Goal: Task Accomplishment & Management: Use online tool/utility

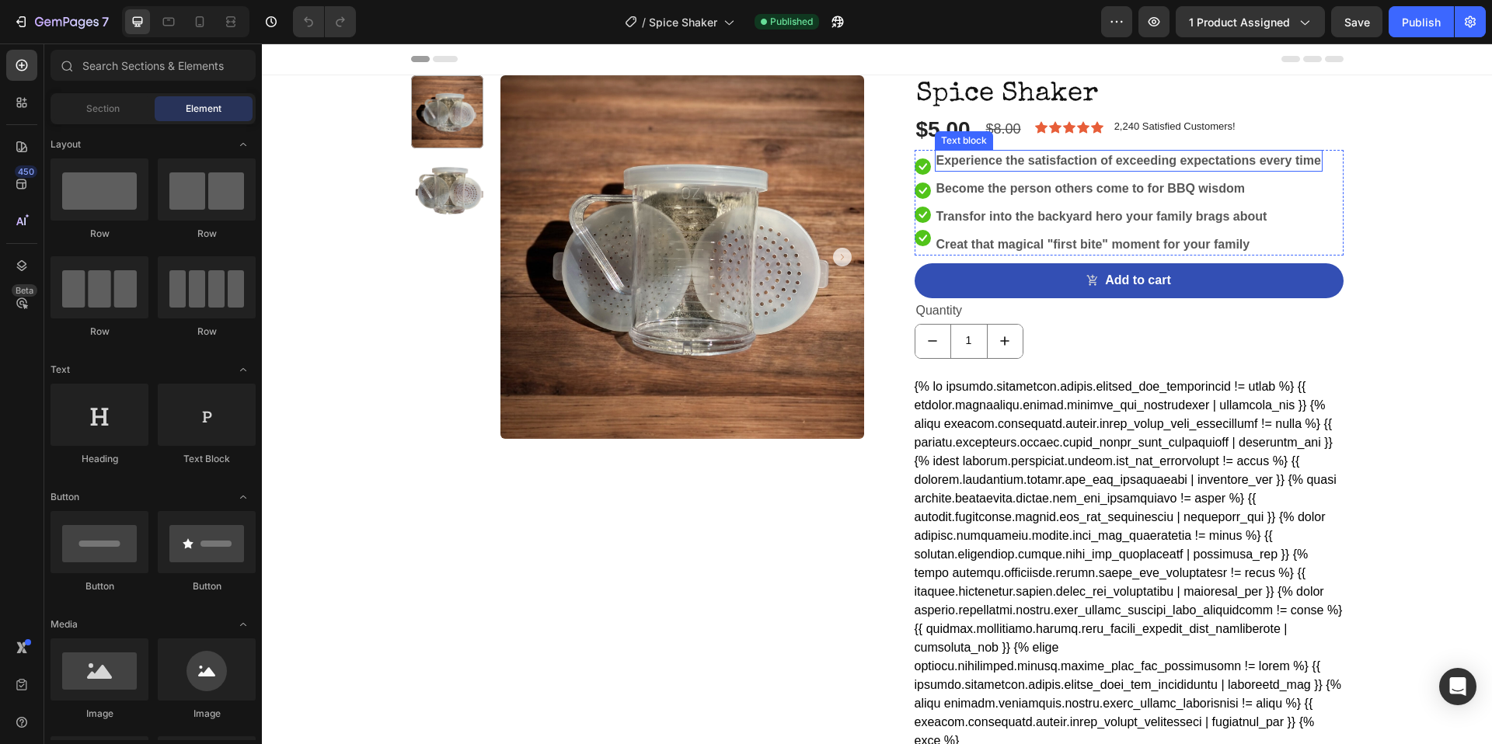
click at [1116, 162] on p "Experience the satisfaction of exceeding expectations every time" at bounding box center [1128, 161] width 385 height 19
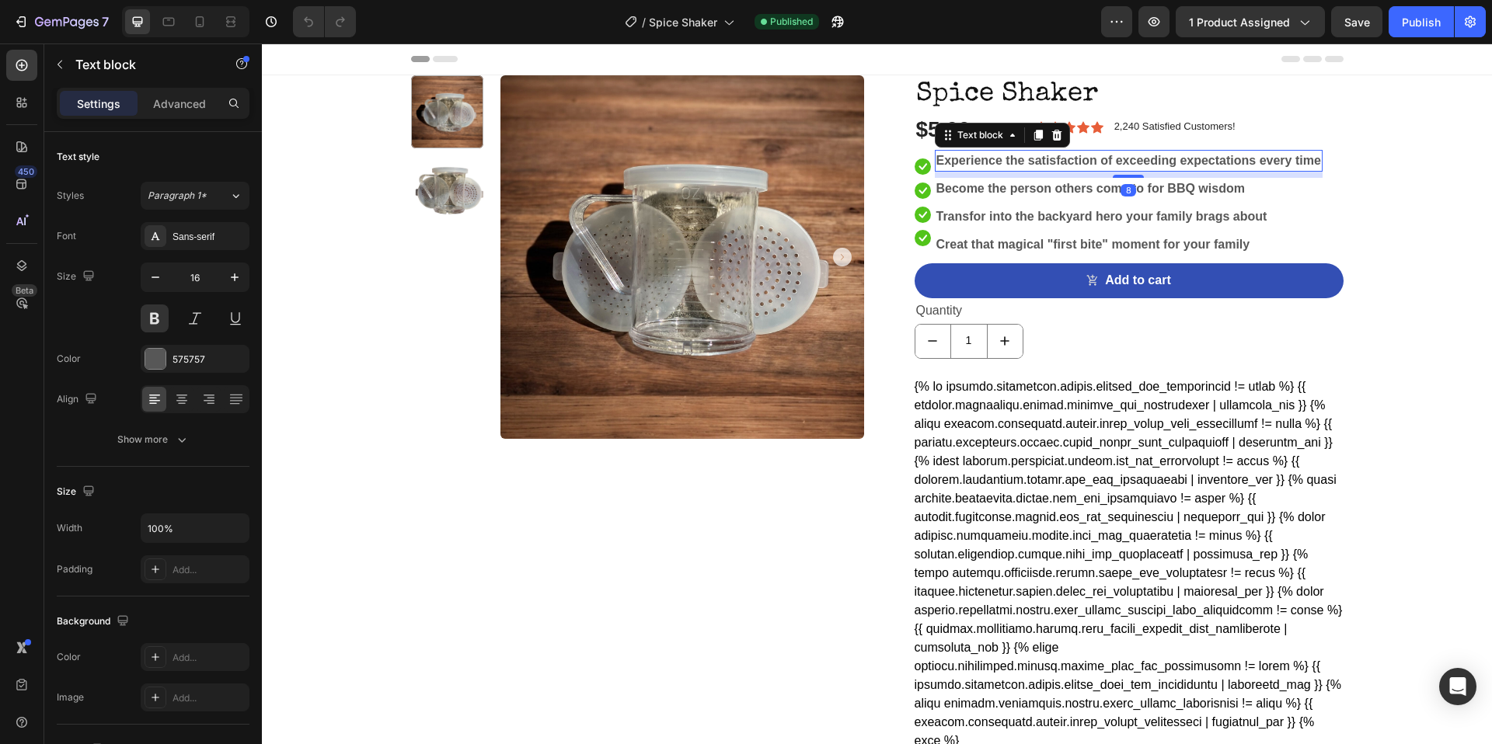
click at [1109, 162] on p "Experience the satisfaction of exceeding expectations every time" at bounding box center [1128, 161] width 385 height 19
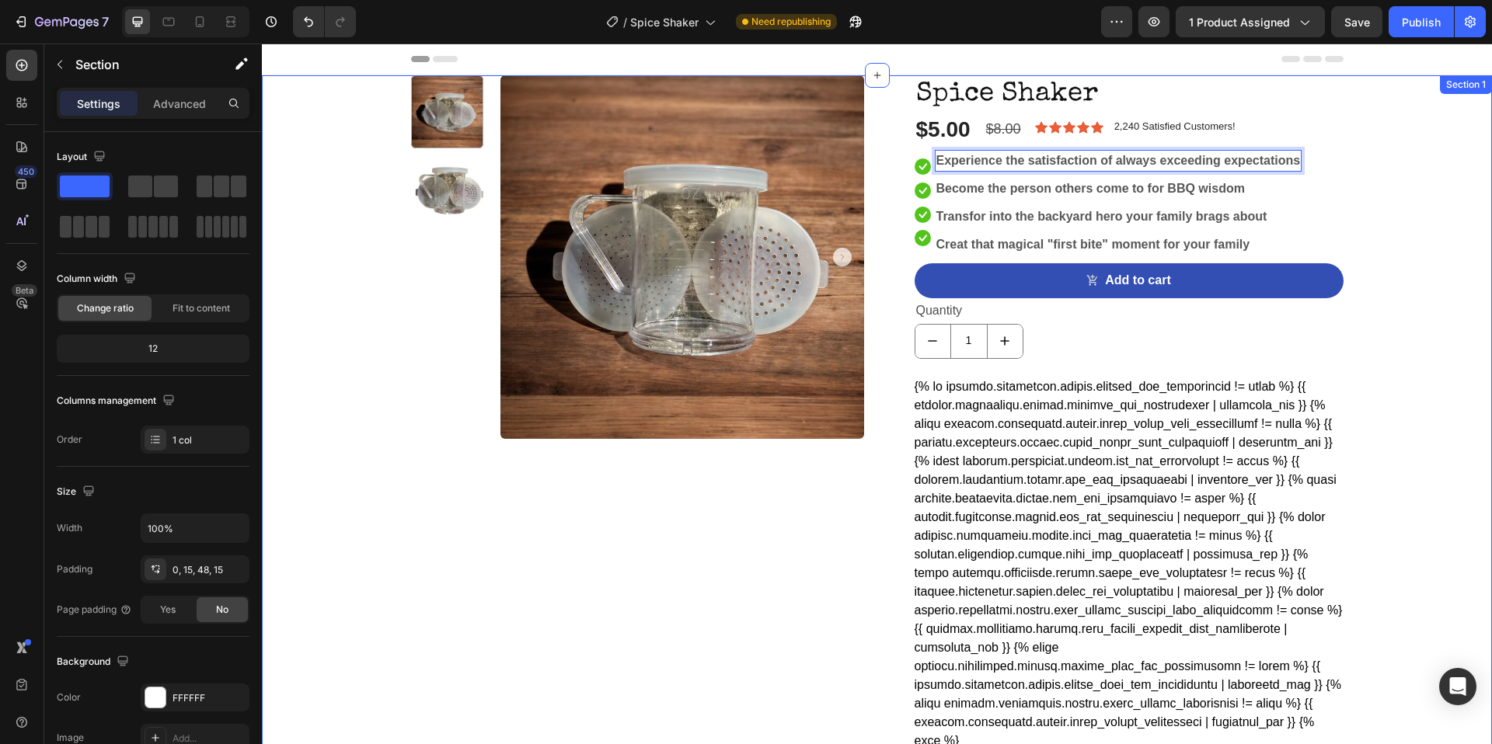
click at [1364, 176] on div "Product Images Spice Shaker Product Title $5.00 Product Price Product Price $8.…" at bounding box center [876, 464] width 1207 height 778
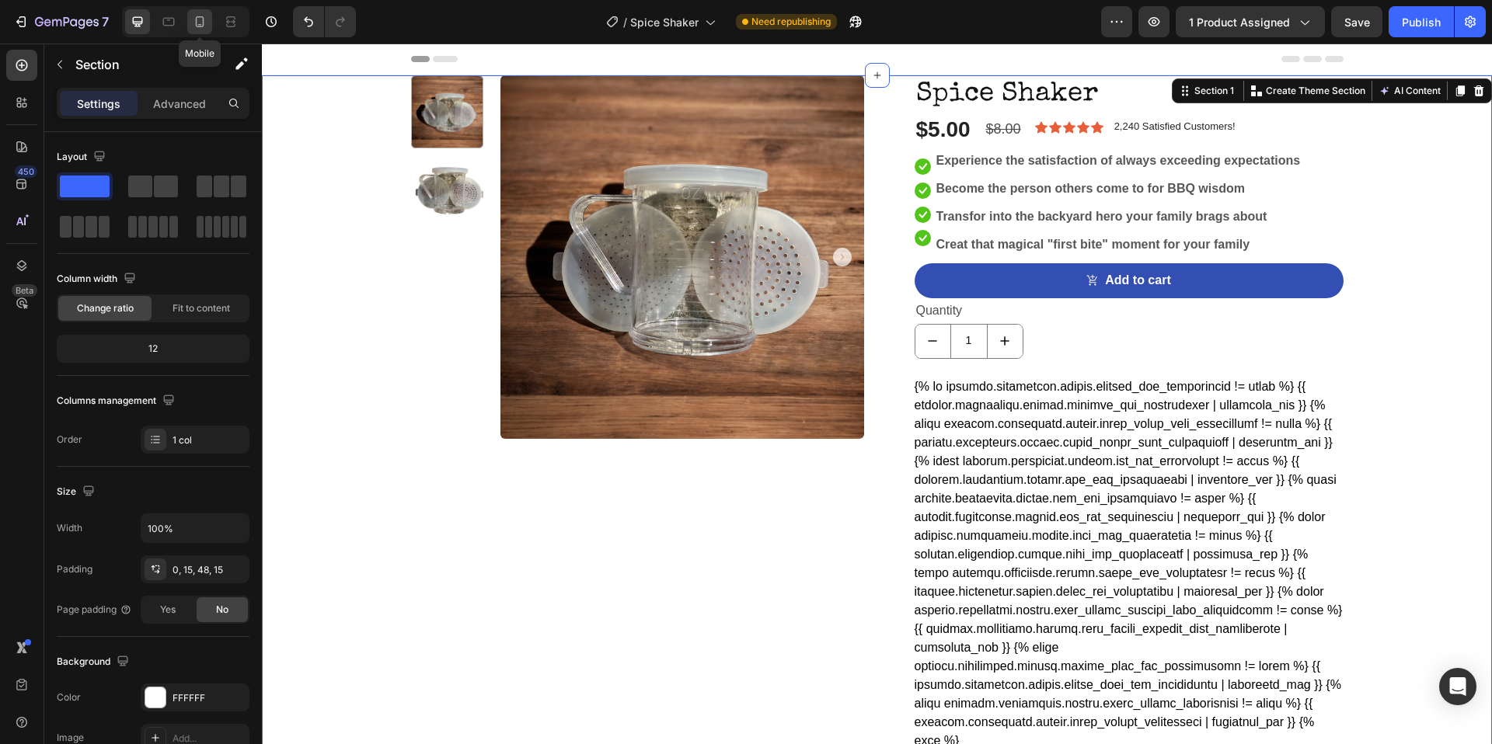
click at [197, 27] on icon at bounding box center [200, 22] width 16 height 16
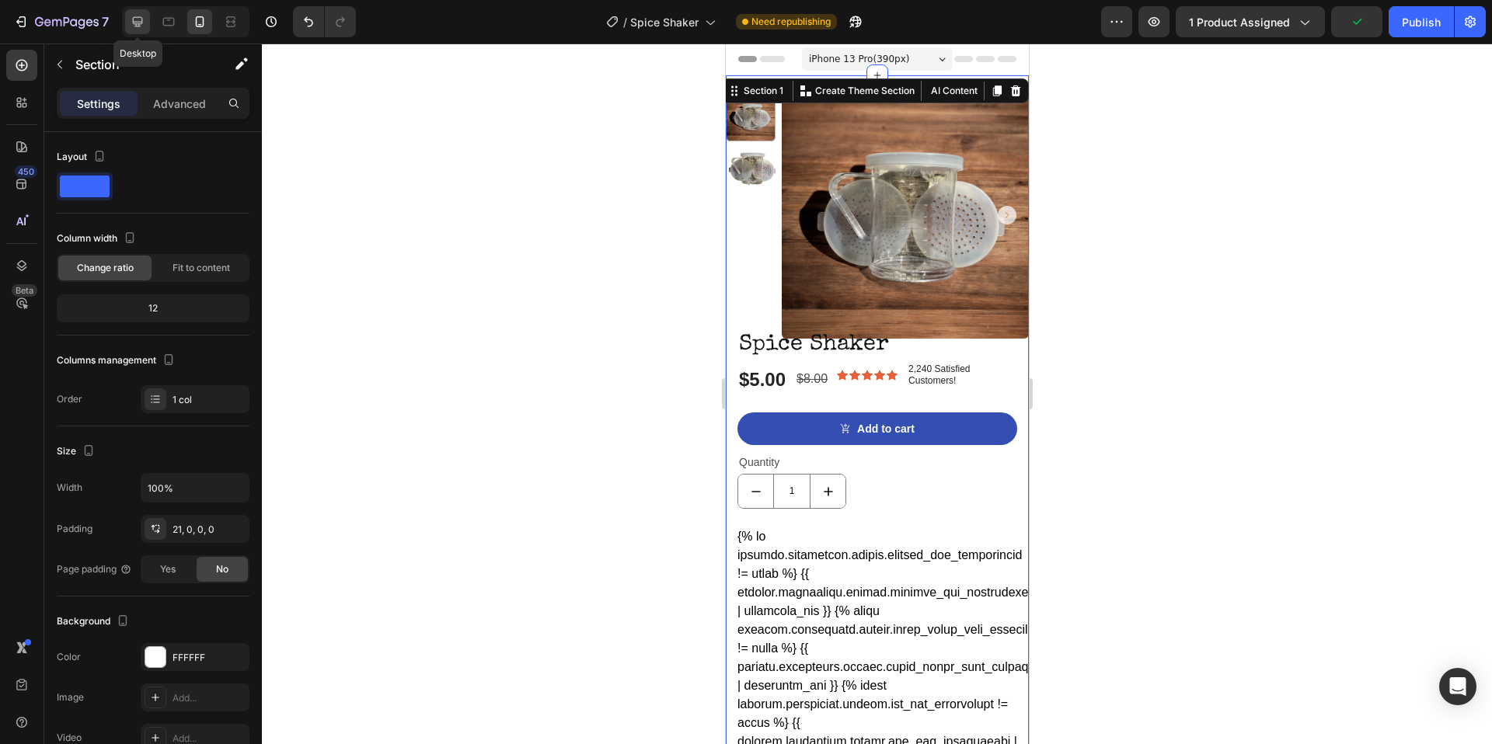
click at [140, 27] on icon at bounding box center [138, 22] width 16 height 16
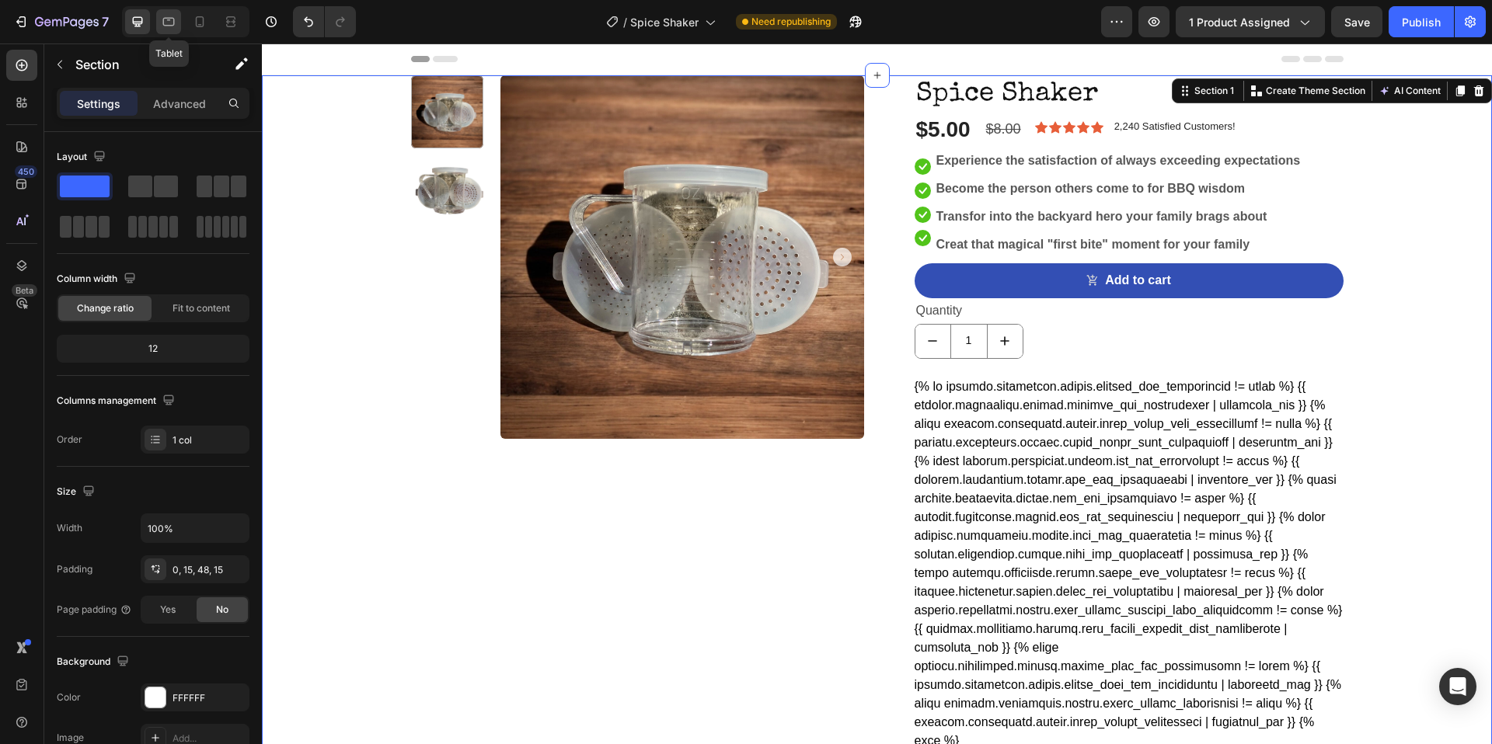
click at [161, 26] on icon at bounding box center [169, 22] width 16 height 16
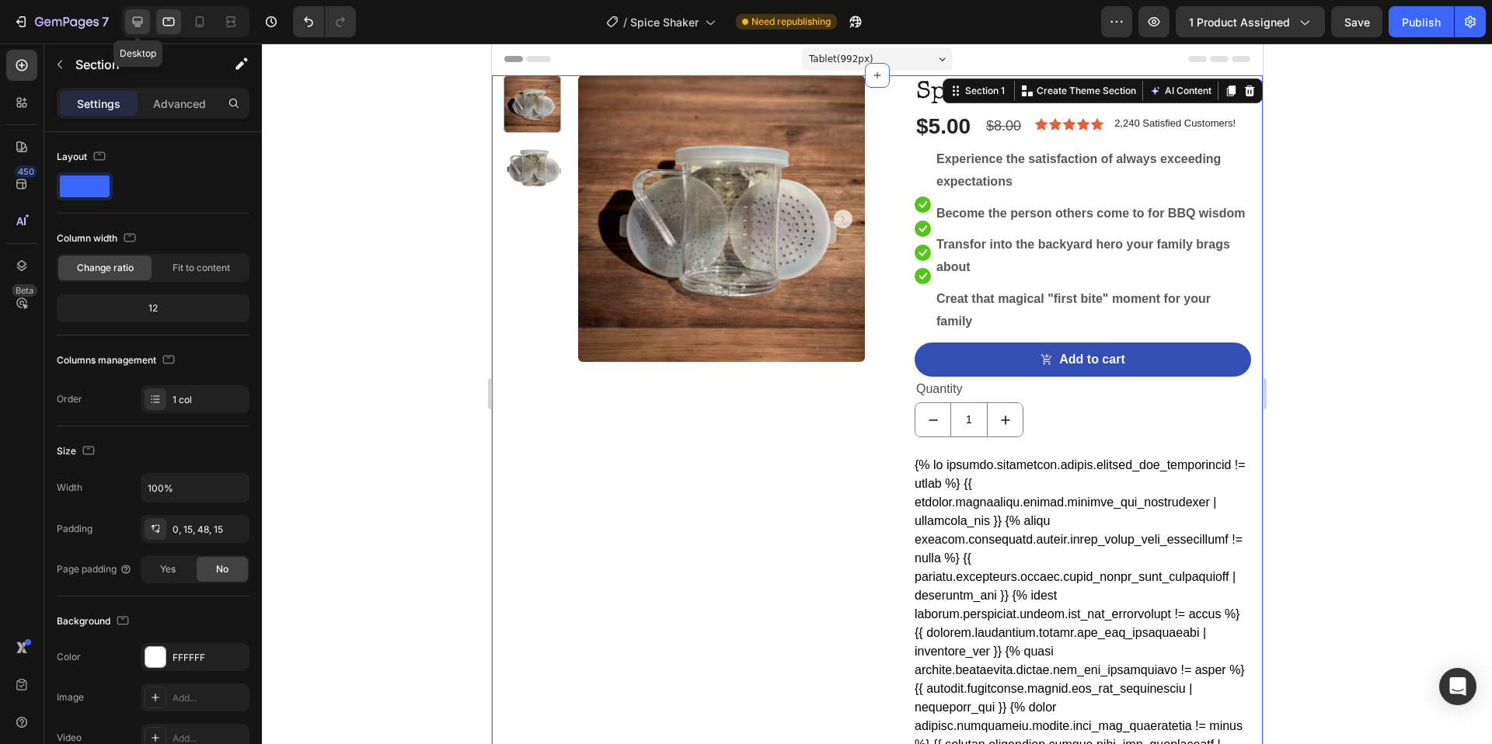
click at [145, 26] on icon at bounding box center [138, 22] width 16 height 16
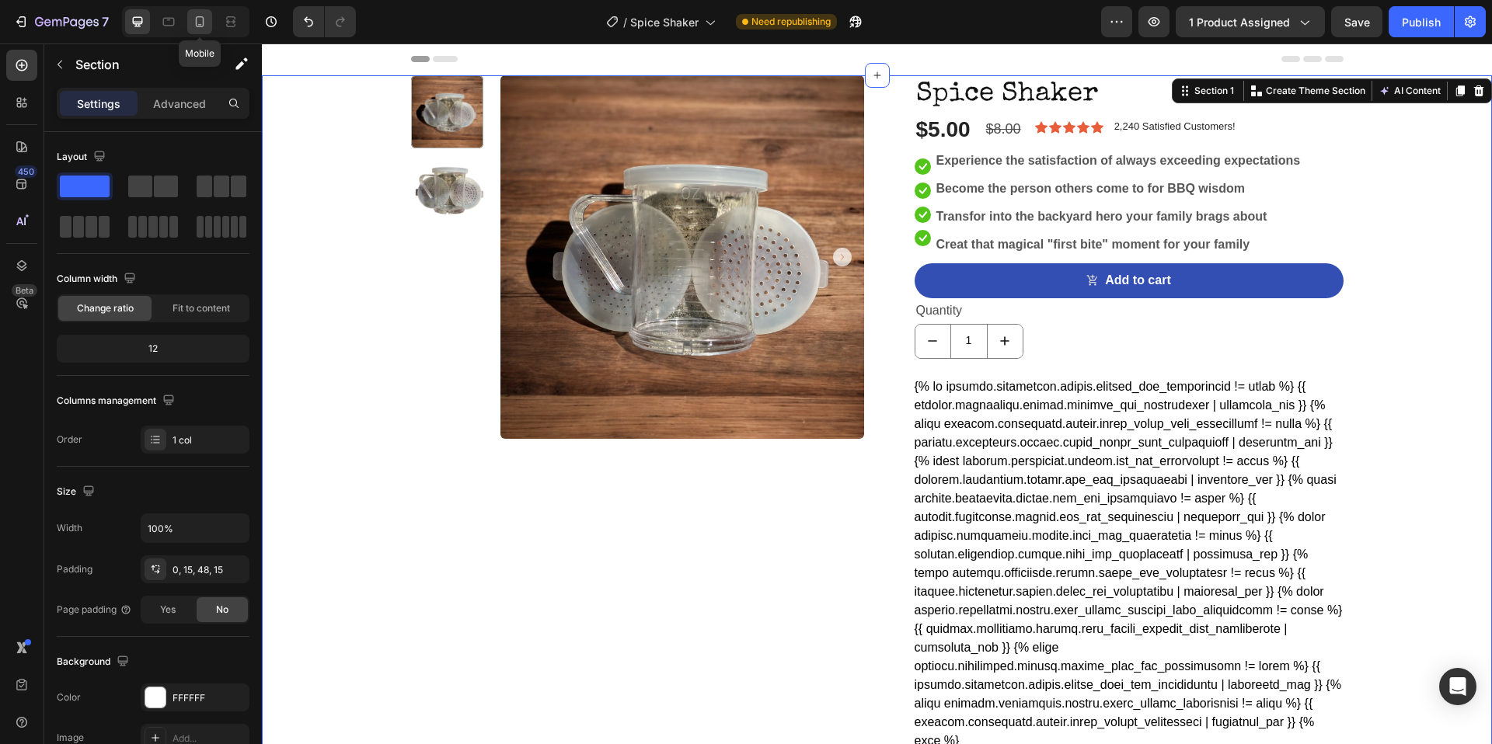
click at [198, 23] on icon at bounding box center [200, 22] width 16 height 16
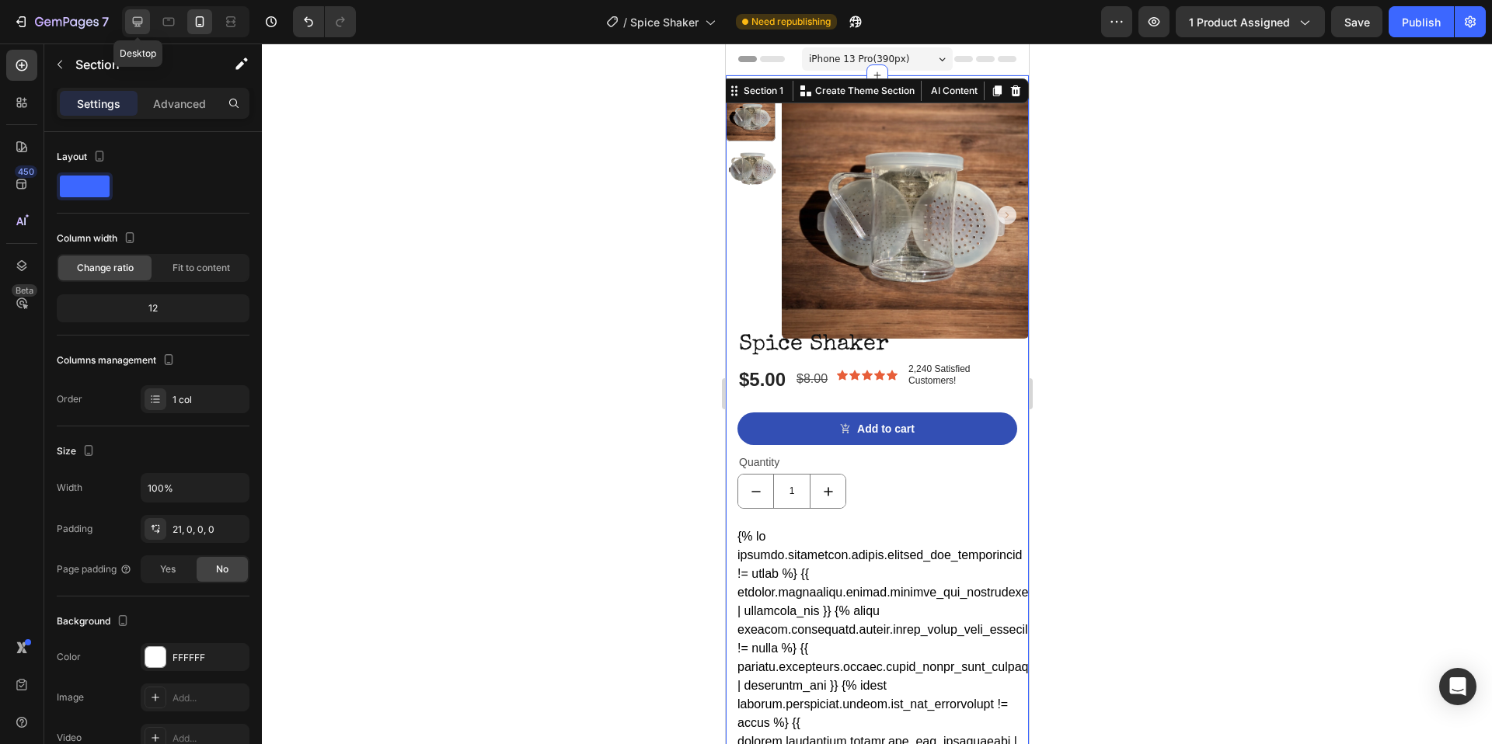
click at [143, 28] on icon at bounding box center [138, 22] width 16 height 16
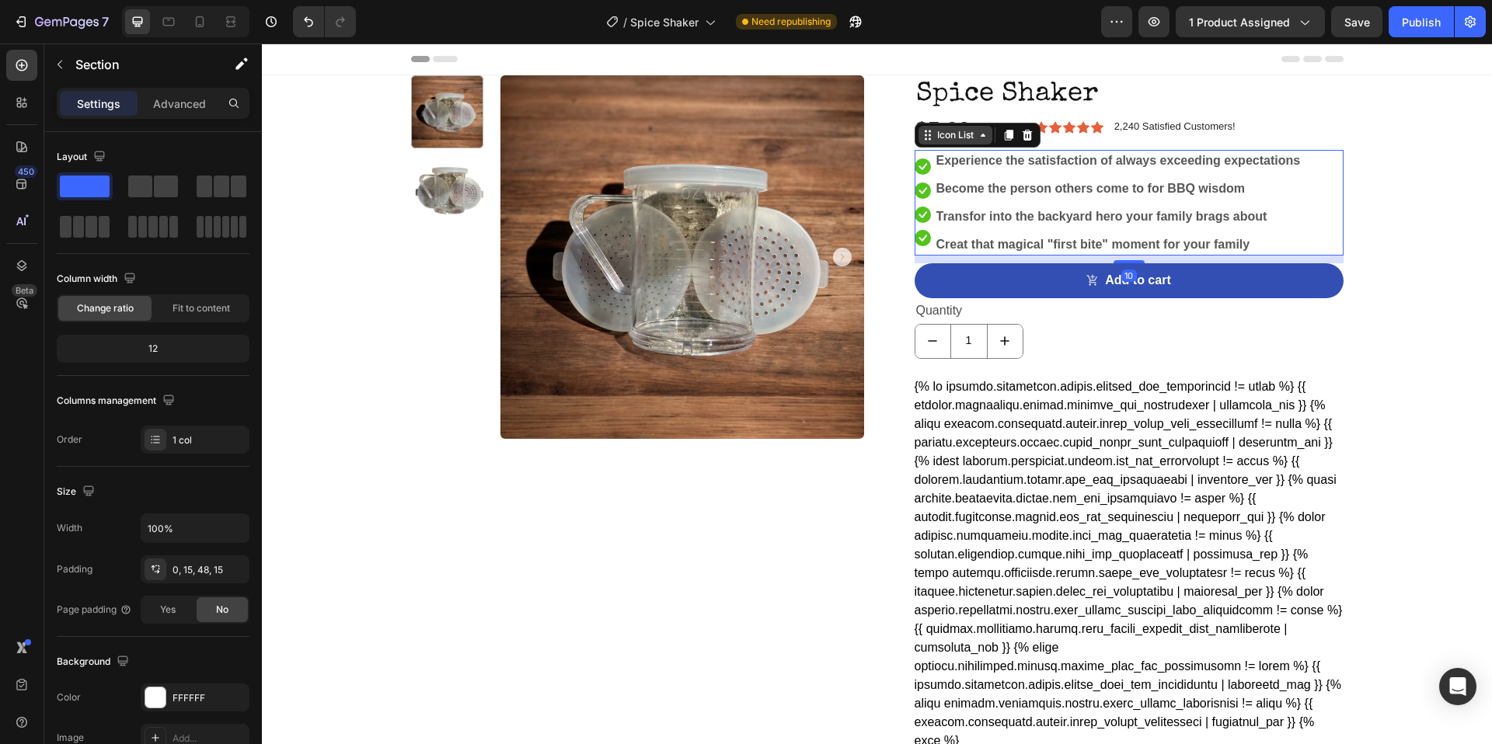
click at [919, 144] on div "Icon List" at bounding box center [977, 135] width 126 height 25
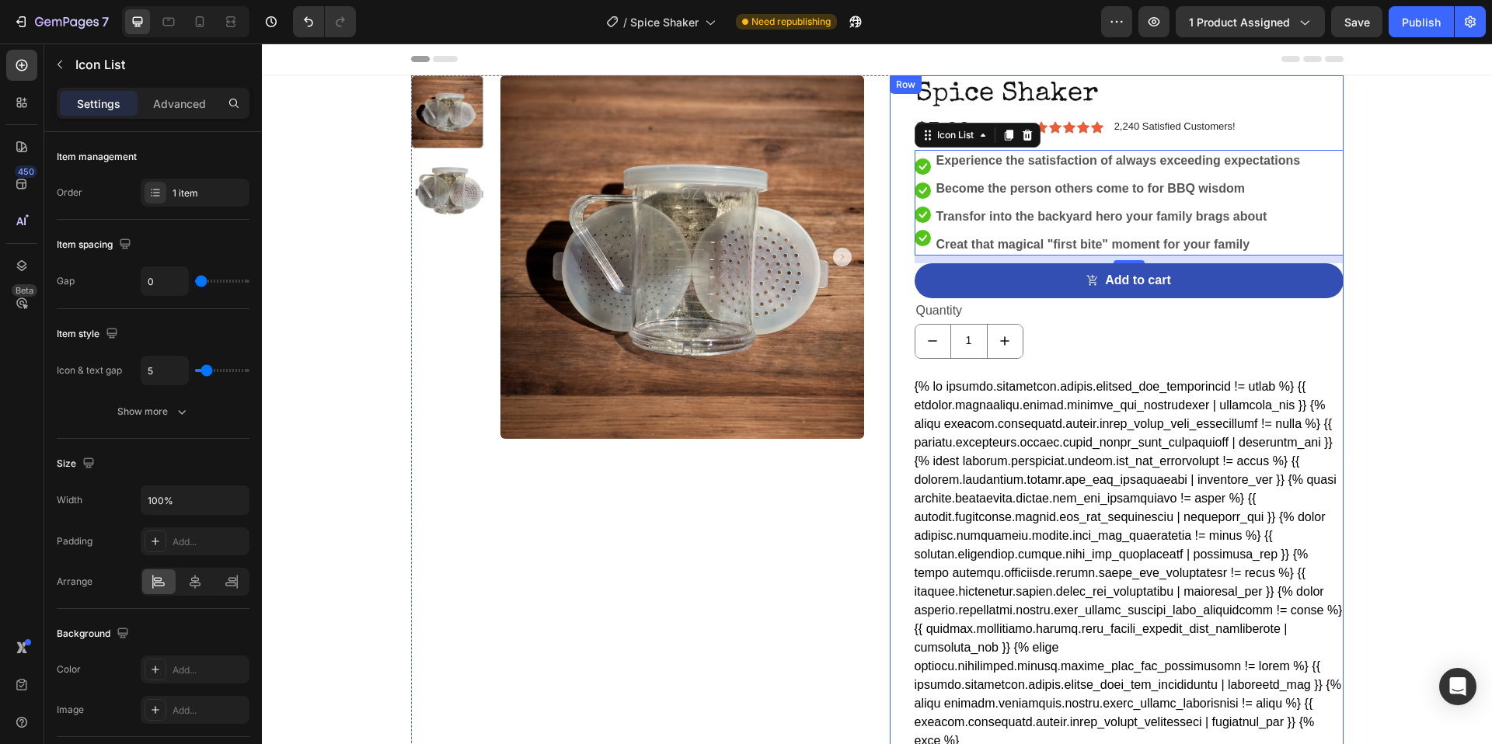
click at [890, 218] on div "Spice Shaker Product Title $5.00 Product Price Product Price $8.00 Product Pric…" at bounding box center [1117, 457] width 454 height 765
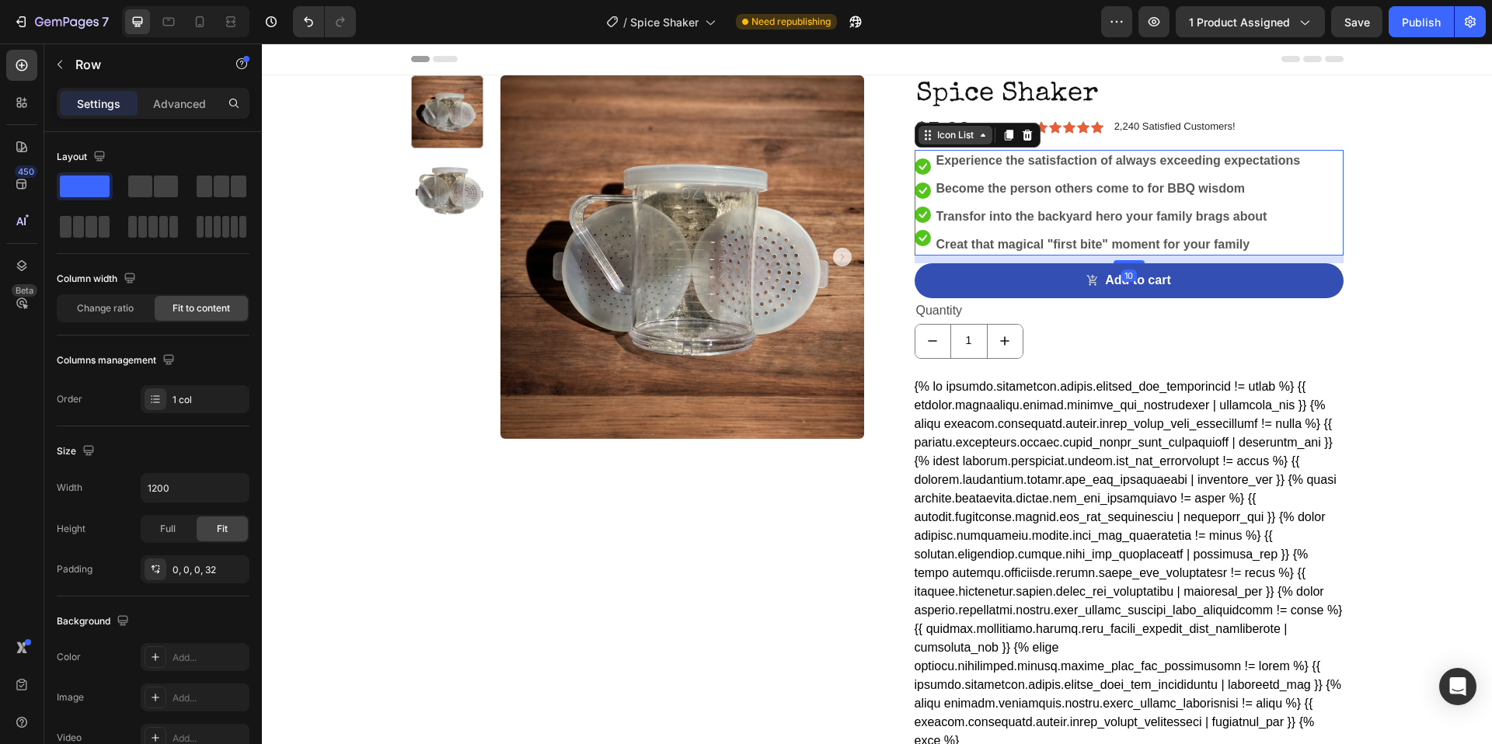
click at [926, 144] on div "Icon List" at bounding box center [955, 135] width 74 height 19
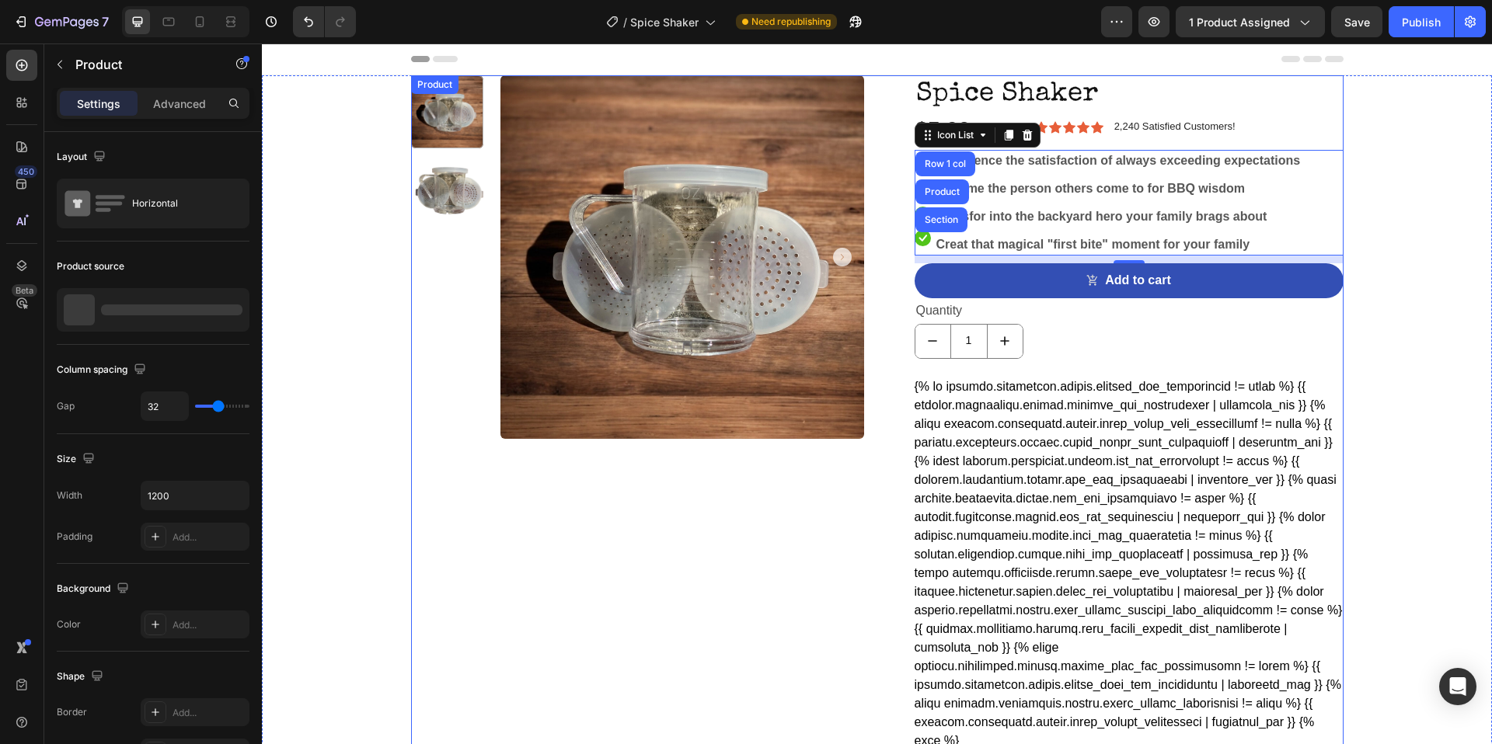
click at [549, 556] on div "Product Images" at bounding box center [638, 457] width 454 height 765
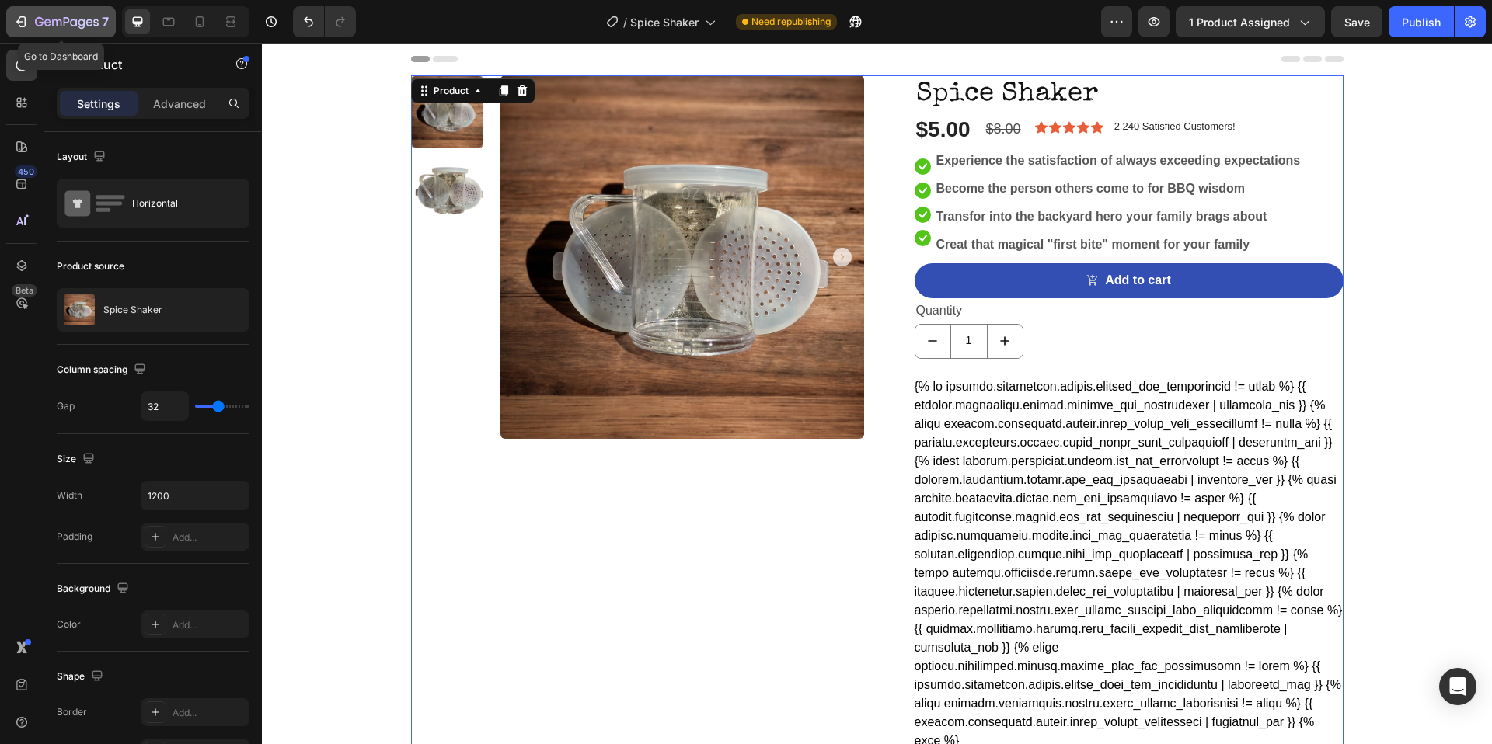
click at [56, 15] on div "7" at bounding box center [72, 21] width 74 height 19
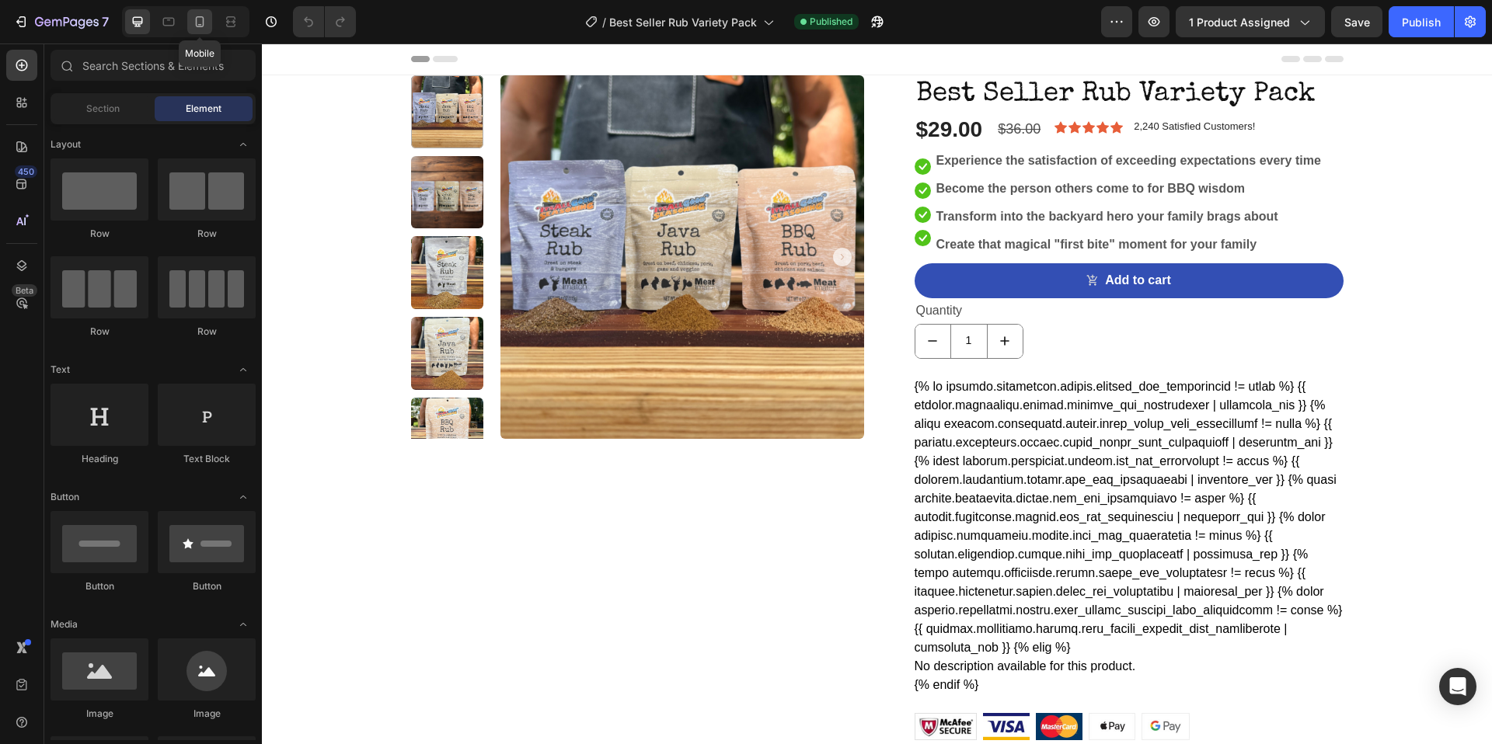
click at [197, 26] on icon at bounding box center [200, 21] width 9 height 11
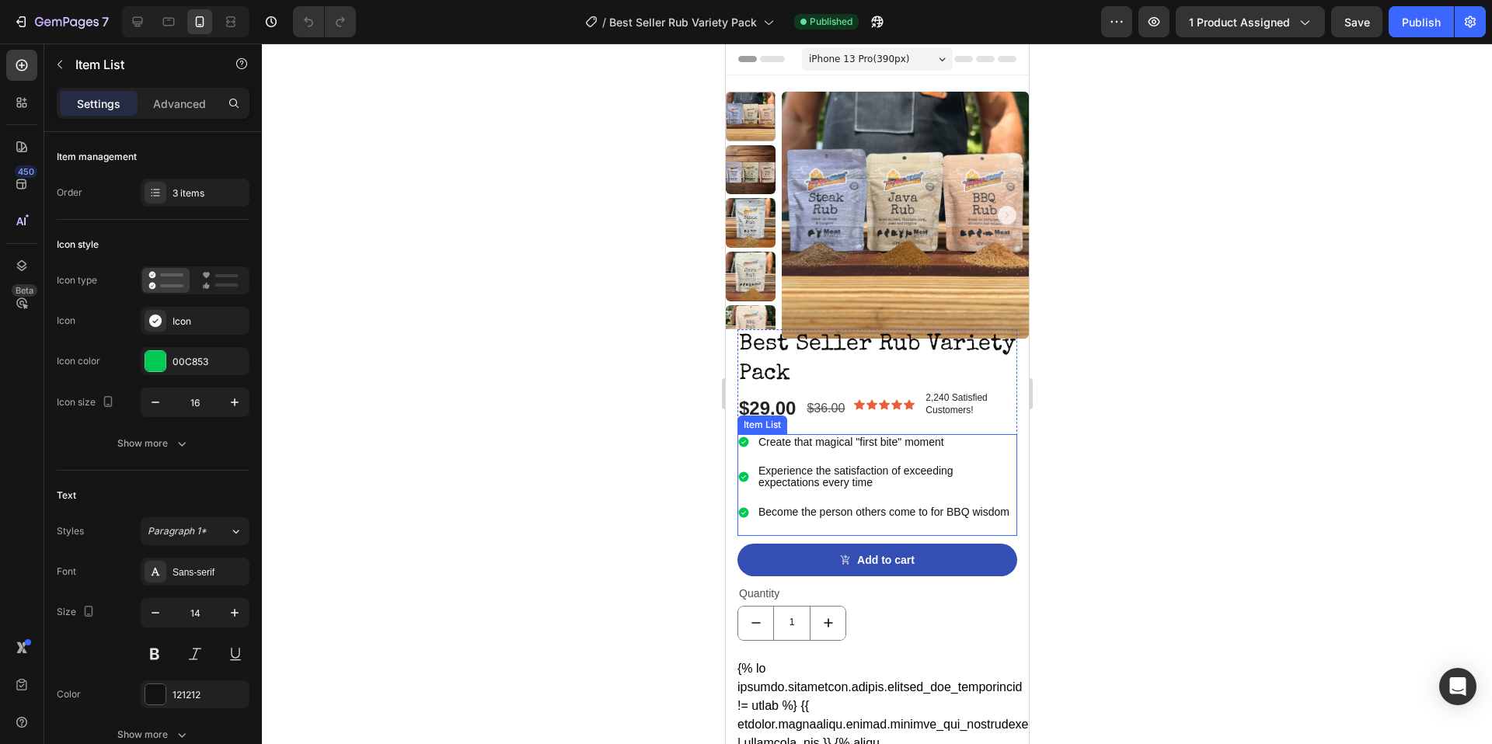
click at [751, 424] on div "Item List" at bounding box center [762, 425] width 44 height 14
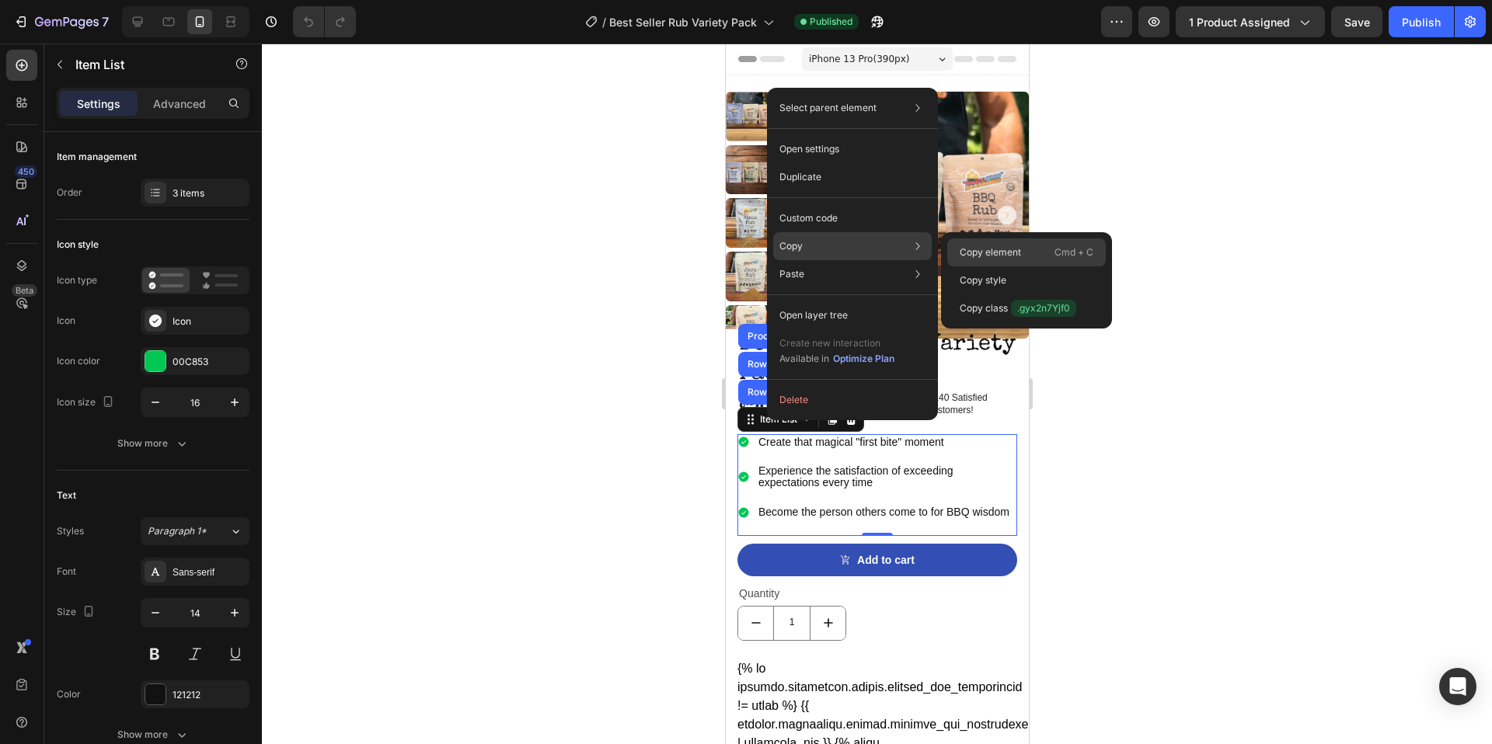
click at [994, 249] on p "Copy element" at bounding box center [990, 253] width 61 height 14
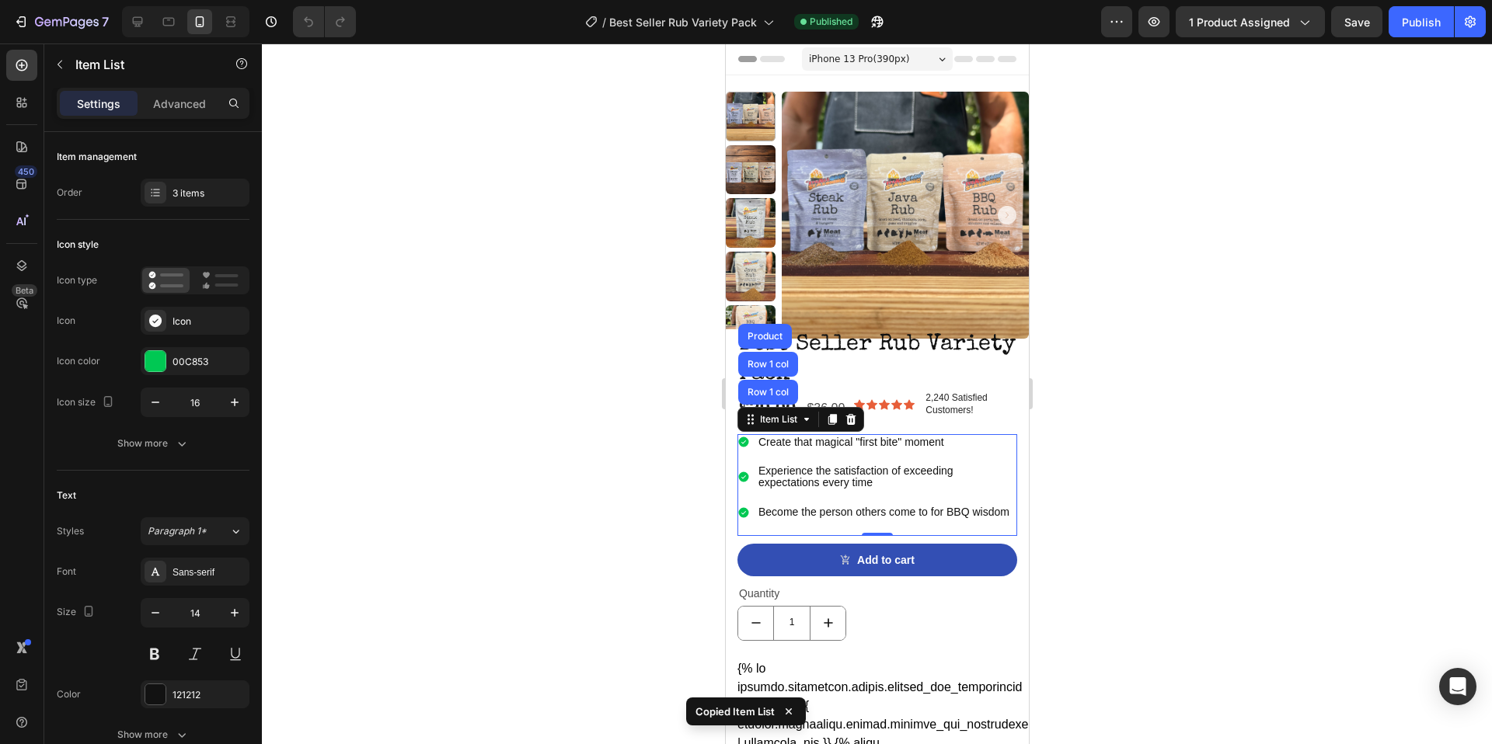
click at [603, 412] on div at bounding box center [877, 394] width 1230 height 701
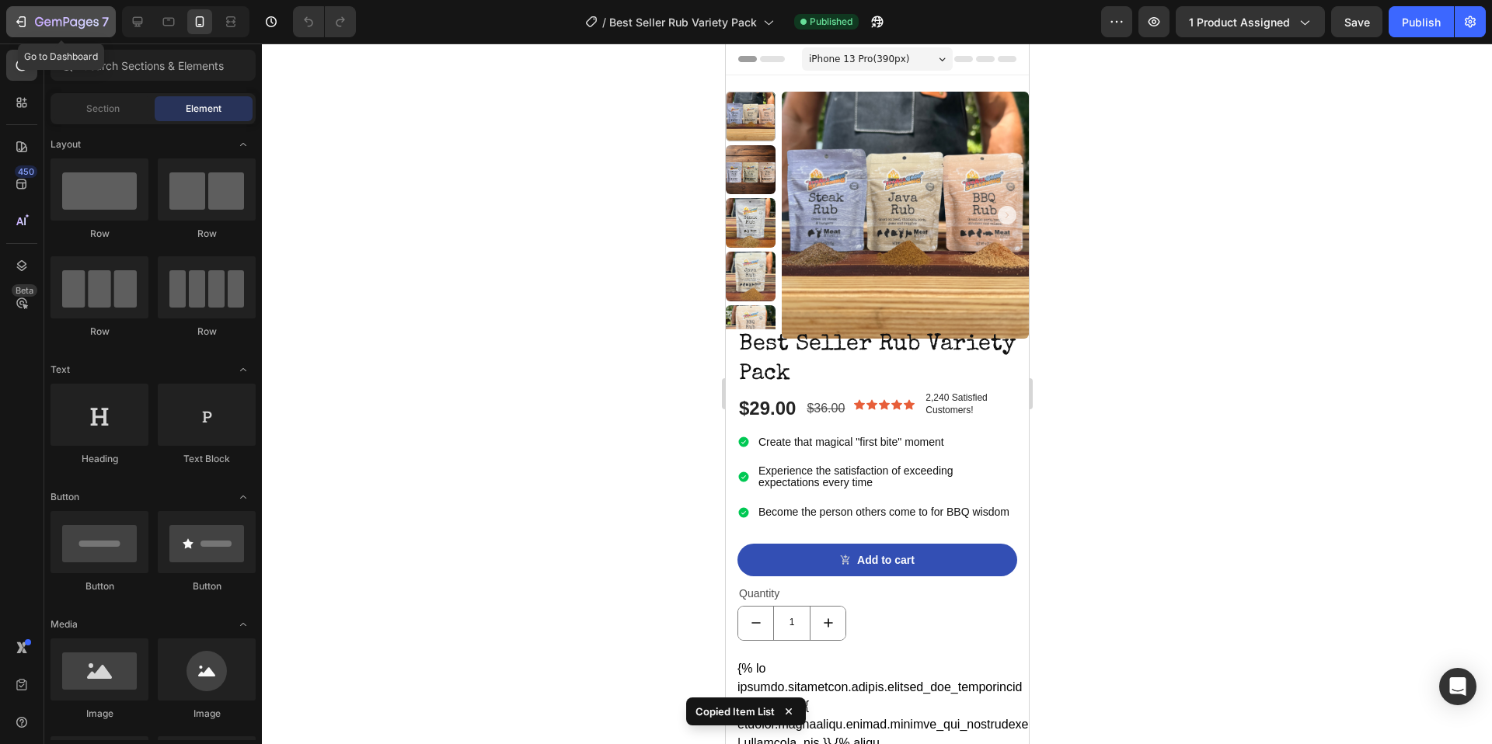
click at [49, 18] on icon "button" at bounding box center [67, 22] width 64 height 13
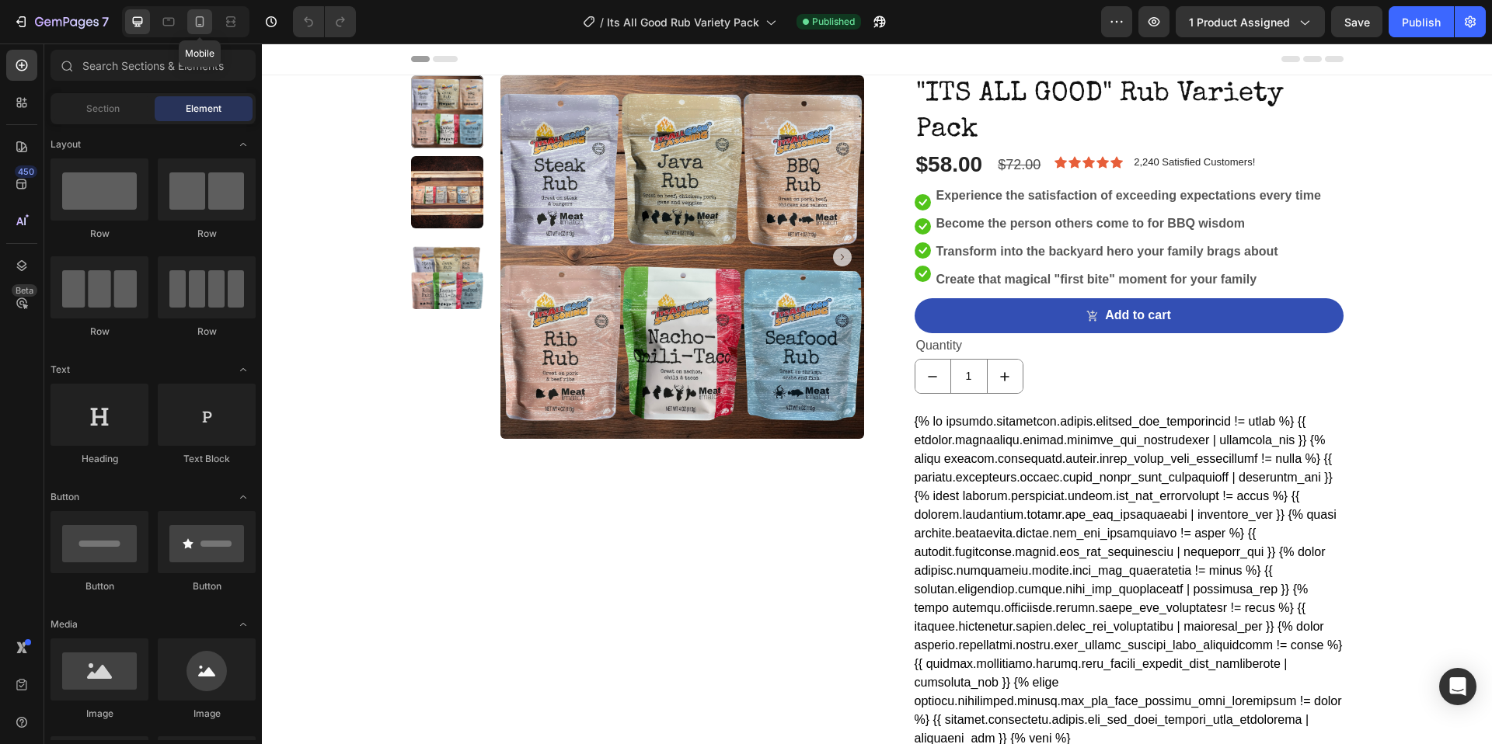
click at [198, 25] on icon at bounding box center [200, 22] width 16 height 16
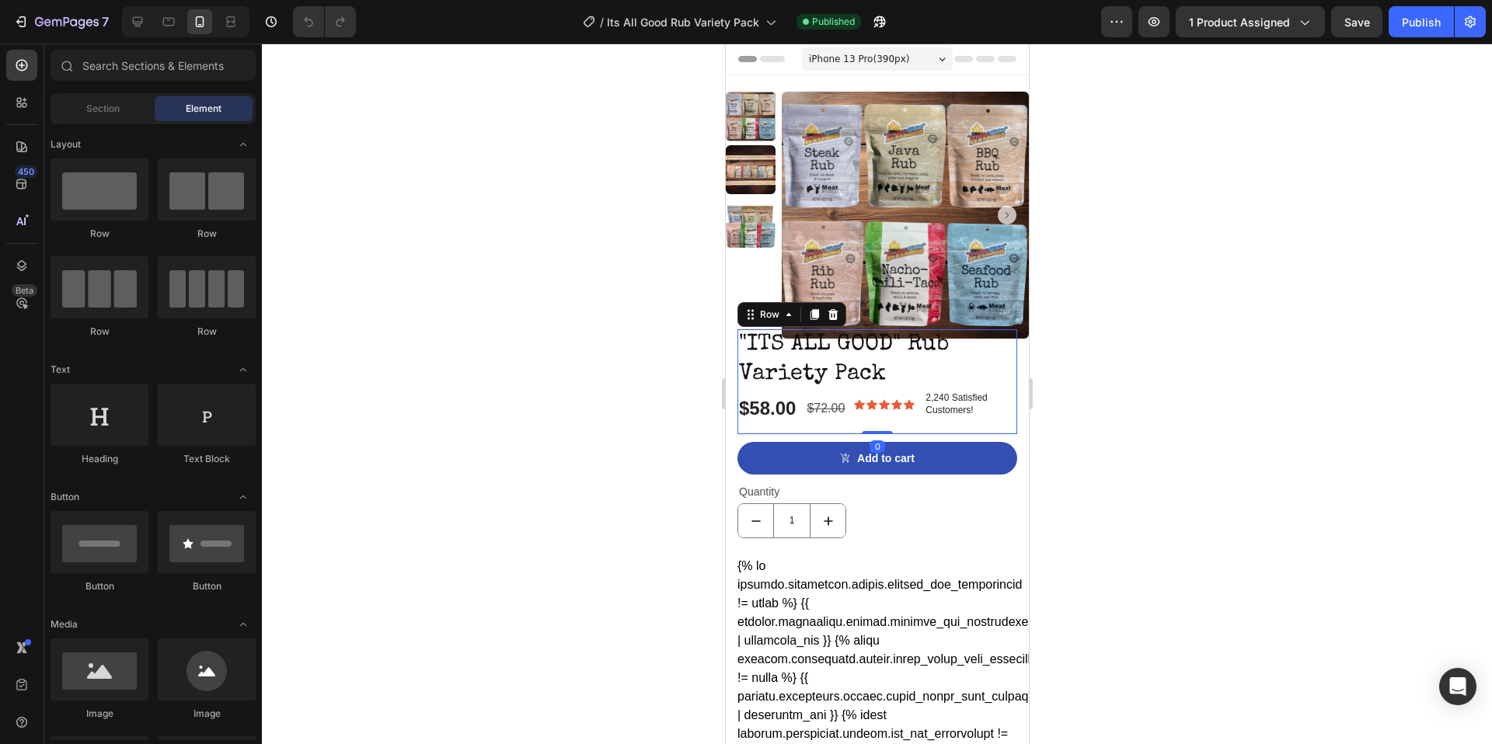
click at [798, 427] on div ""ITS ALL GOOD" Rub Variety Pack Product Title $58.00 Product Price Product Pric…" at bounding box center [877, 381] width 280 height 105
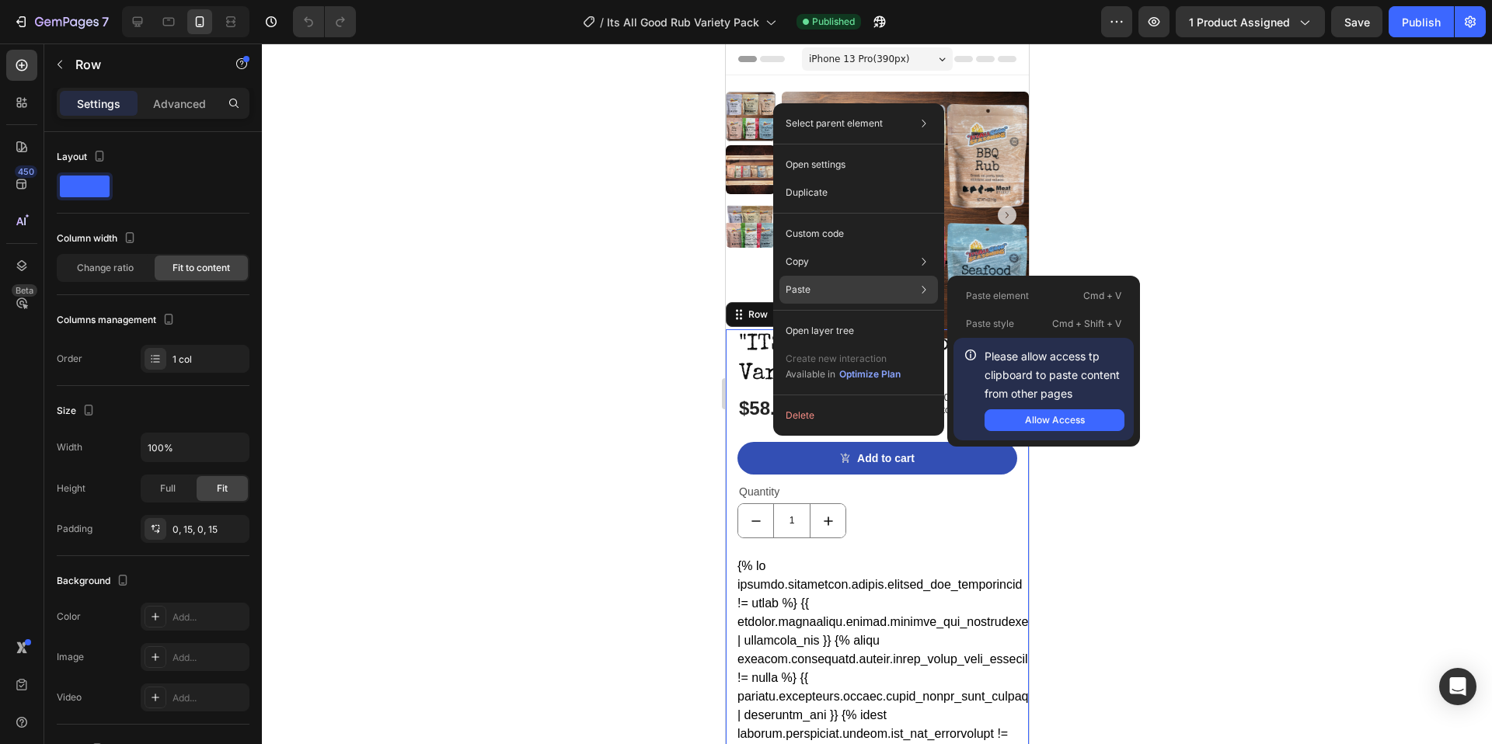
click at [1020, 295] on p "Paste element" at bounding box center [997, 296] width 63 height 14
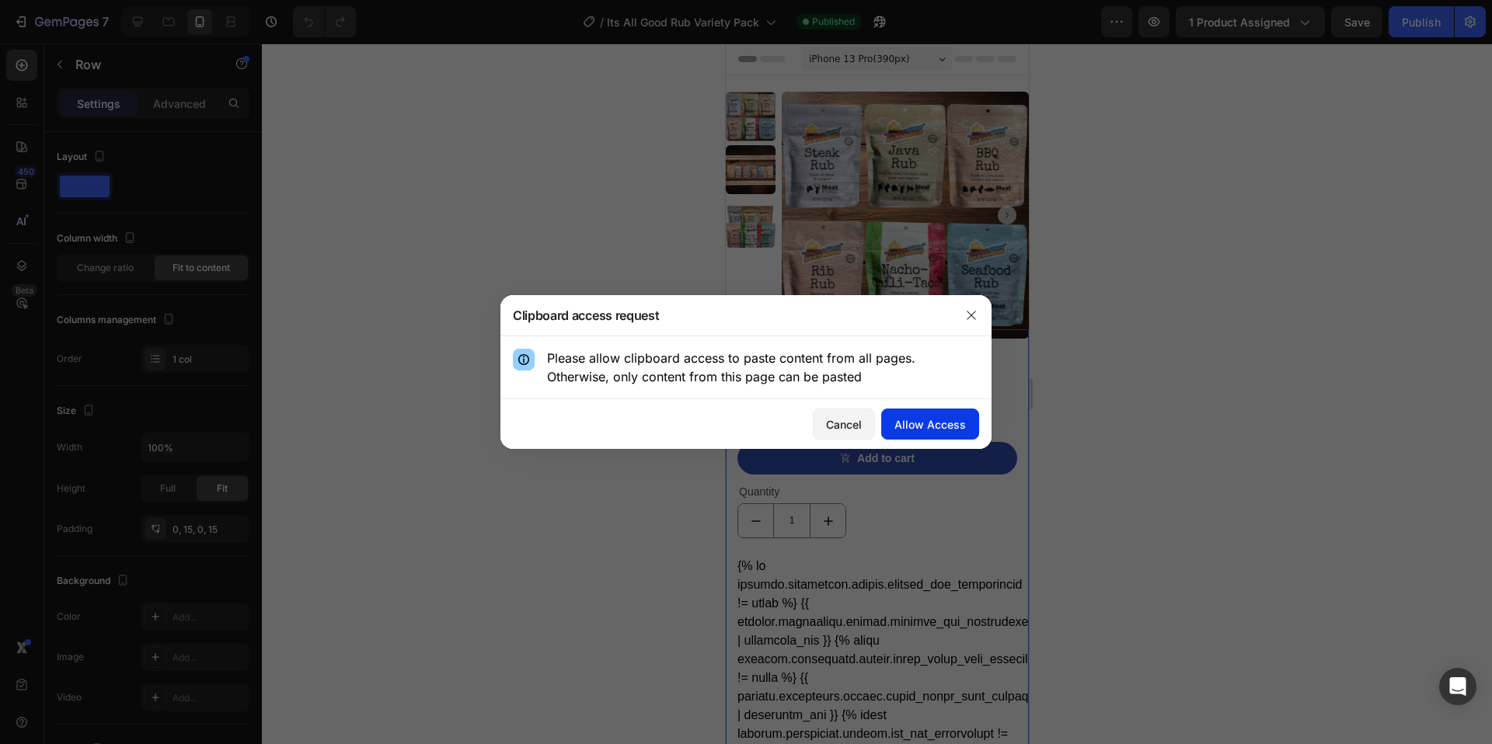
click at [918, 423] on div "Allow Access" at bounding box center [929, 424] width 71 height 16
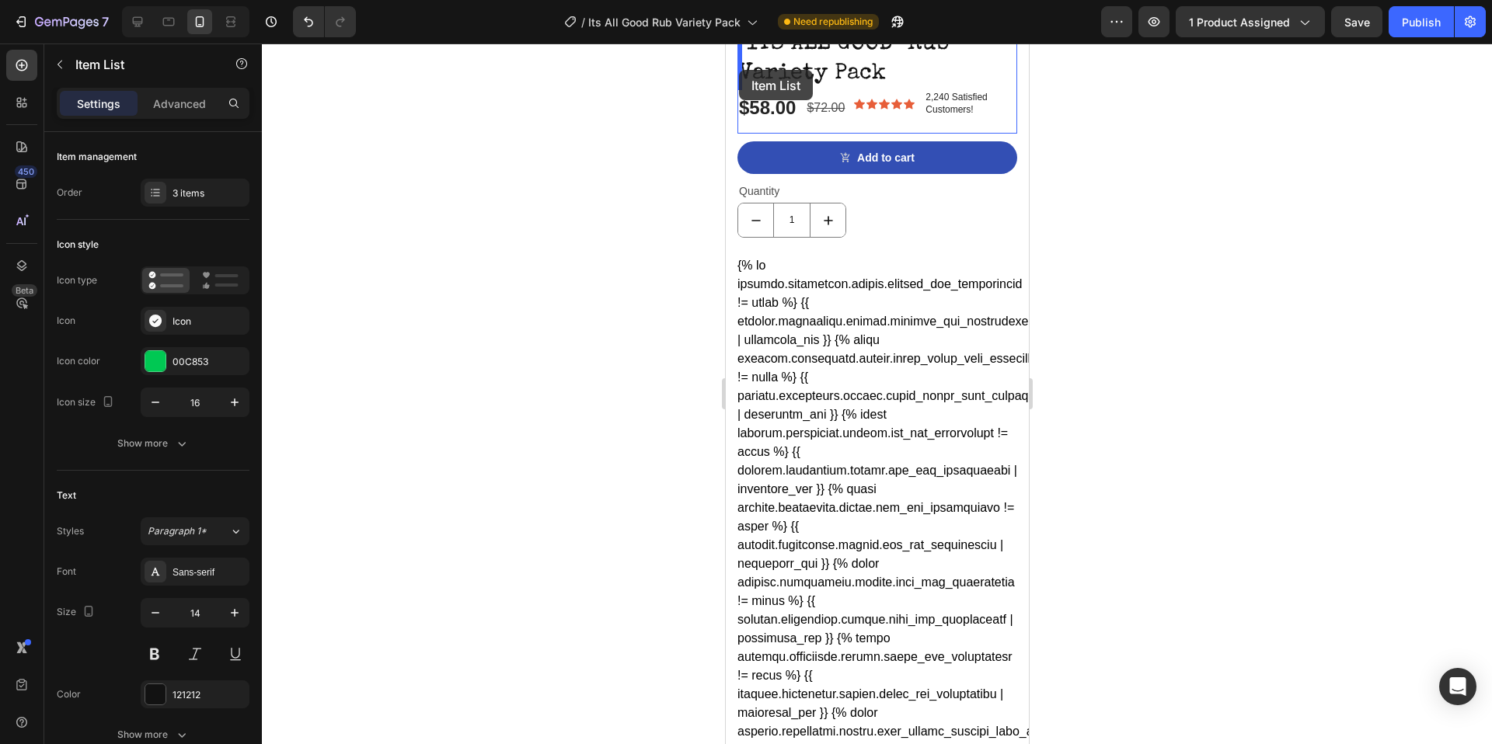
scroll to position [289, 0]
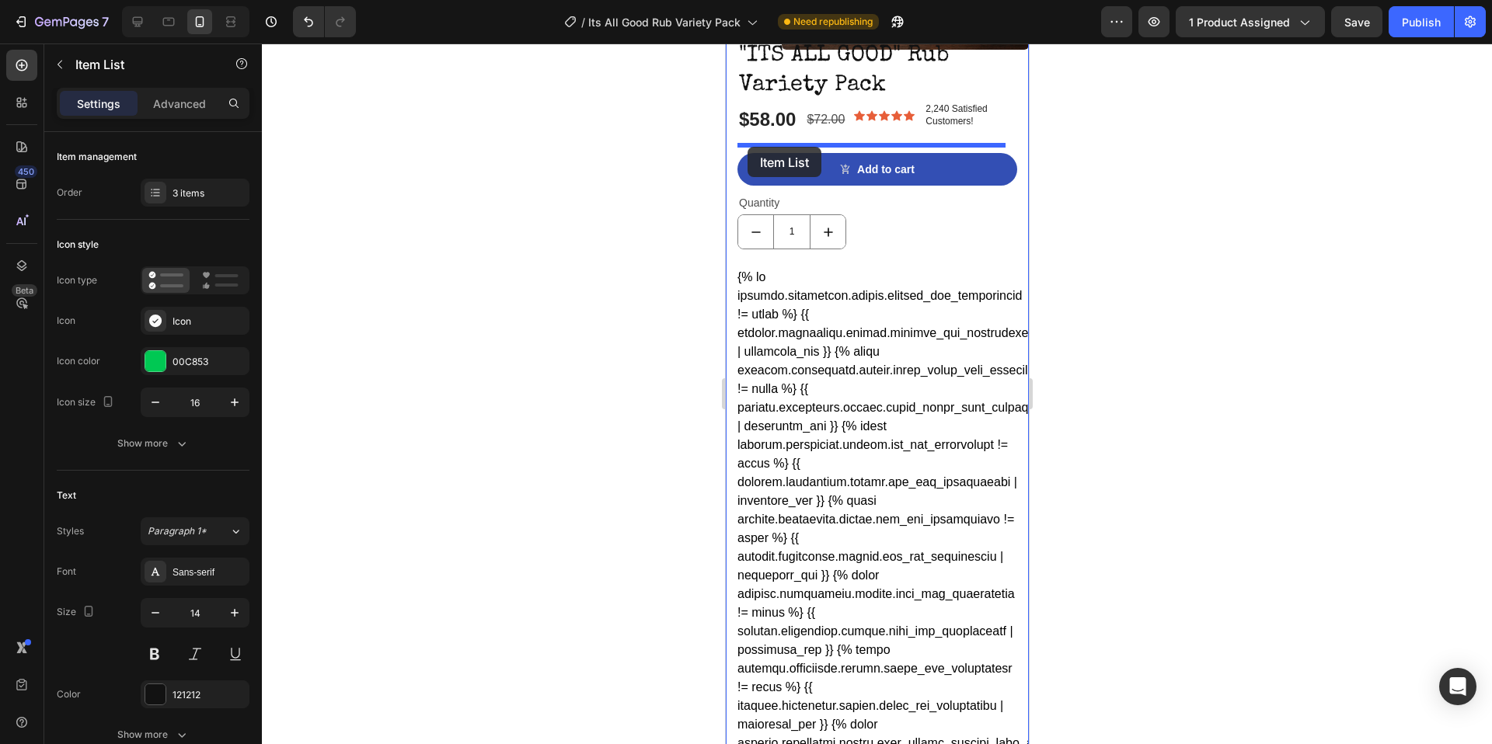
drag, startPoint x: 747, startPoint y: 580, endPoint x: 747, endPoint y: 147, distance: 433.5
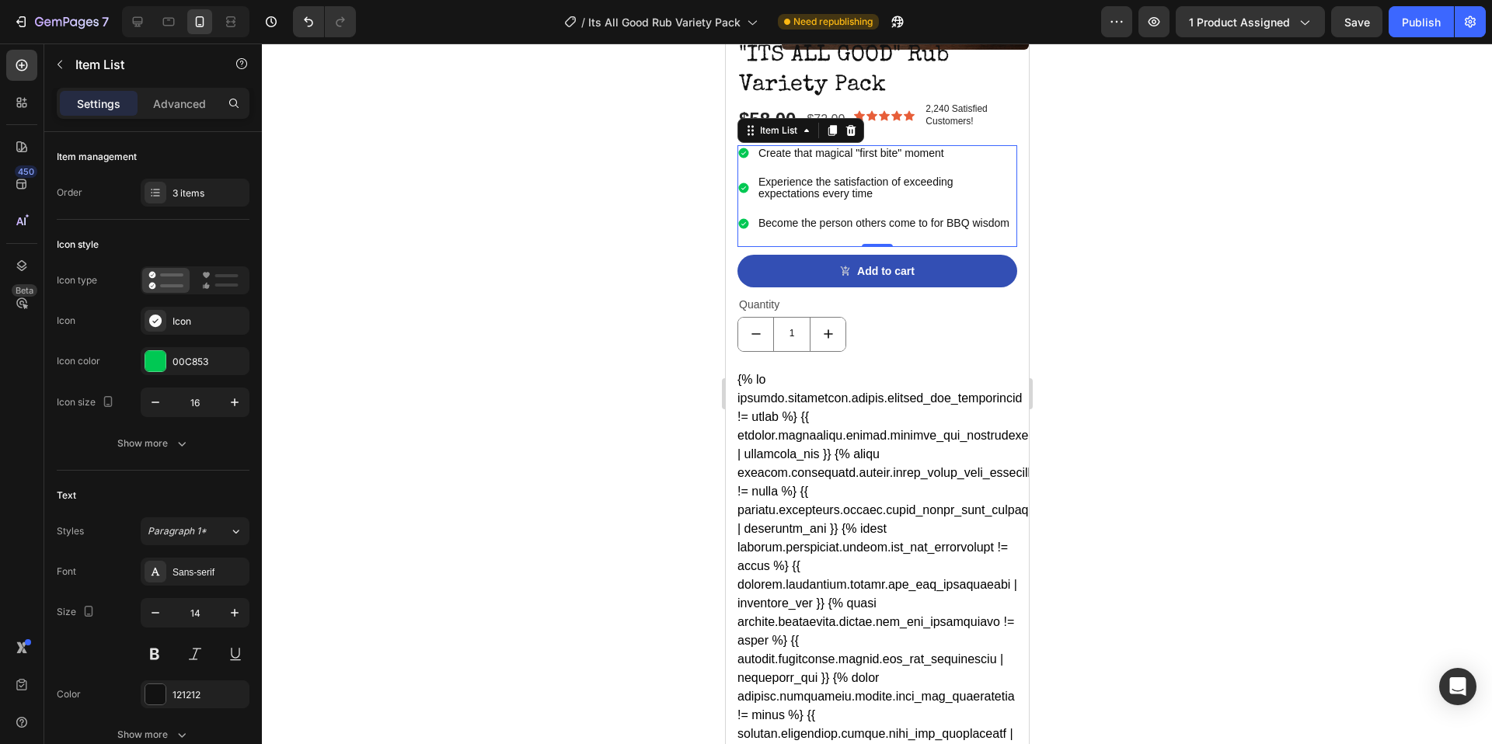
click at [607, 225] on div at bounding box center [877, 394] width 1230 height 701
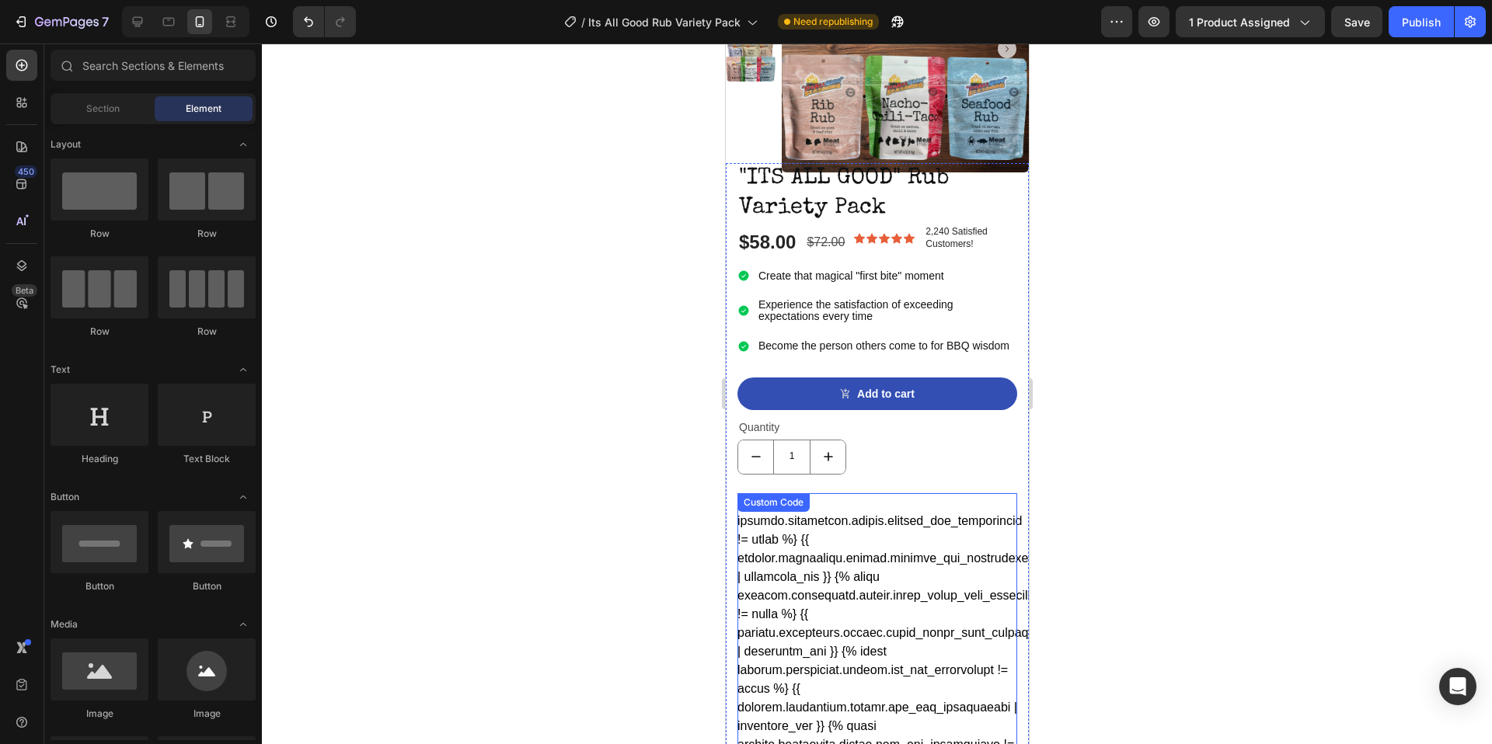
scroll to position [0, 0]
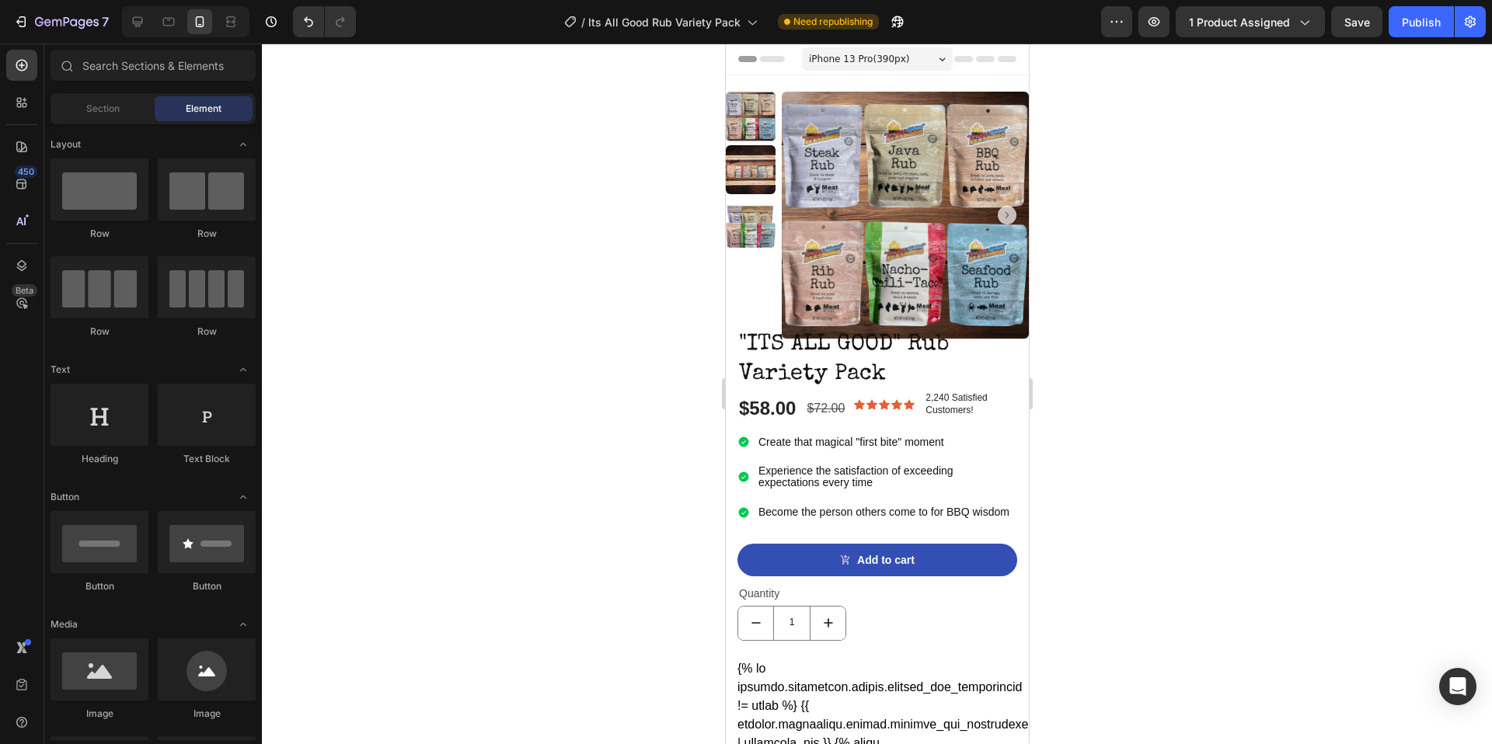
click at [1218, 242] on div at bounding box center [877, 394] width 1230 height 701
click at [1361, 25] on icon "button" at bounding box center [1357, 22] width 16 height 16
click at [1431, 21] on div "Publish" at bounding box center [1421, 22] width 39 height 16
click at [53, 26] on icon "button" at bounding box center [56, 22] width 9 height 7
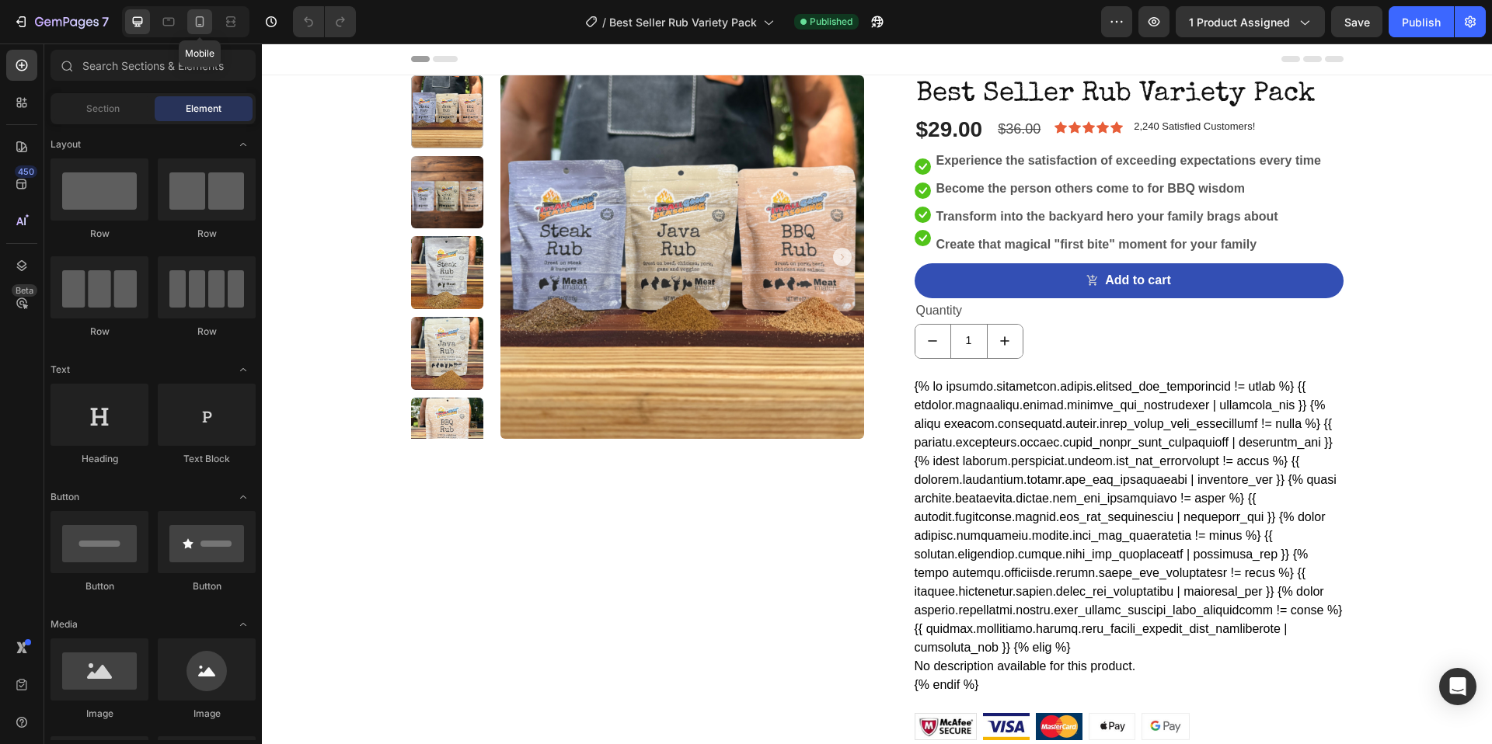
click at [202, 22] on icon at bounding box center [200, 22] width 16 height 16
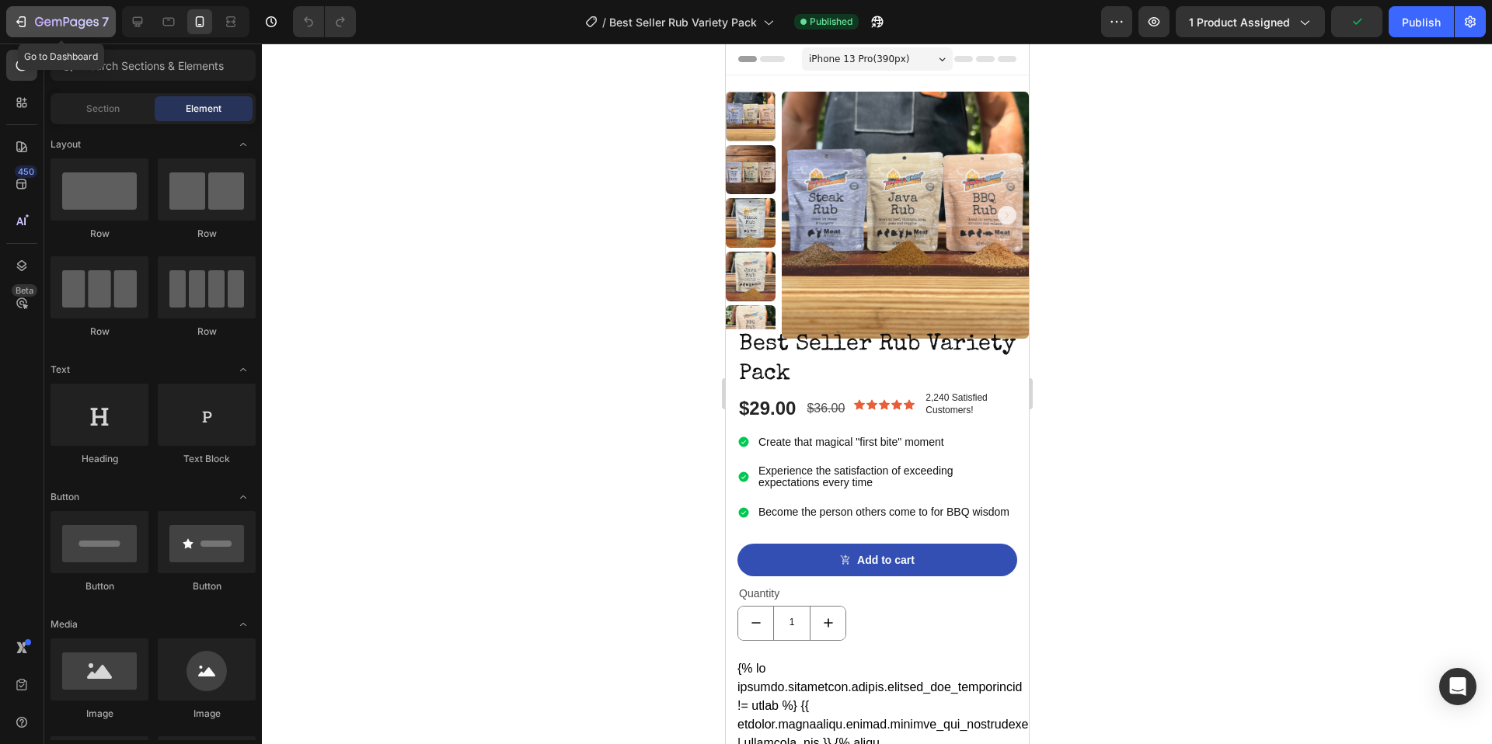
click at [80, 20] on icon "button" at bounding box center [81, 24] width 7 height 10
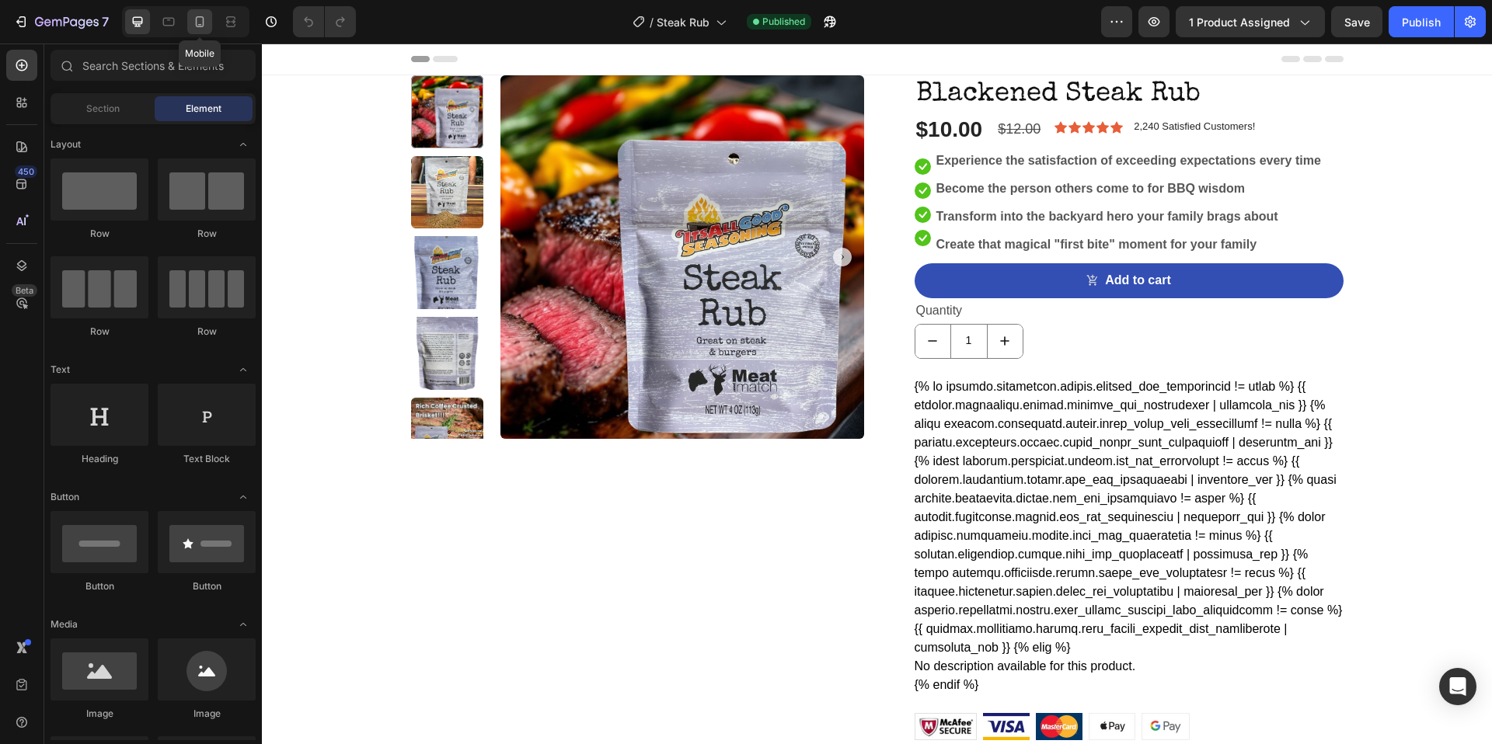
click at [198, 25] on icon at bounding box center [200, 22] width 16 height 16
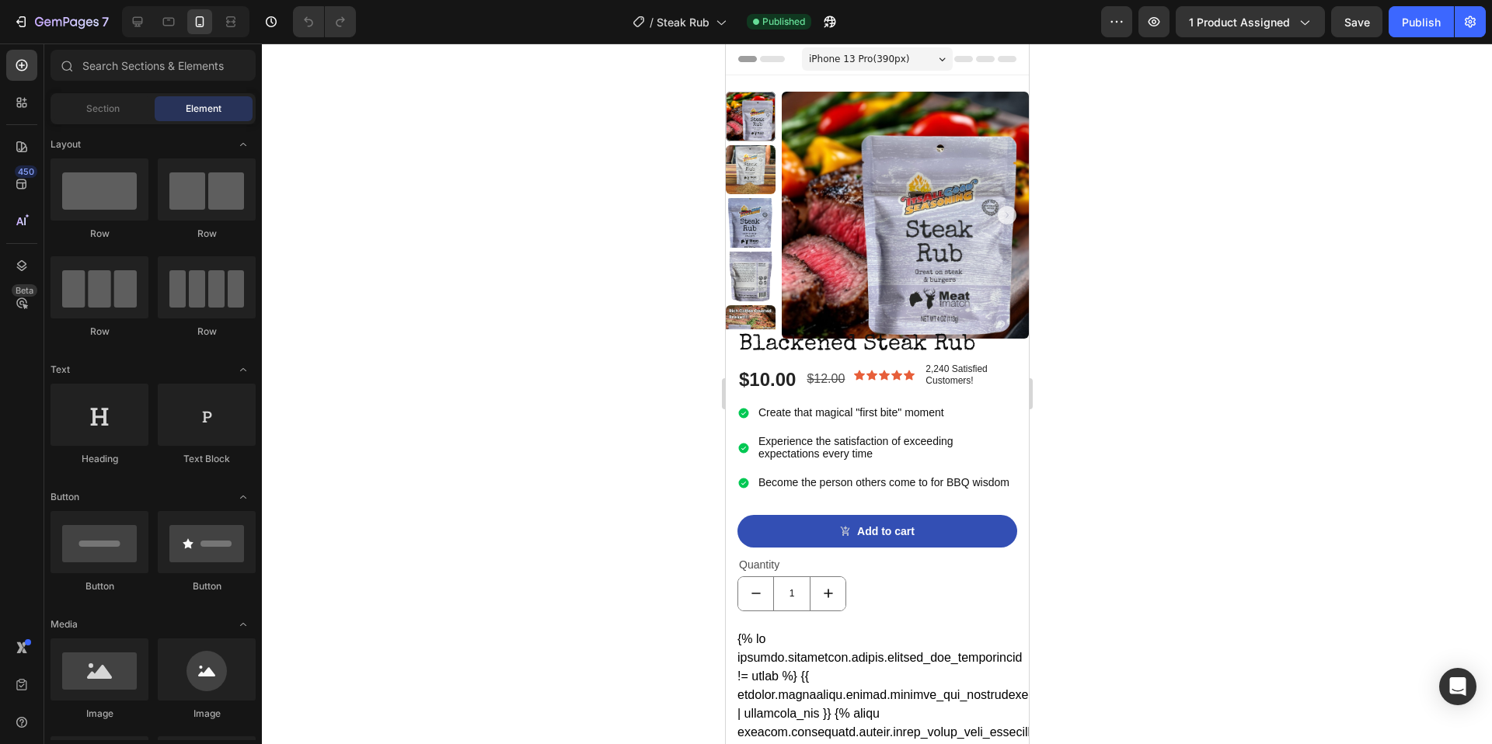
click at [494, 352] on div at bounding box center [877, 394] width 1230 height 701
click at [56, 23] on icon "button" at bounding box center [56, 22] width 9 height 7
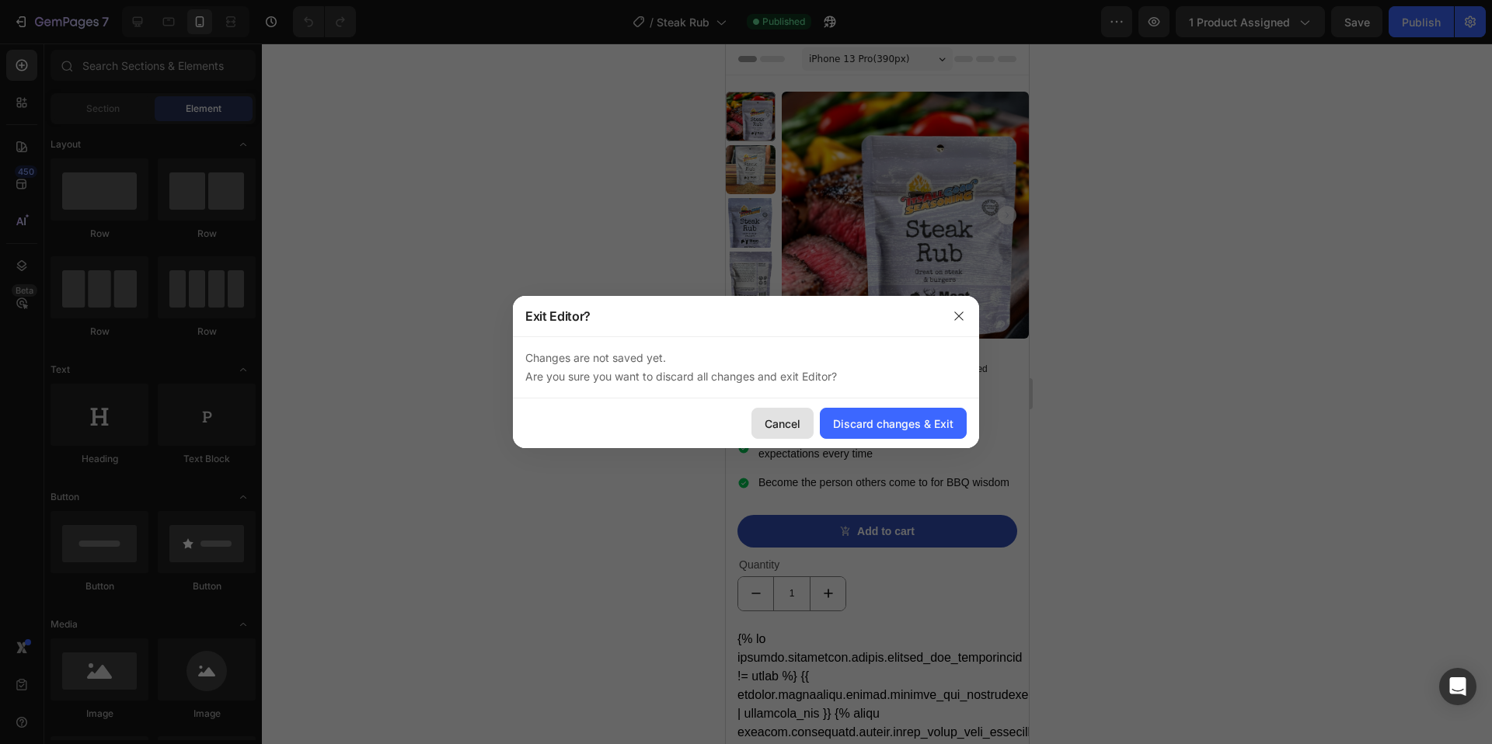
click at [786, 423] on div "Cancel" at bounding box center [783, 424] width 36 height 16
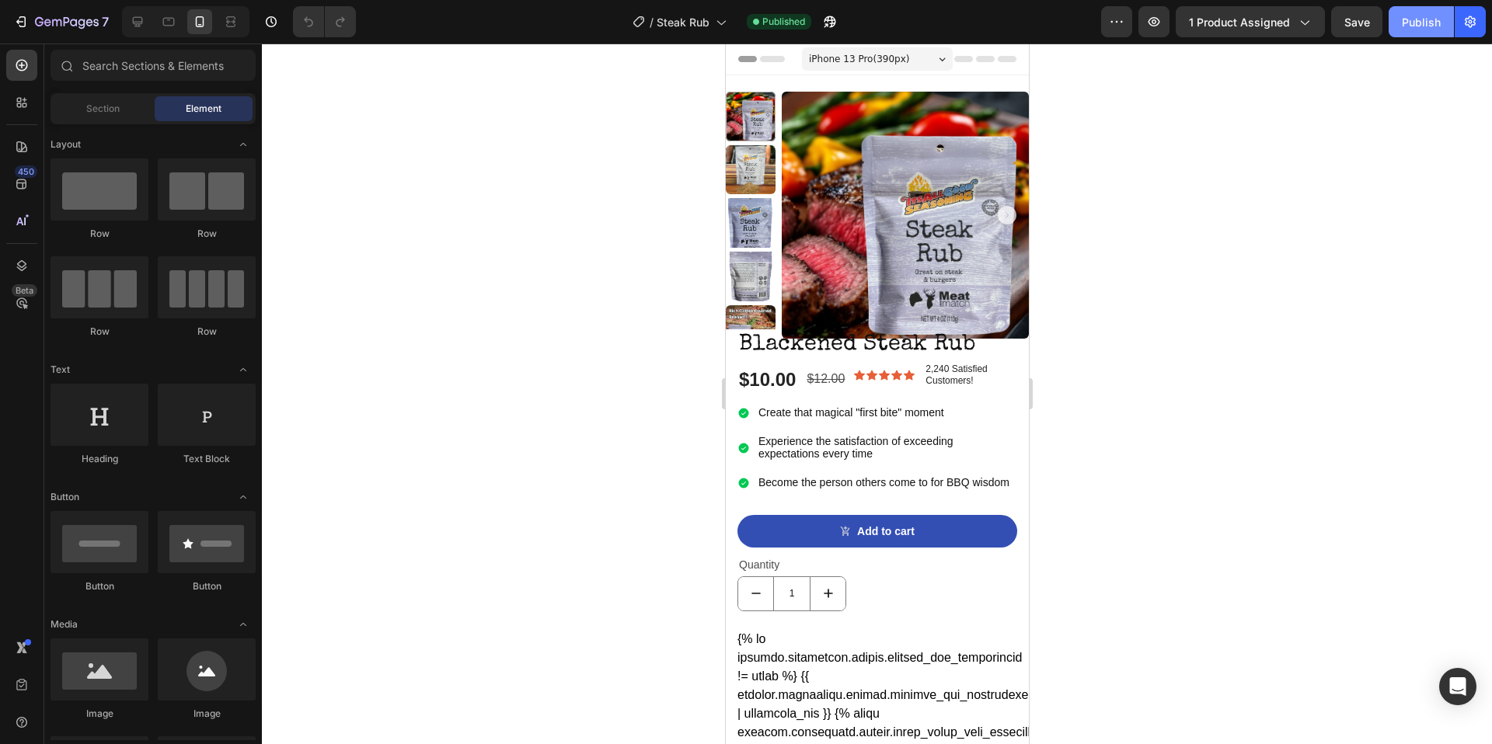
click at [1432, 21] on div "Publish" at bounding box center [1421, 22] width 39 height 16
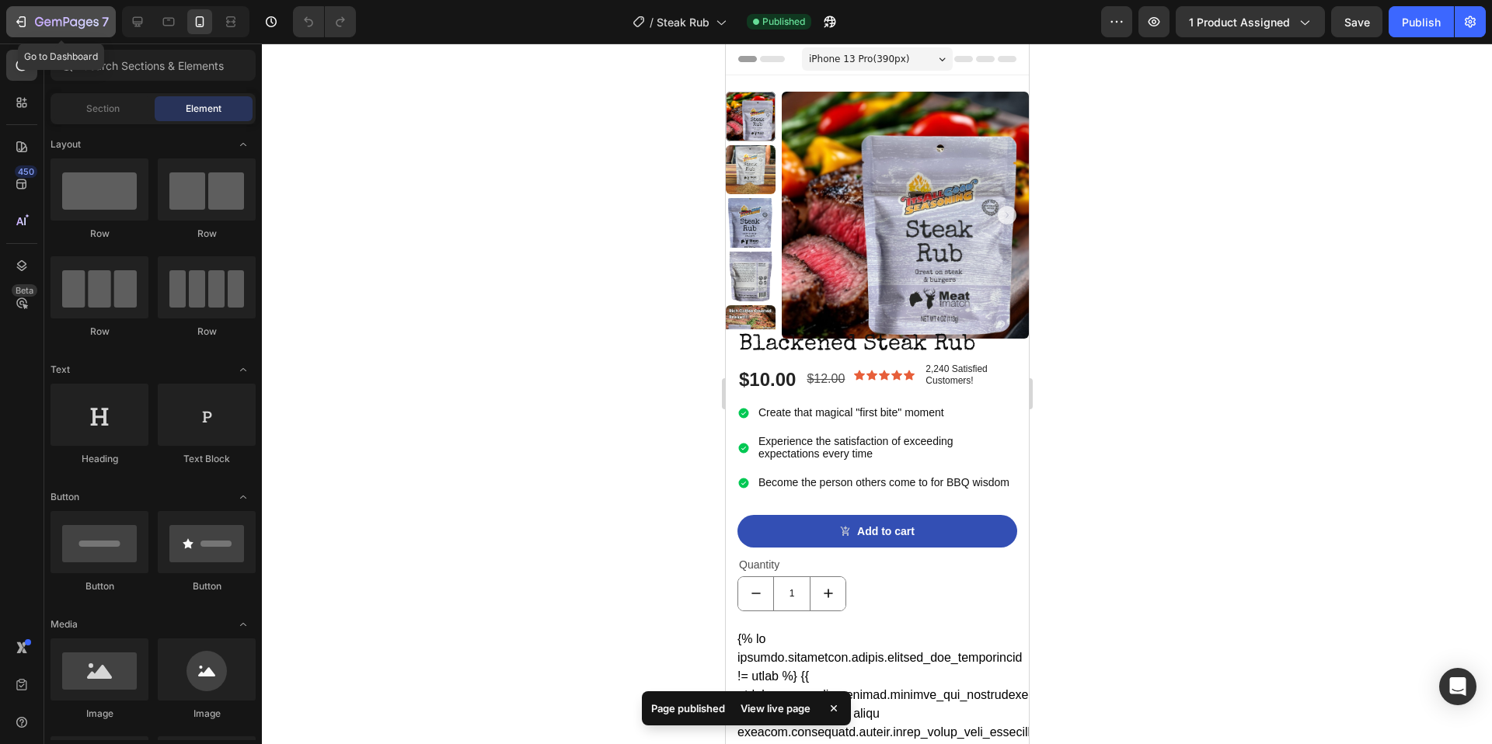
click at [77, 21] on icon "button" at bounding box center [67, 22] width 64 height 13
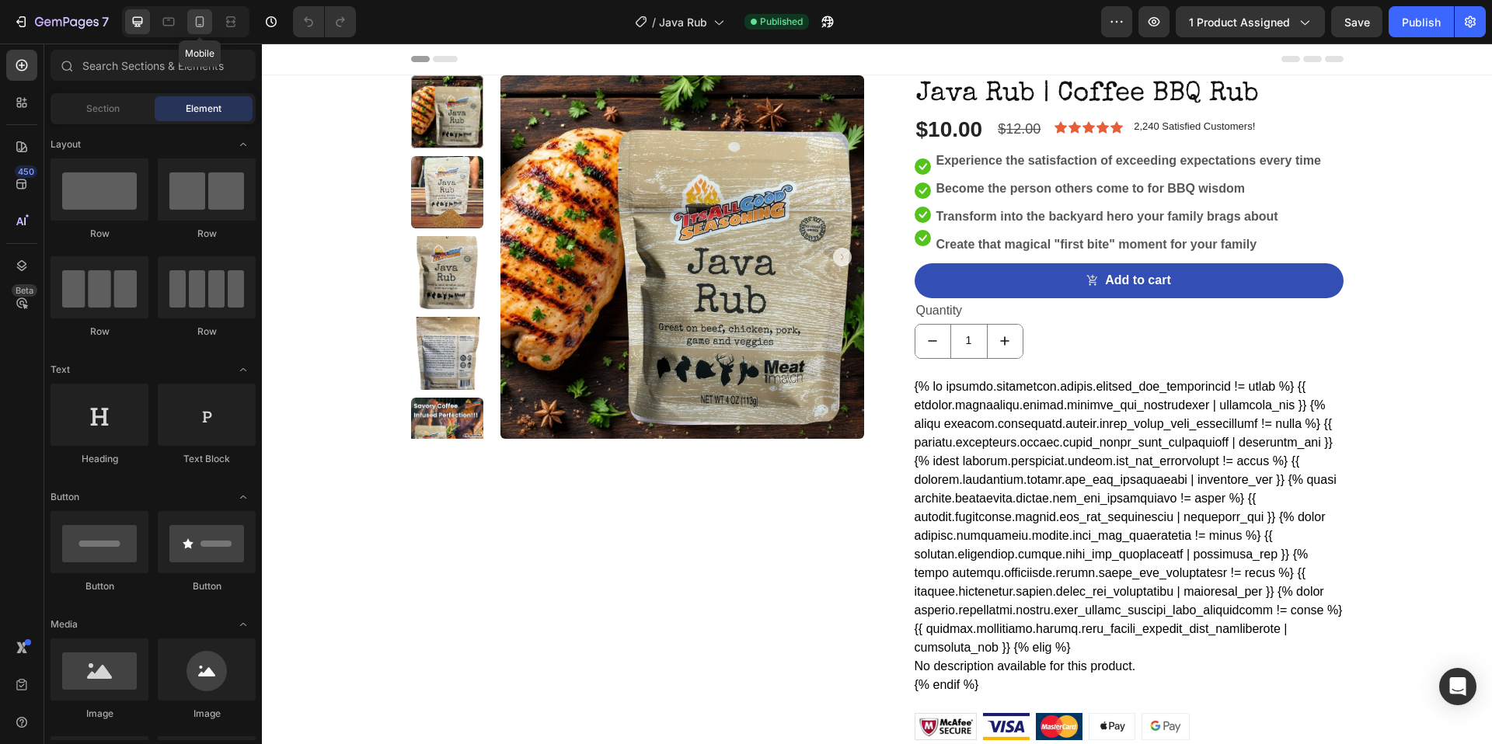
click at [190, 23] on div at bounding box center [199, 21] width 25 height 25
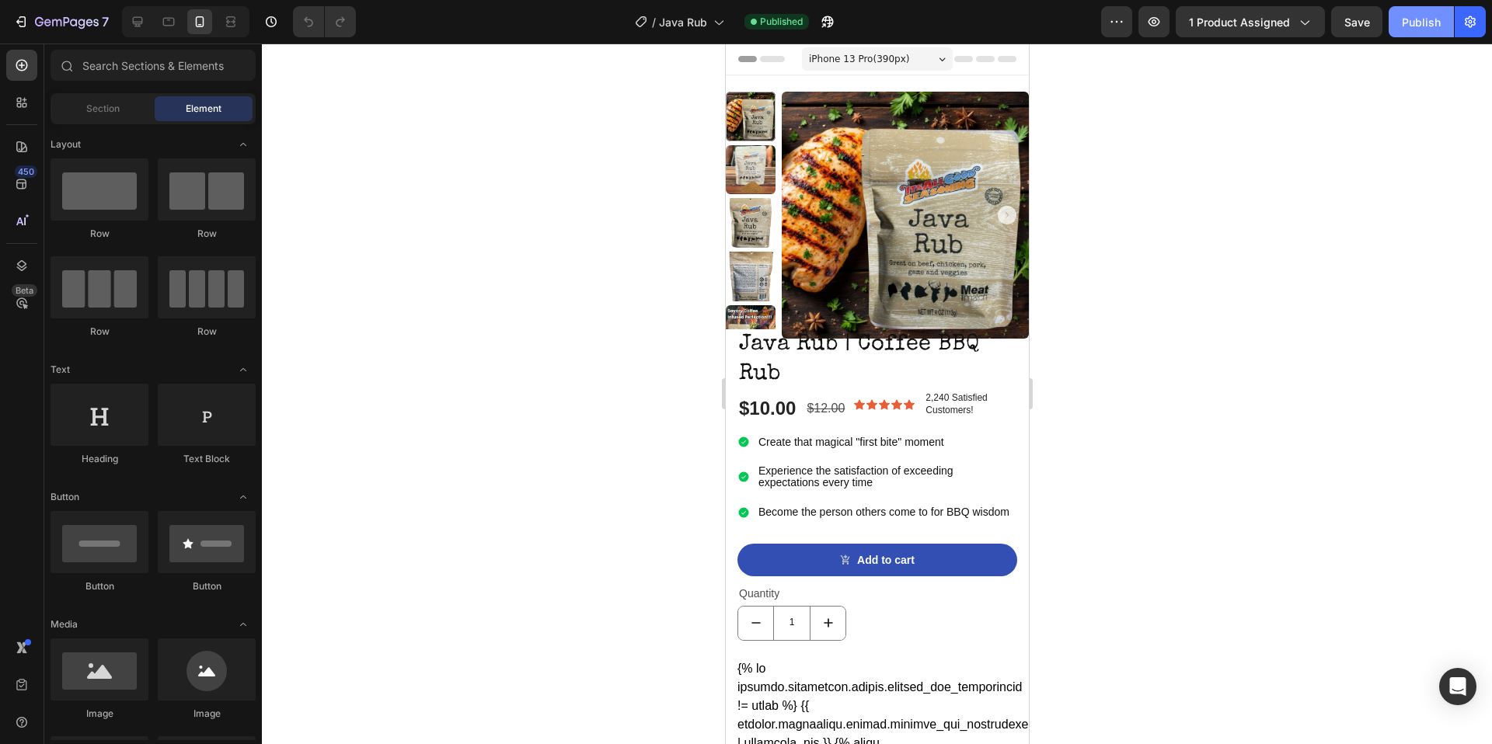
click at [1439, 23] on div "Publish" at bounding box center [1421, 22] width 39 height 16
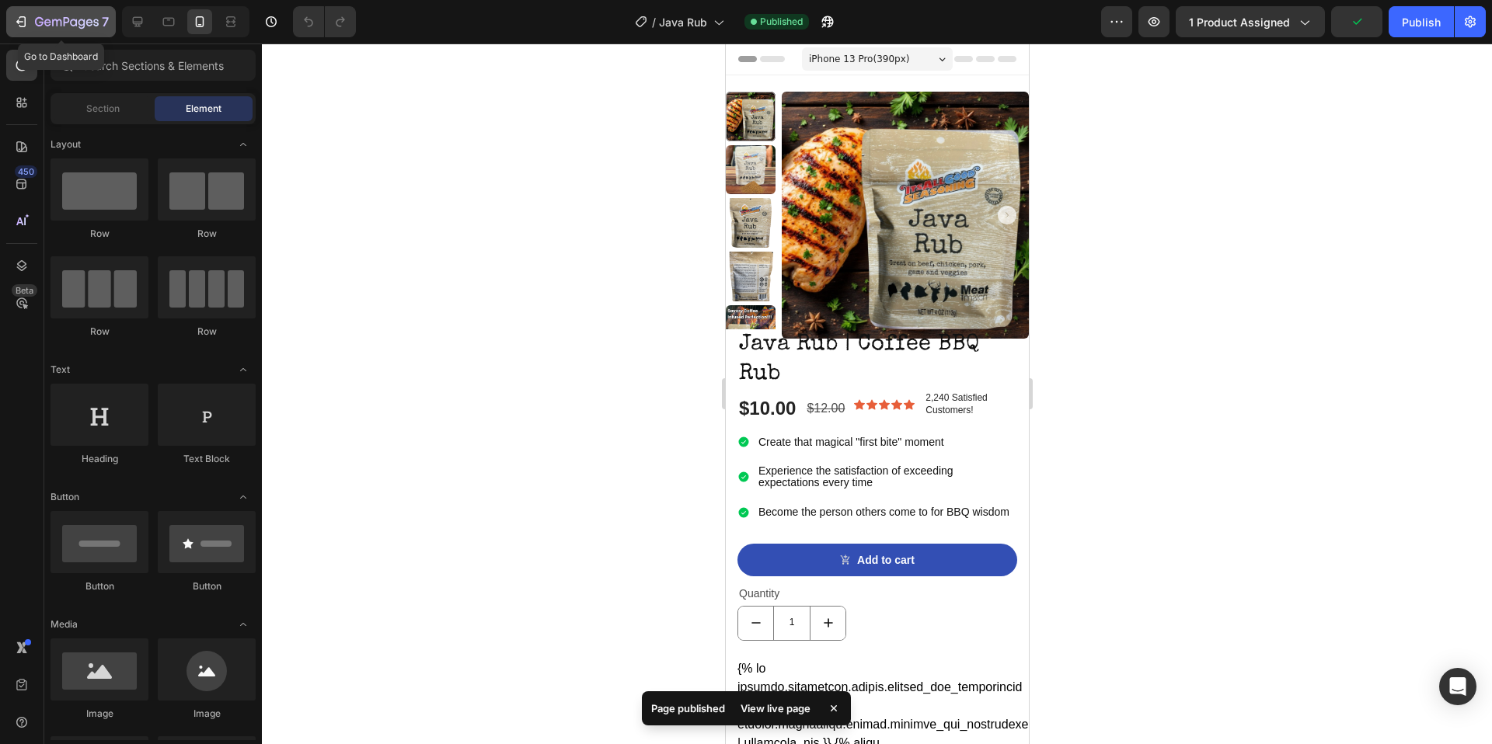
click at [72, 27] on icon "button" at bounding box center [67, 22] width 64 height 13
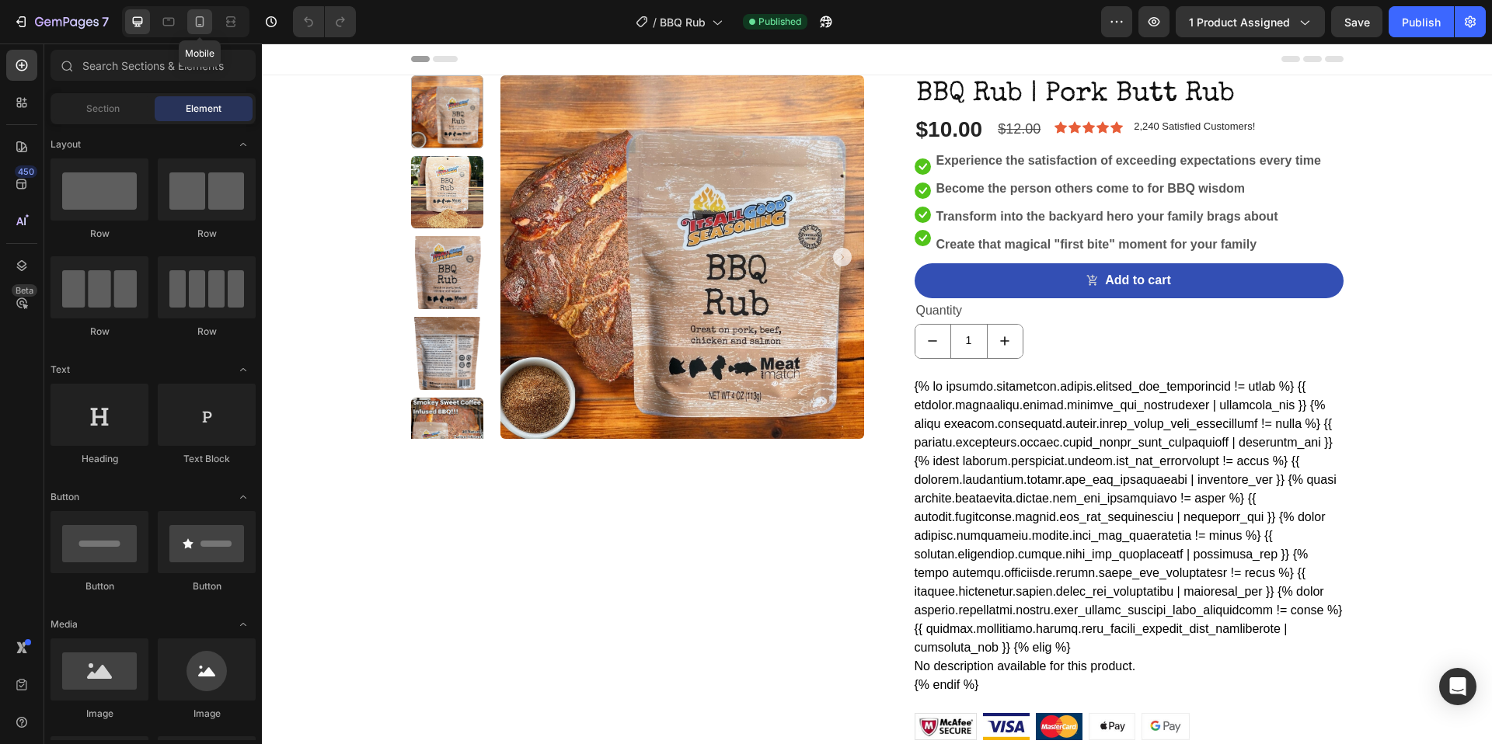
click at [193, 23] on icon at bounding box center [200, 22] width 16 height 16
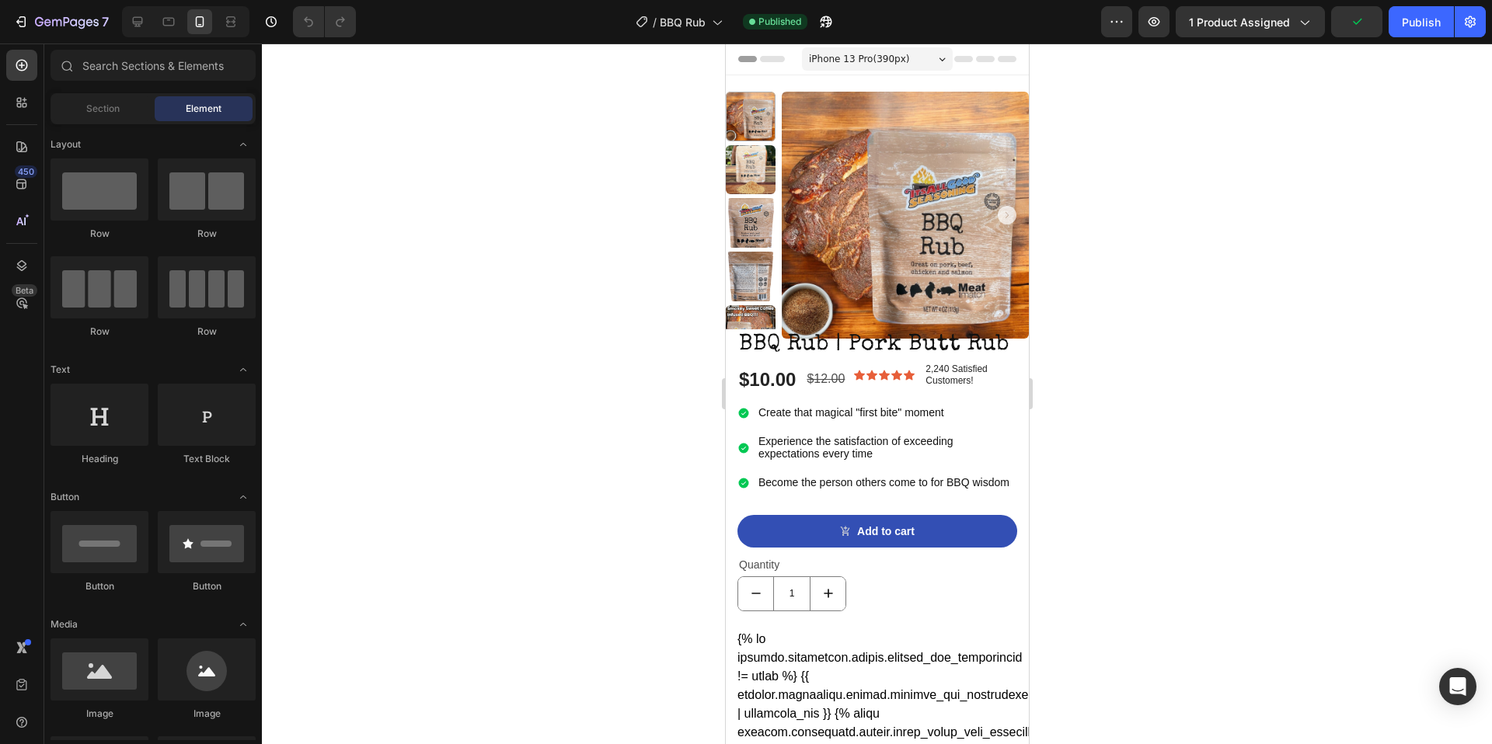
click at [584, 500] on div at bounding box center [877, 394] width 1230 height 701
click at [85, 22] on icon "button" at bounding box center [67, 22] width 64 height 13
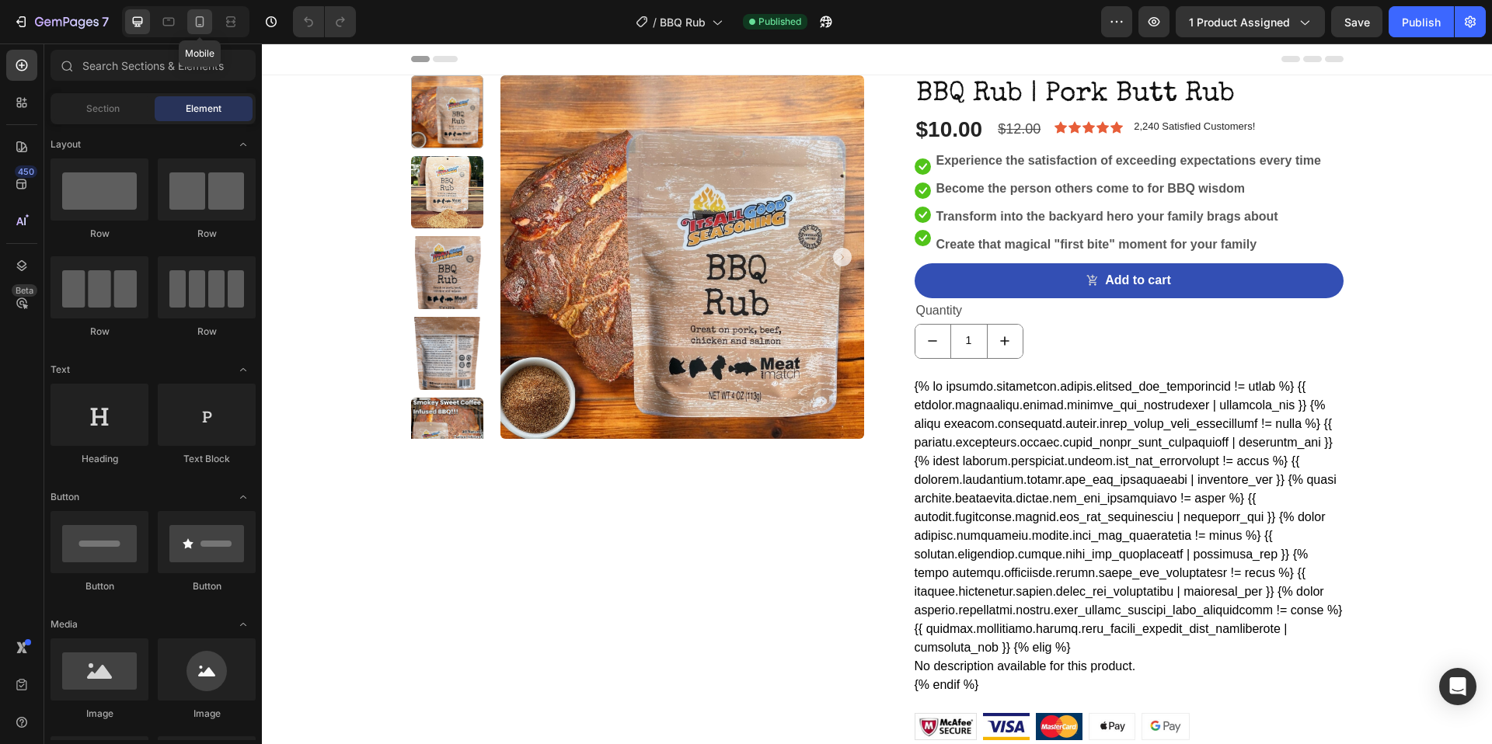
click at [205, 19] on icon at bounding box center [200, 22] width 16 height 16
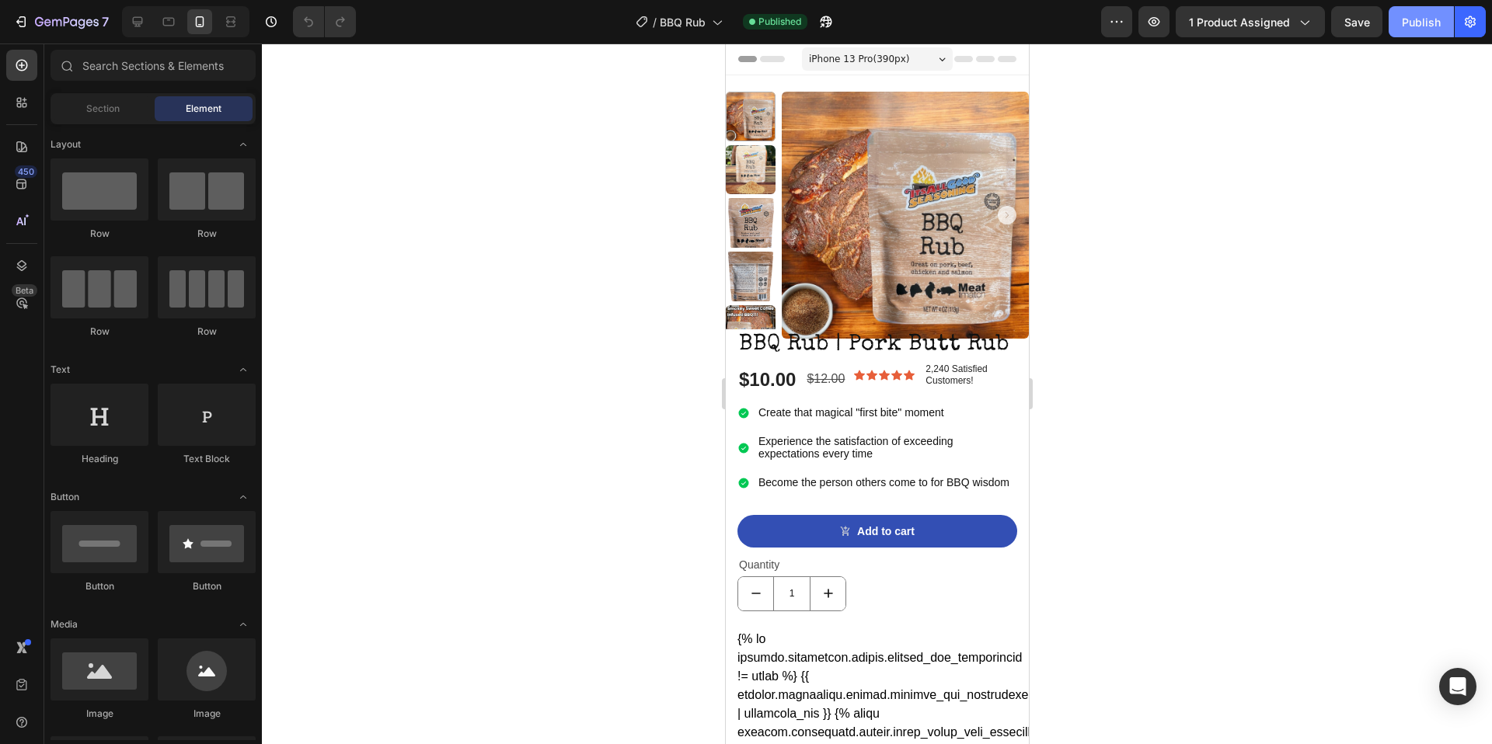
click at [1435, 16] on div "Publish" at bounding box center [1421, 22] width 39 height 16
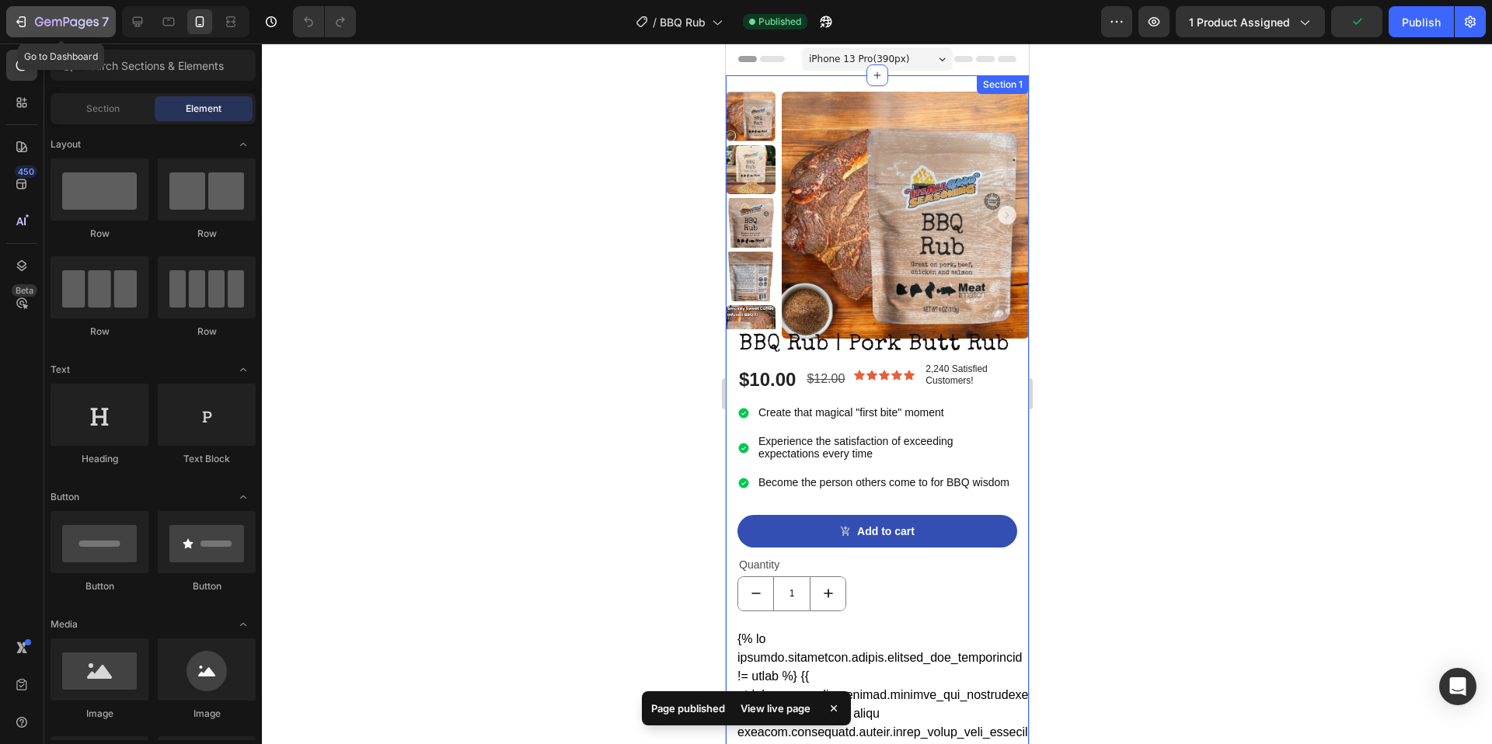
click at [93, 22] on icon "button" at bounding box center [95, 22] width 5 height 7
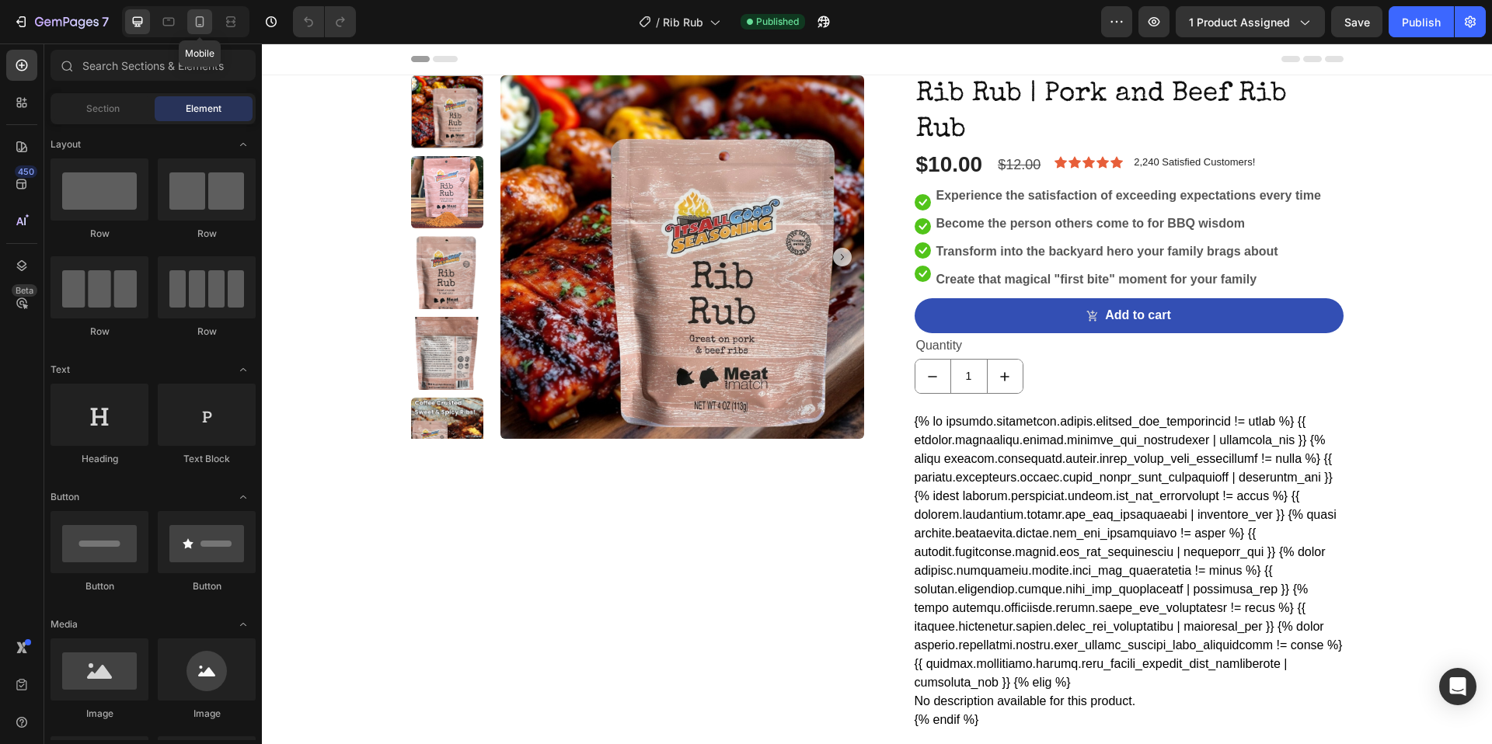
click at [196, 23] on icon at bounding box center [200, 21] width 9 height 11
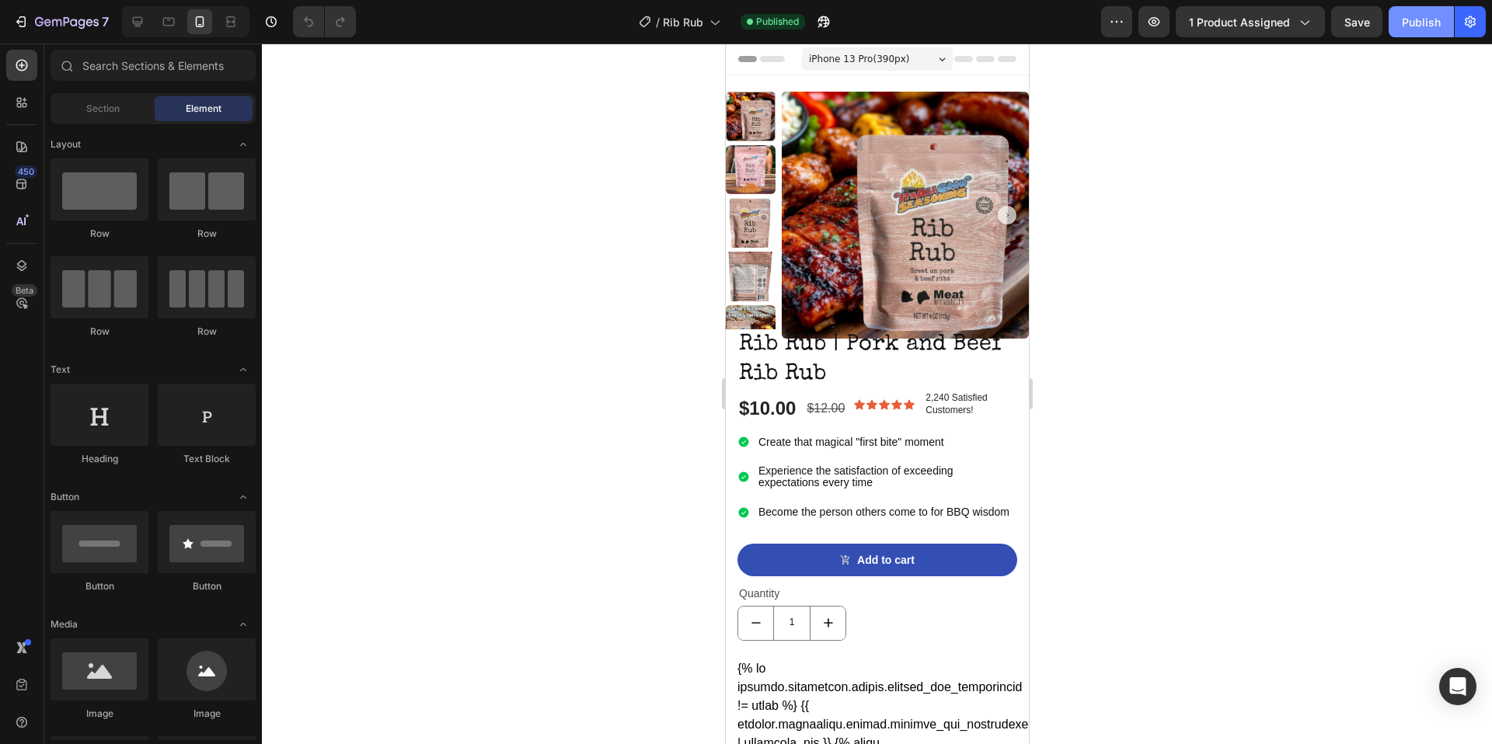
click at [1426, 27] on div "Publish" at bounding box center [1421, 22] width 39 height 16
click at [53, 21] on icon "button" at bounding box center [56, 22] width 9 height 7
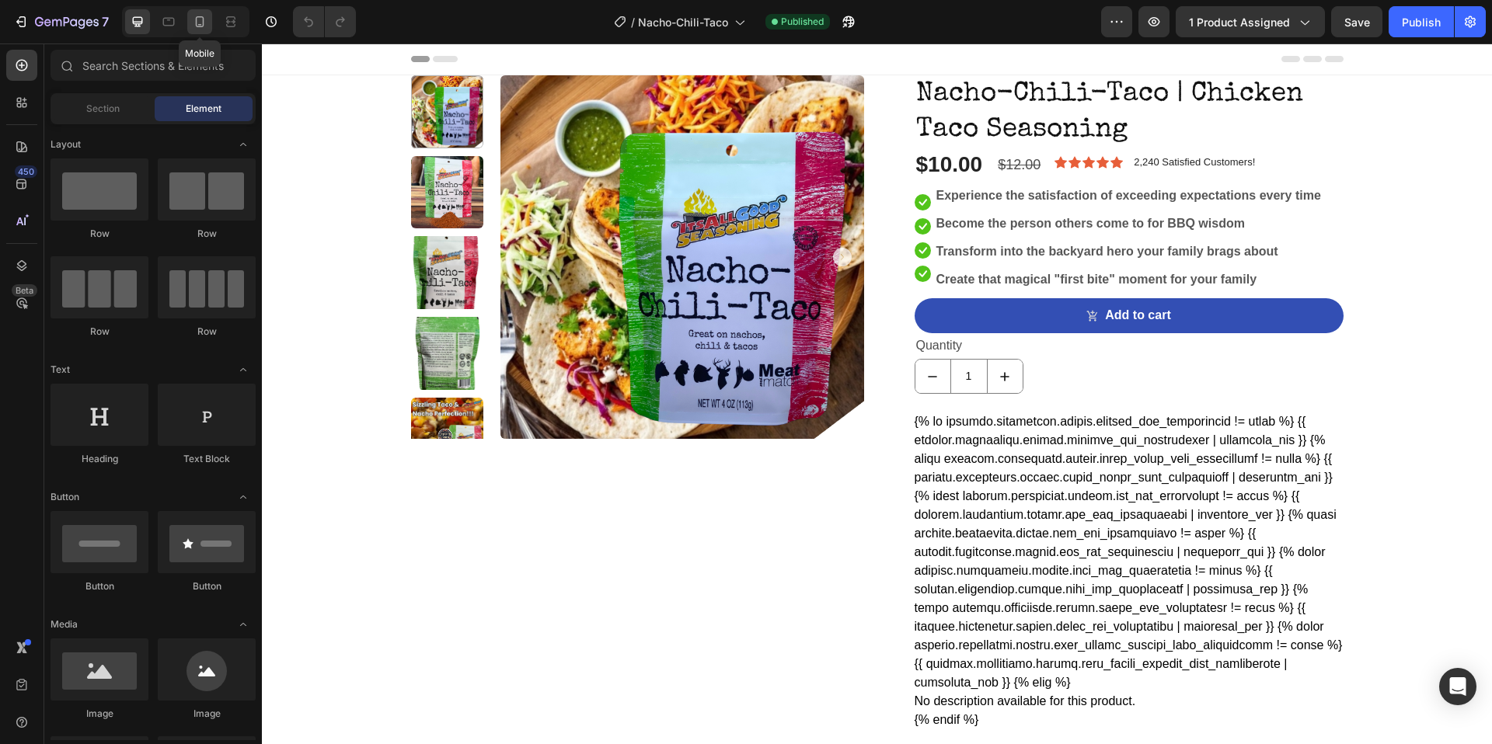
click at [198, 33] on div at bounding box center [199, 21] width 25 height 25
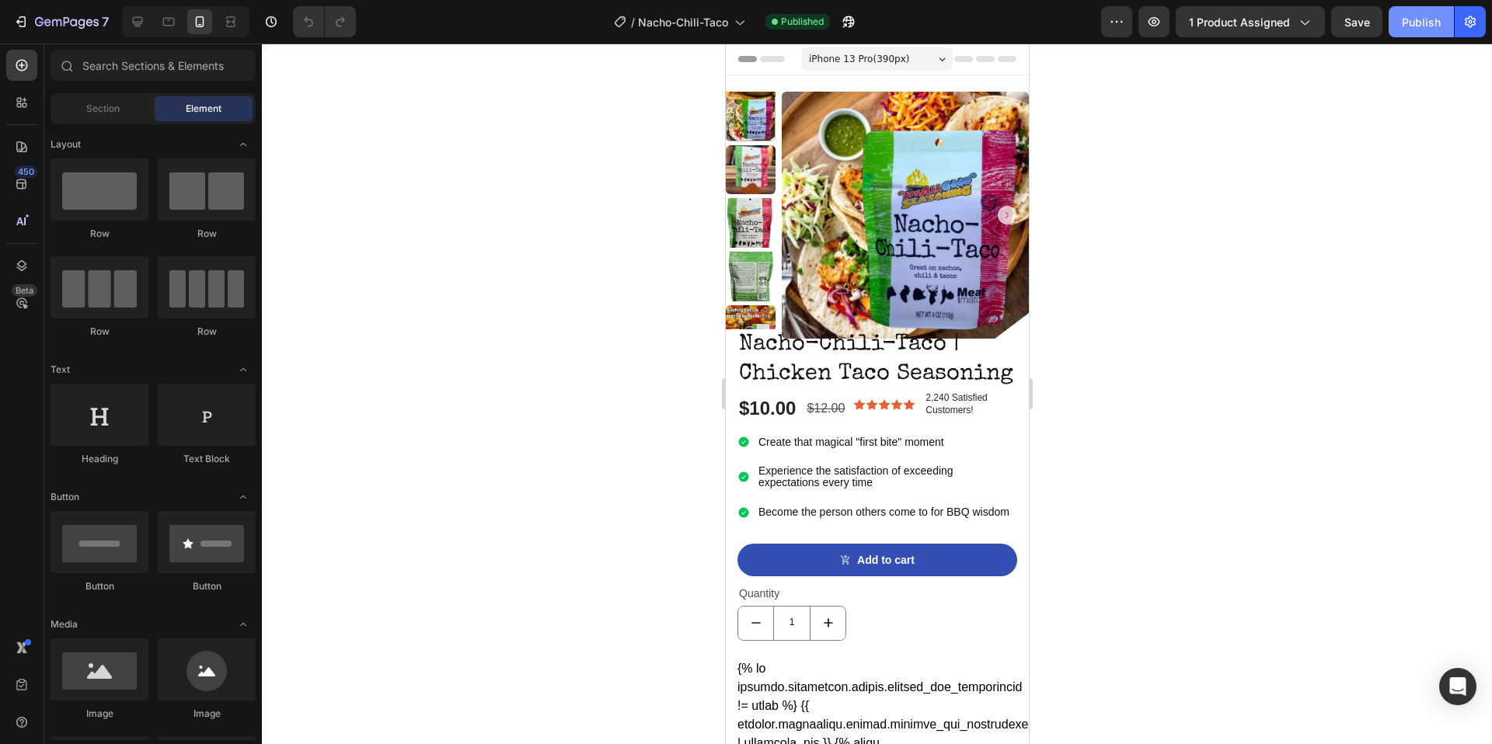
click at [1437, 29] on div "Publish" at bounding box center [1421, 22] width 39 height 16
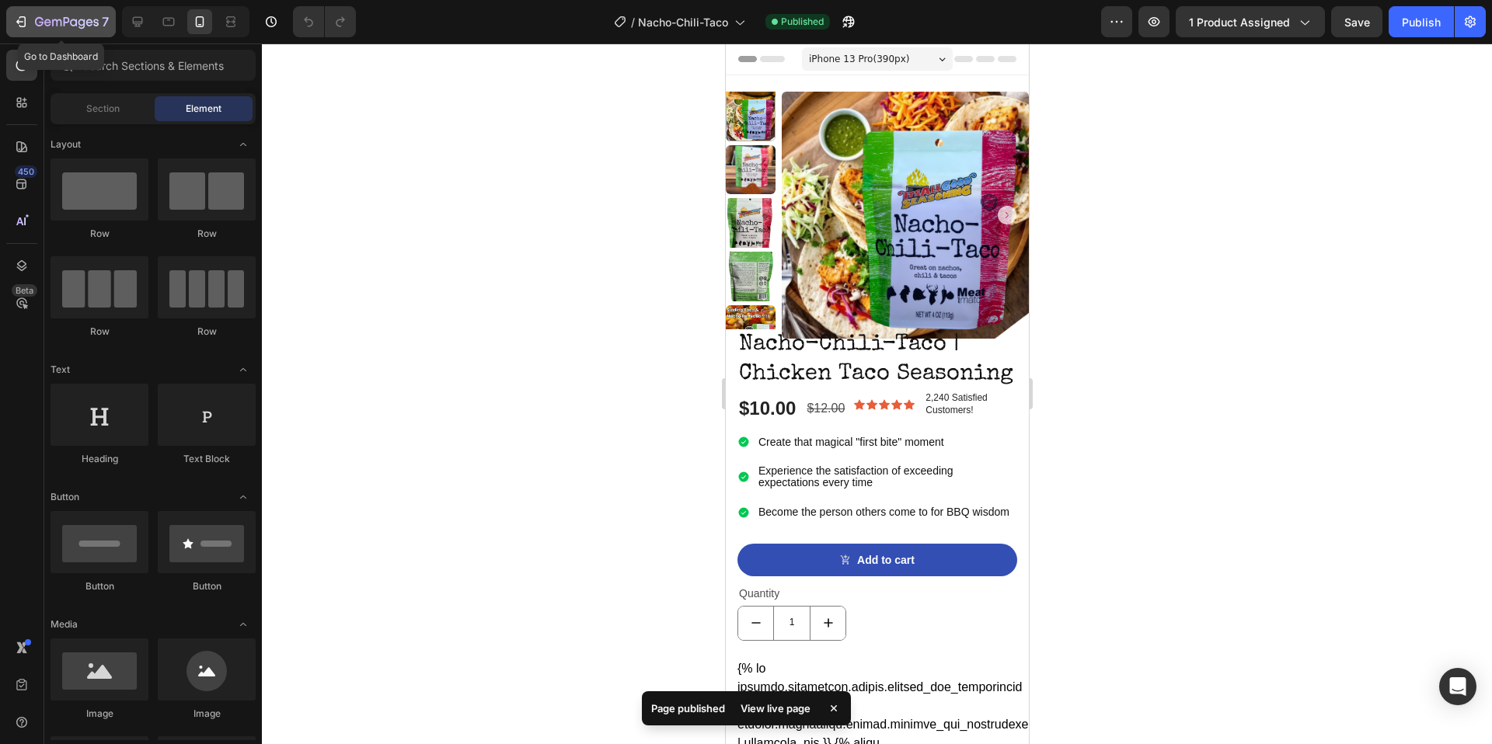
click at [74, 28] on icon "button" at bounding box center [67, 22] width 64 height 13
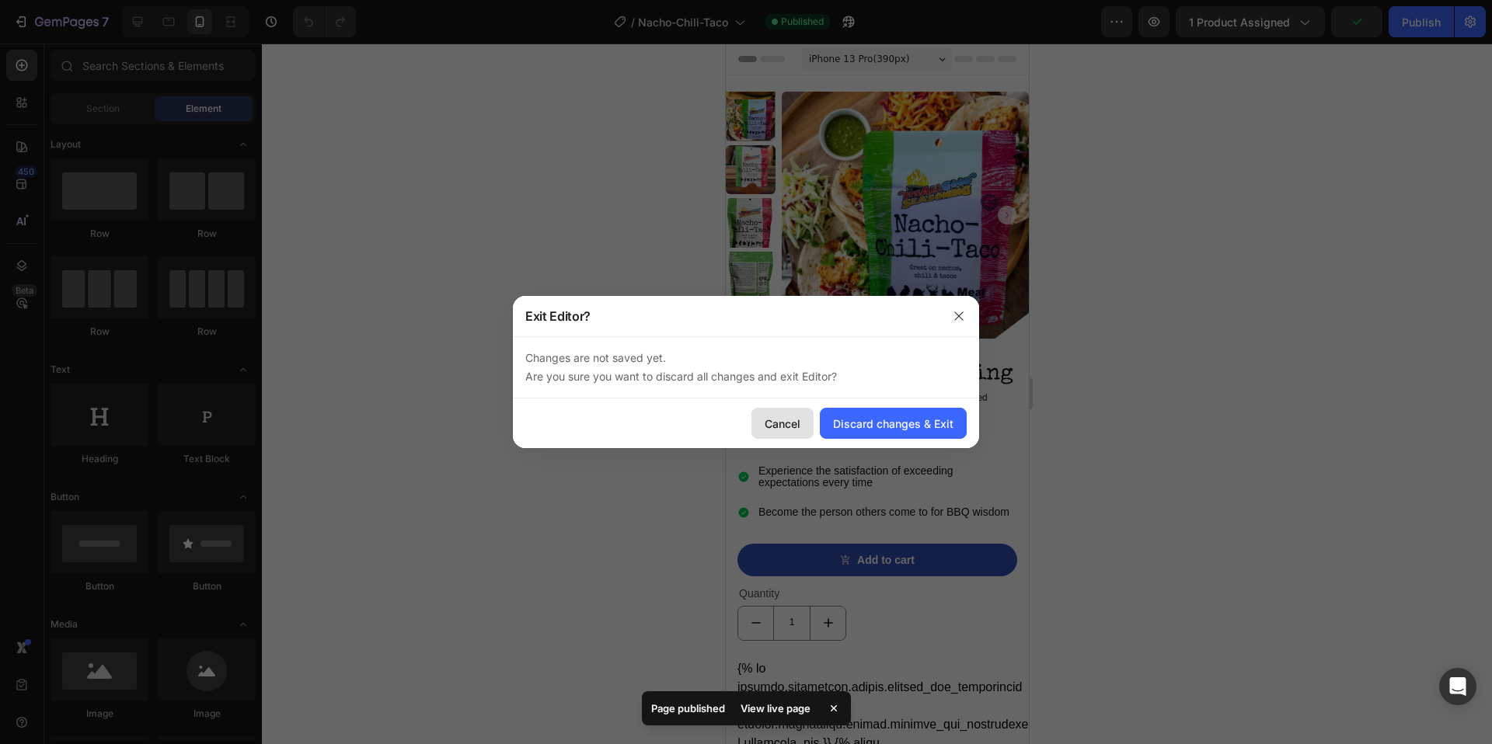
drag, startPoint x: 793, startPoint y: 423, endPoint x: 68, endPoint y: 379, distance: 727.0
click at [793, 423] on div "Cancel" at bounding box center [783, 424] width 36 height 16
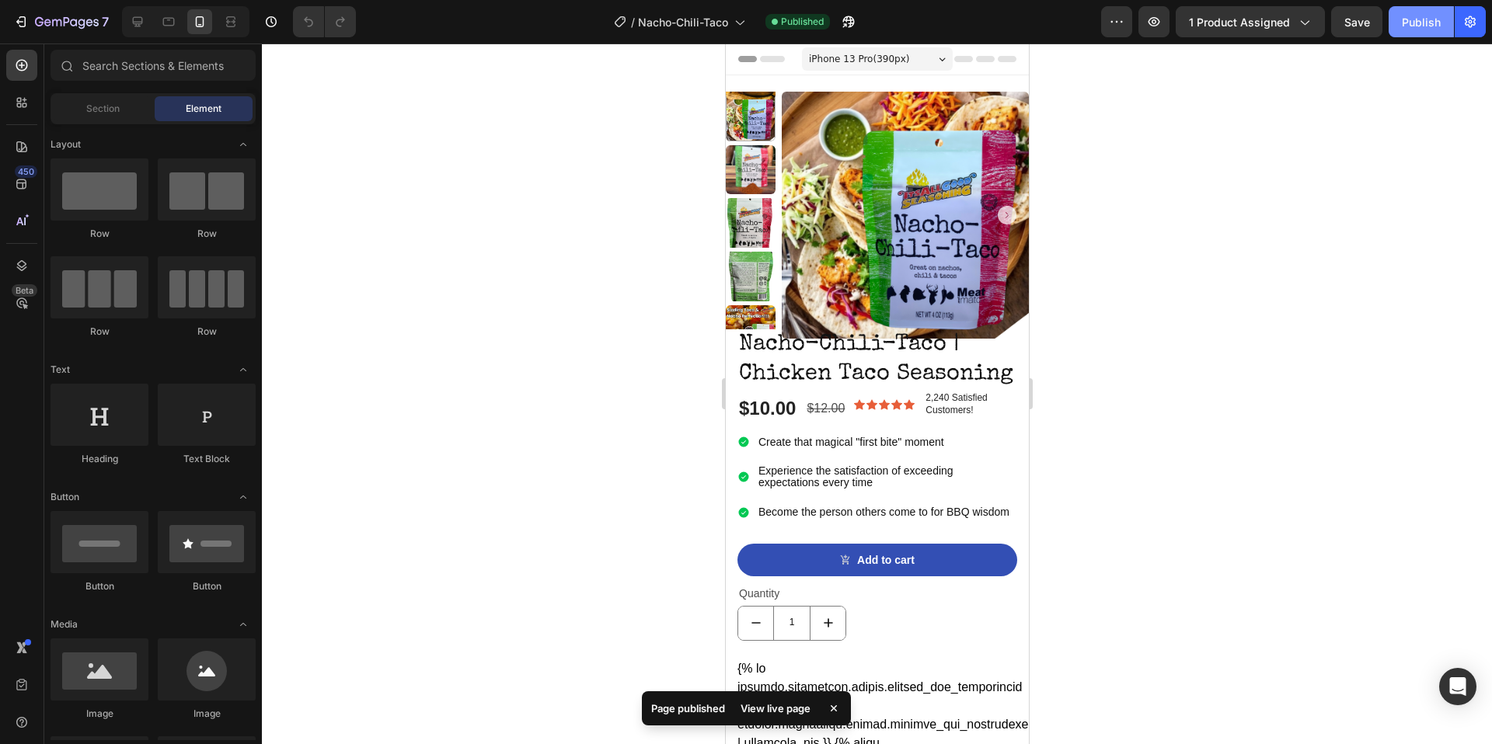
click at [1423, 23] on div "Publish" at bounding box center [1421, 22] width 39 height 16
click at [57, 19] on icon "button" at bounding box center [67, 22] width 64 height 13
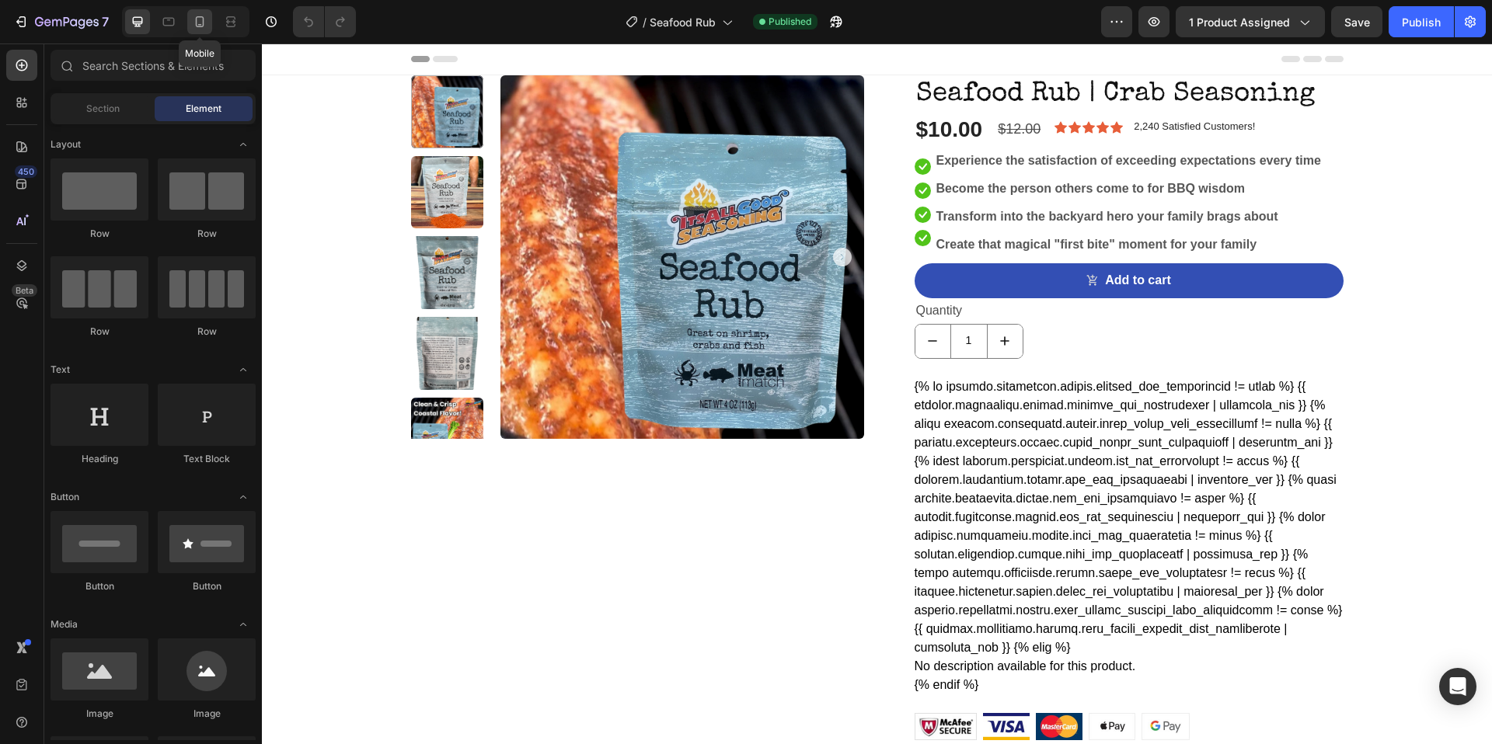
click at [194, 30] on div at bounding box center [199, 21] width 25 height 25
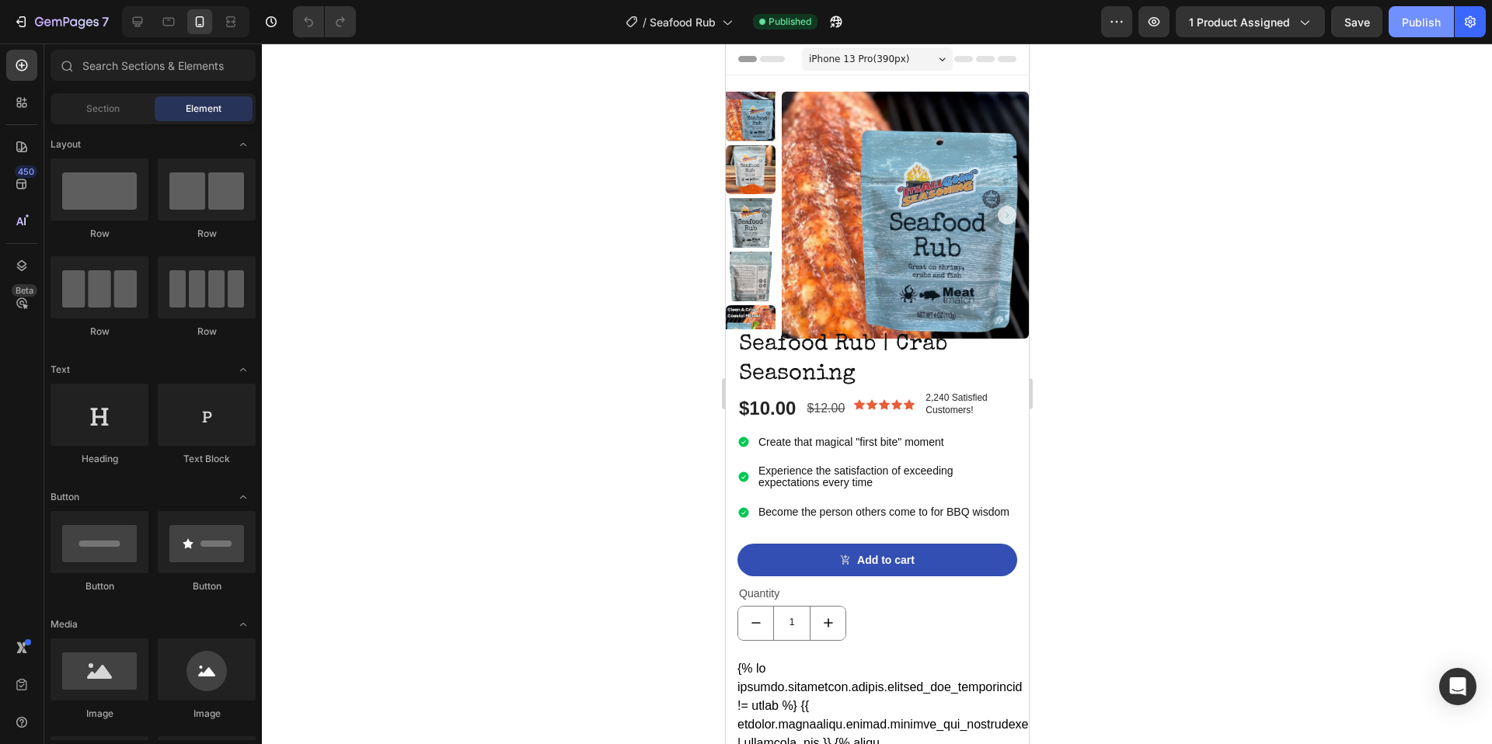
click at [1436, 26] on div "Publish" at bounding box center [1421, 22] width 39 height 16
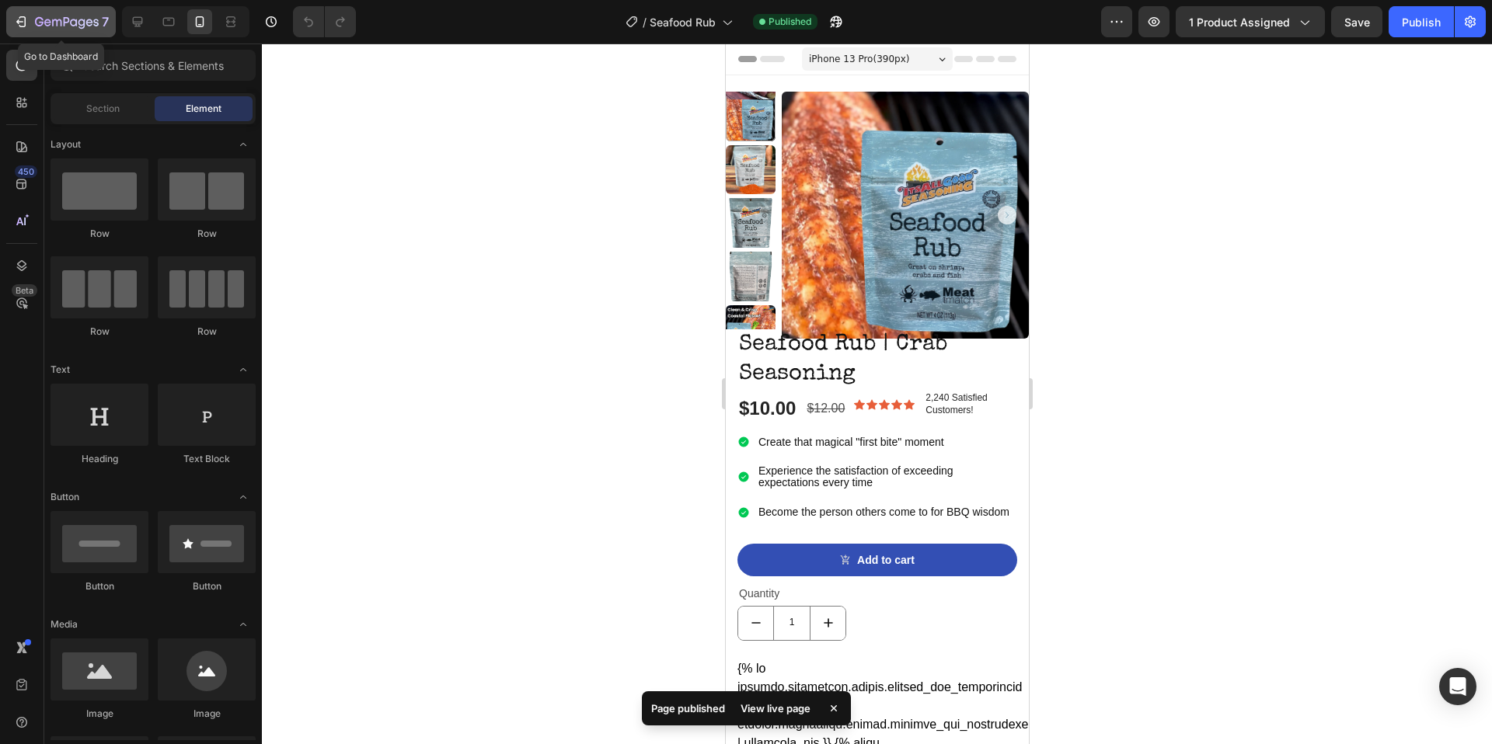
click at [55, 18] on icon "button" at bounding box center [67, 22] width 64 height 13
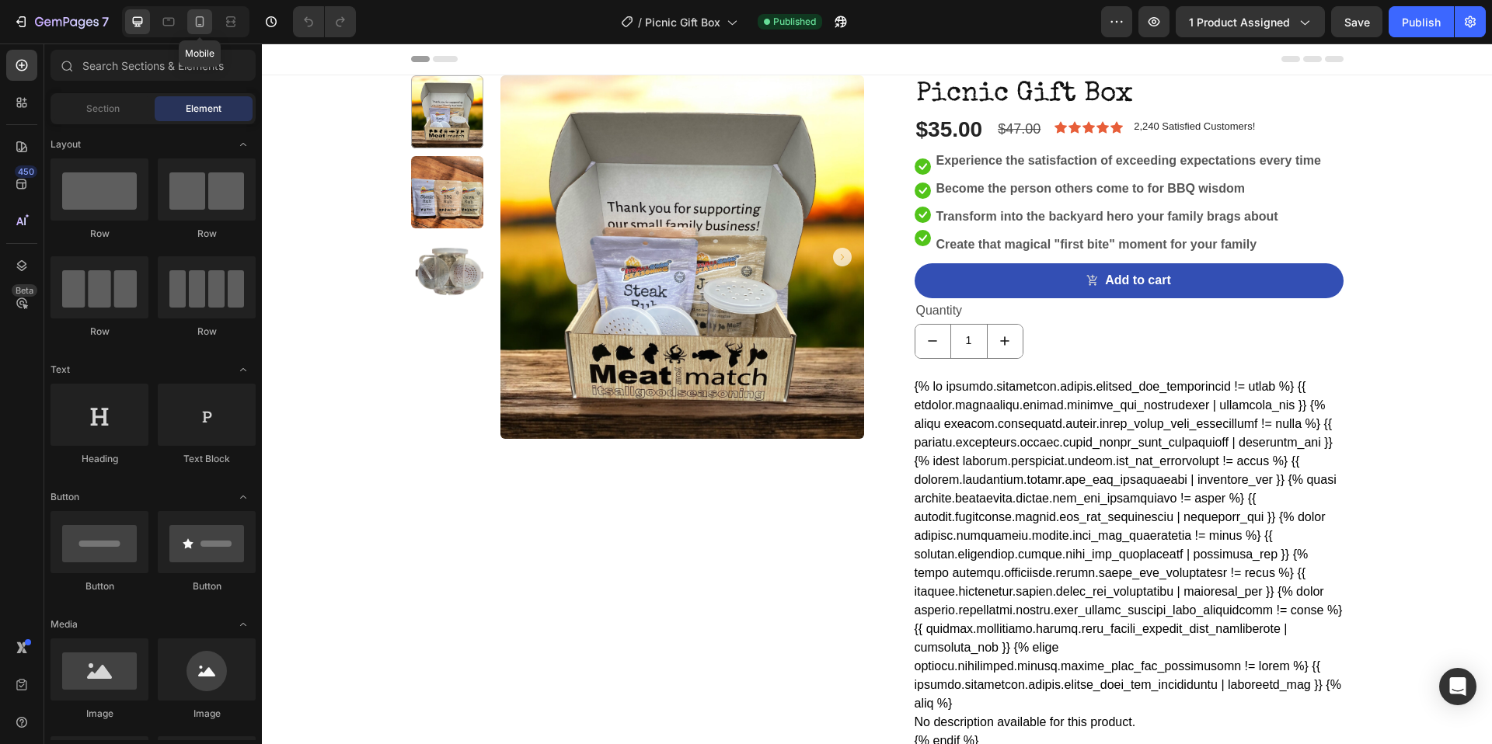
click at [199, 30] on div at bounding box center [199, 21] width 25 height 25
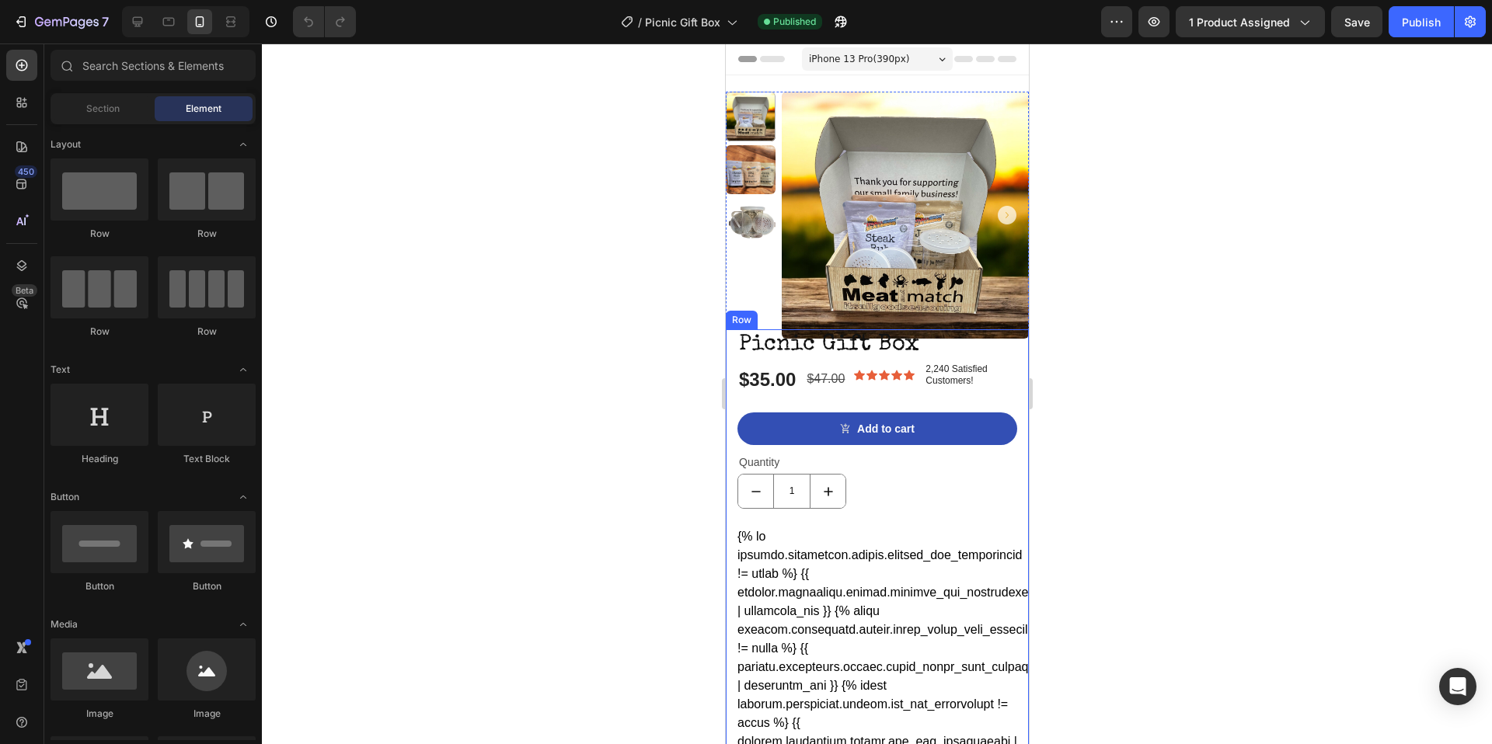
click at [765, 404] on div "Picnic Gift Box Product Title $35.00 Product Price Product Price $47.00 Product…" at bounding box center [877, 366] width 280 height 75
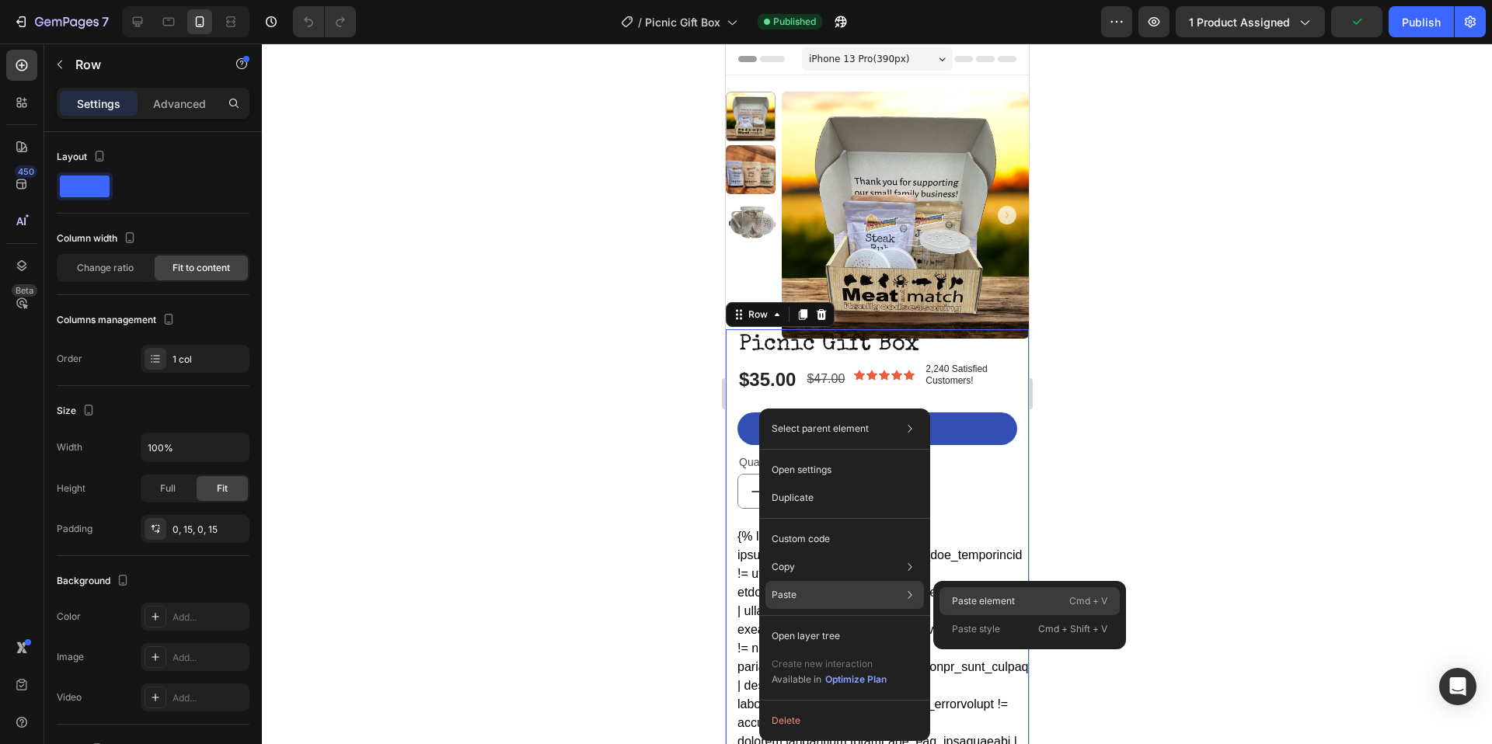
click at [989, 598] on p "Paste element" at bounding box center [983, 601] width 63 height 14
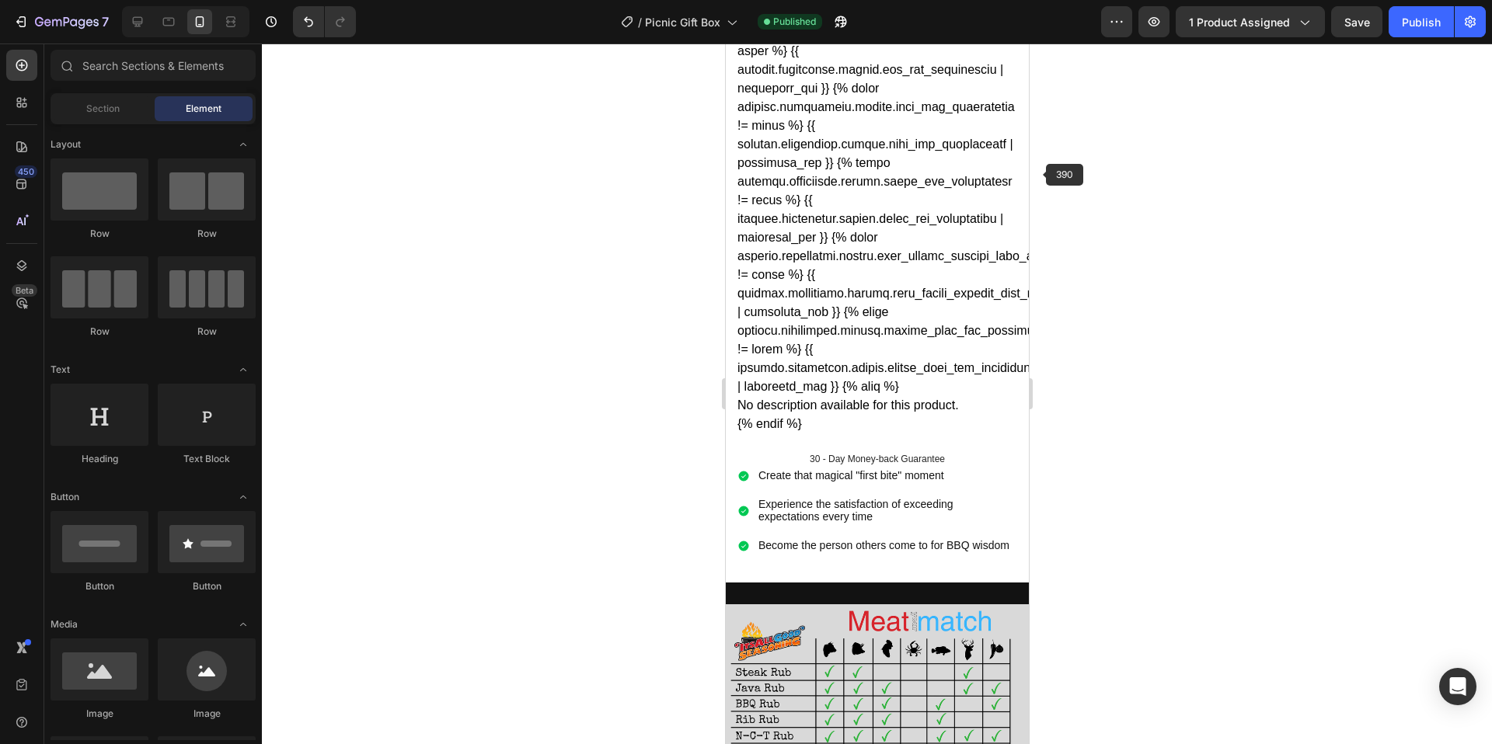
scroll to position [733, 0]
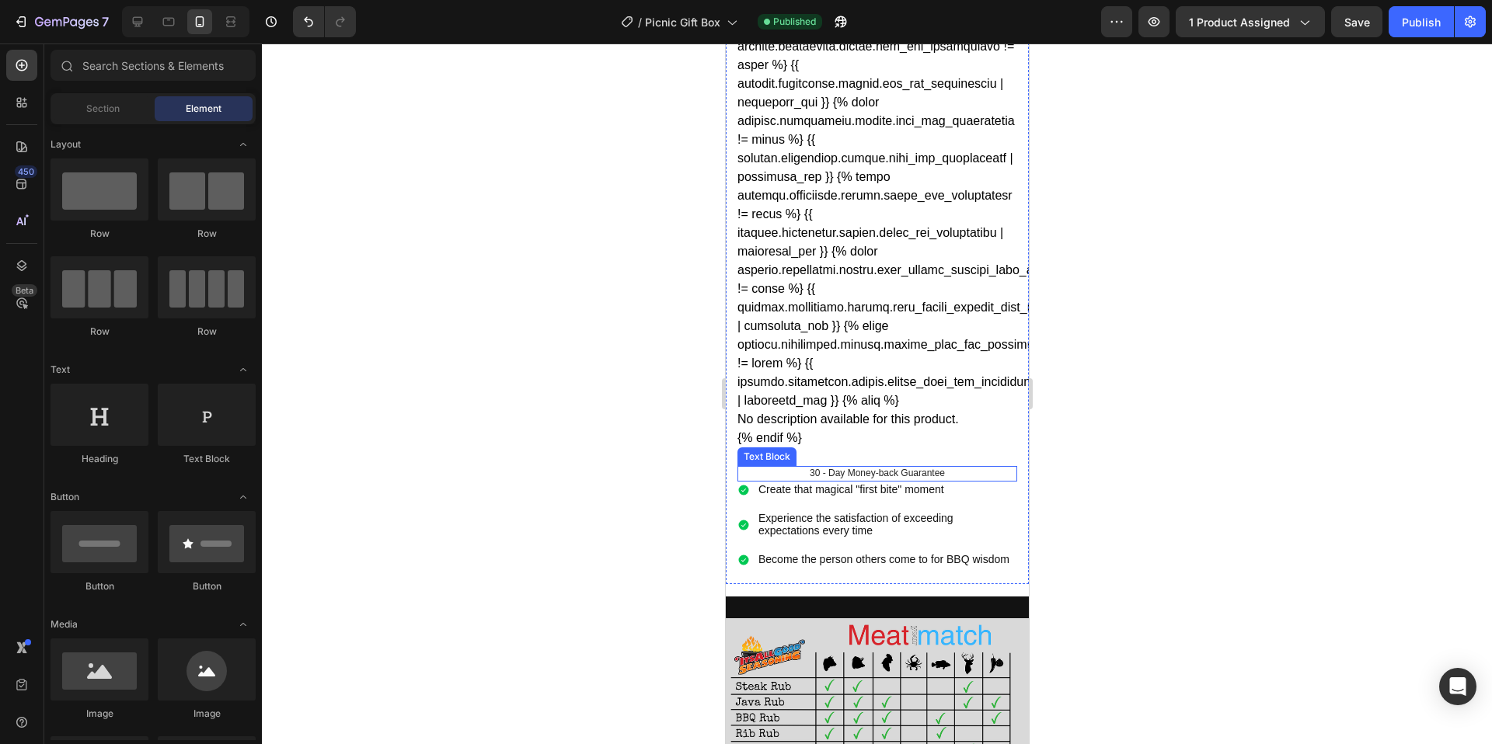
click at [752, 491] on div "Create that magical "first bite" moment" at bounding box center [877, 490] width 280 height 16
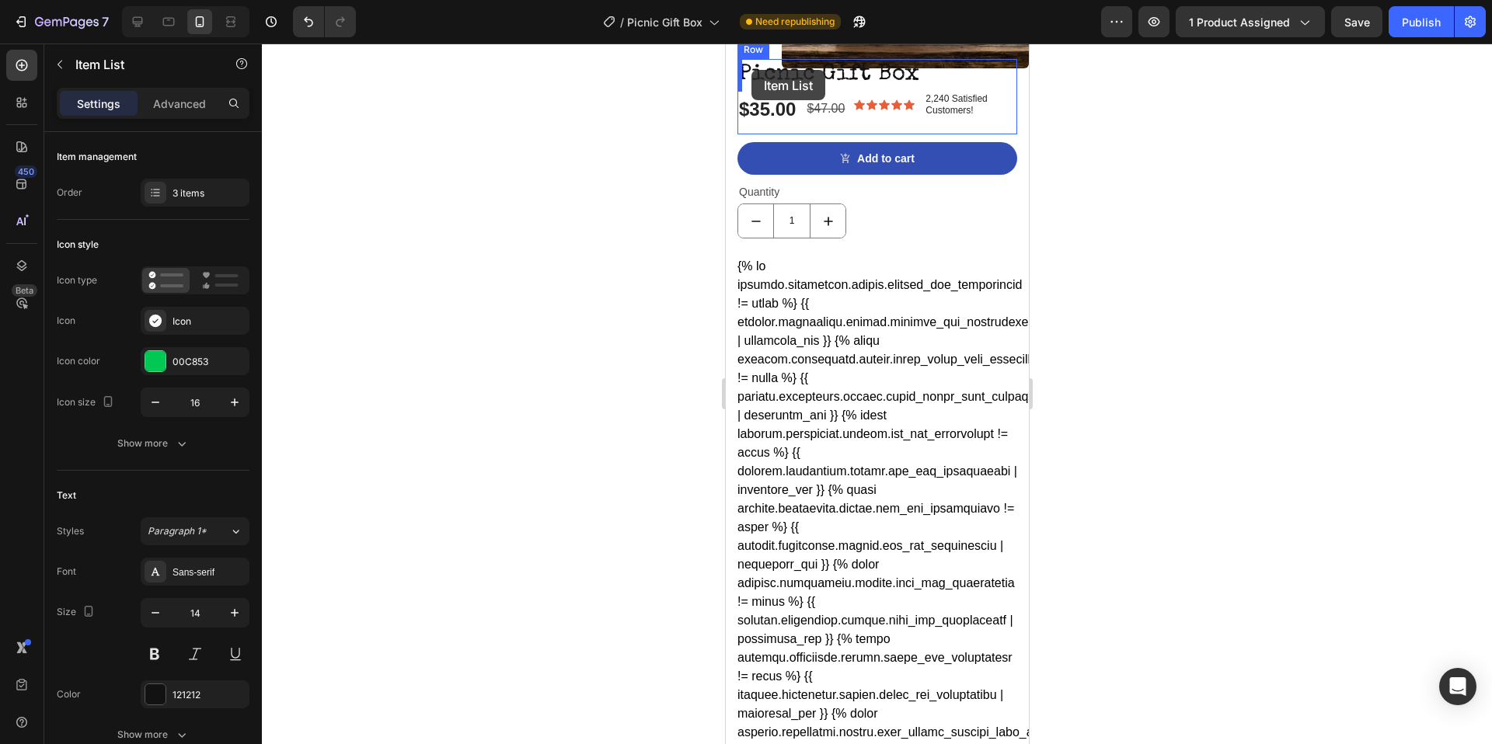
scroll to position [234, 0]
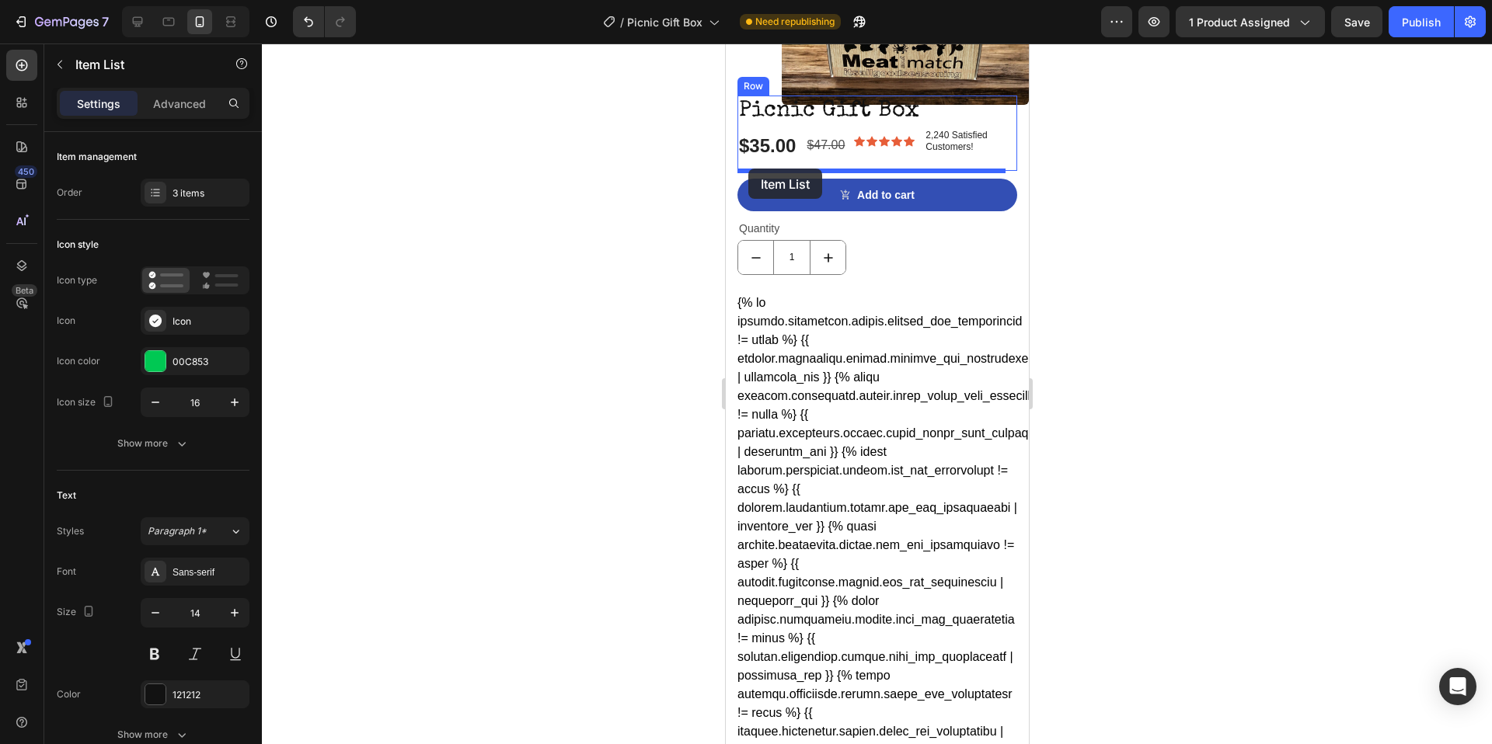
drag, startPoint x: 750, startPoint y: 468, endPoint x: 747, endPoint y: 169, distance: 299.1
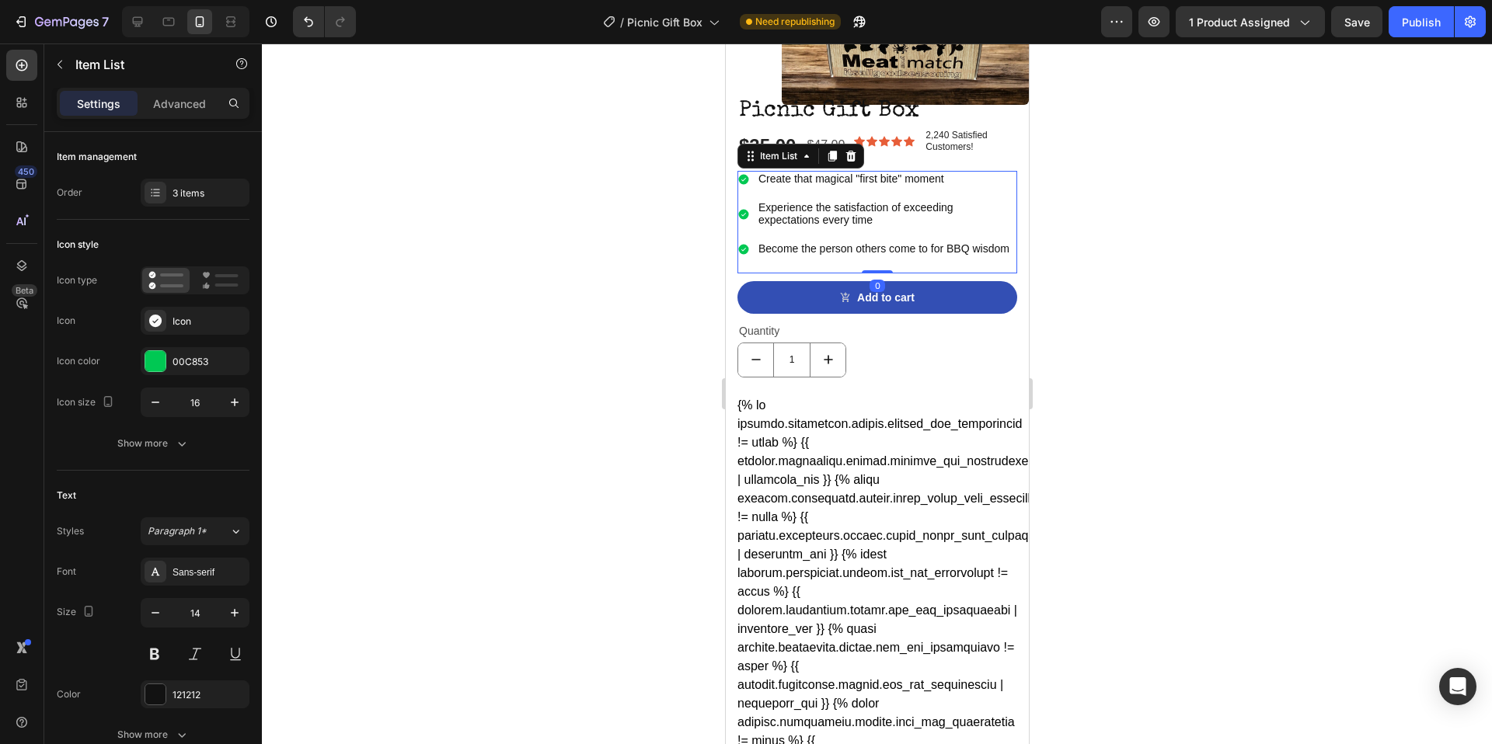
click at [645, 188] on div at bounding box center [877, 394] width 1230 height 701
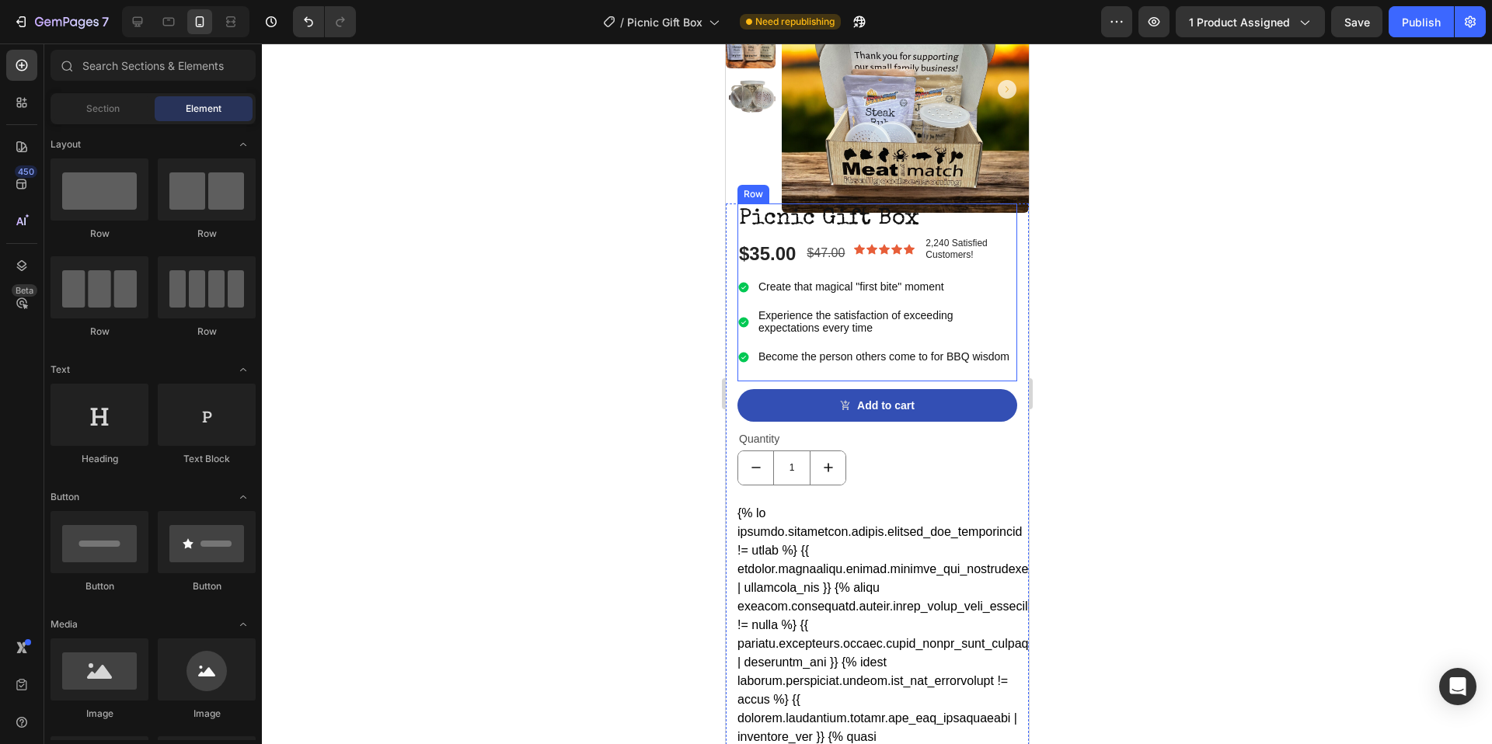
scroll to position [0, 0]
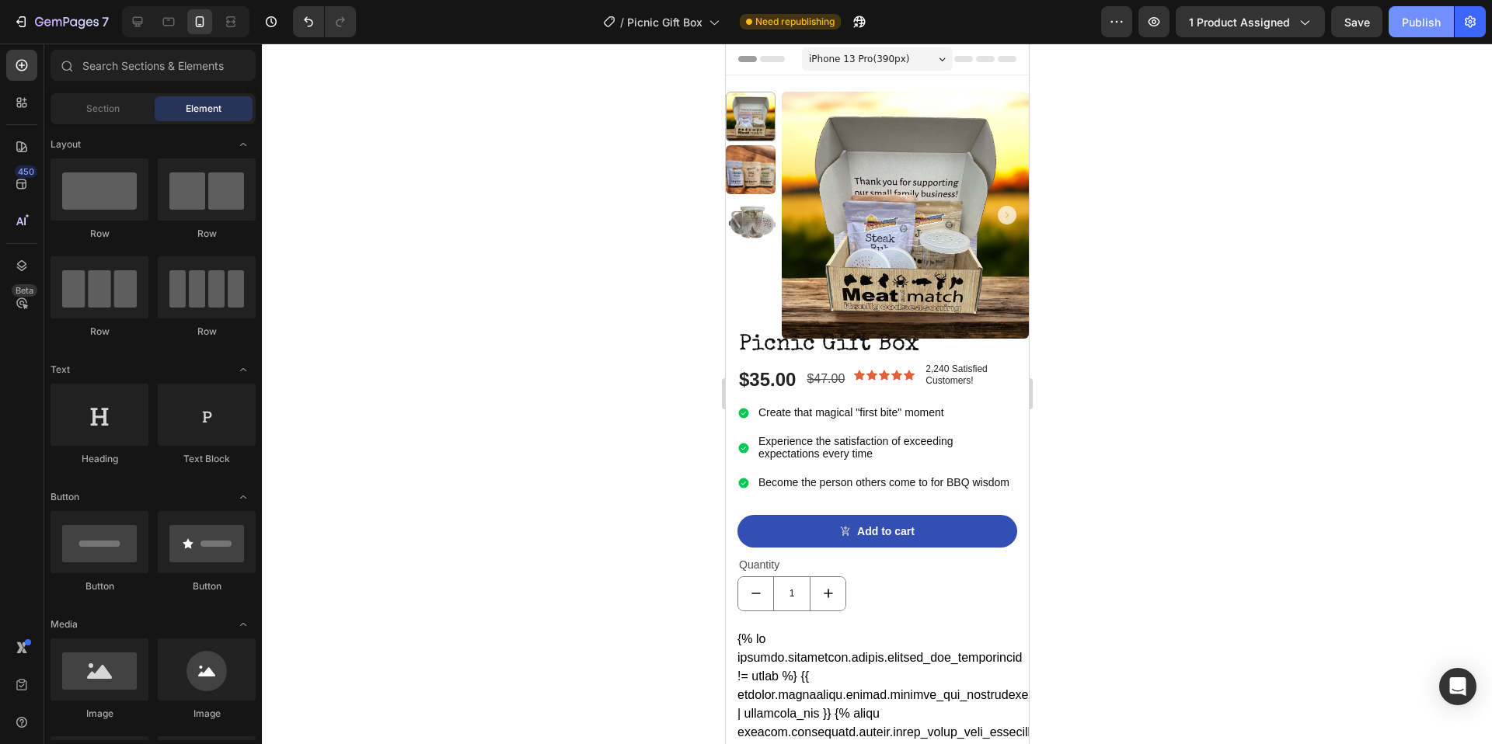
click at [1420, 24] on div "Publish" at bounding box center [1421, 22] width 39 height 16
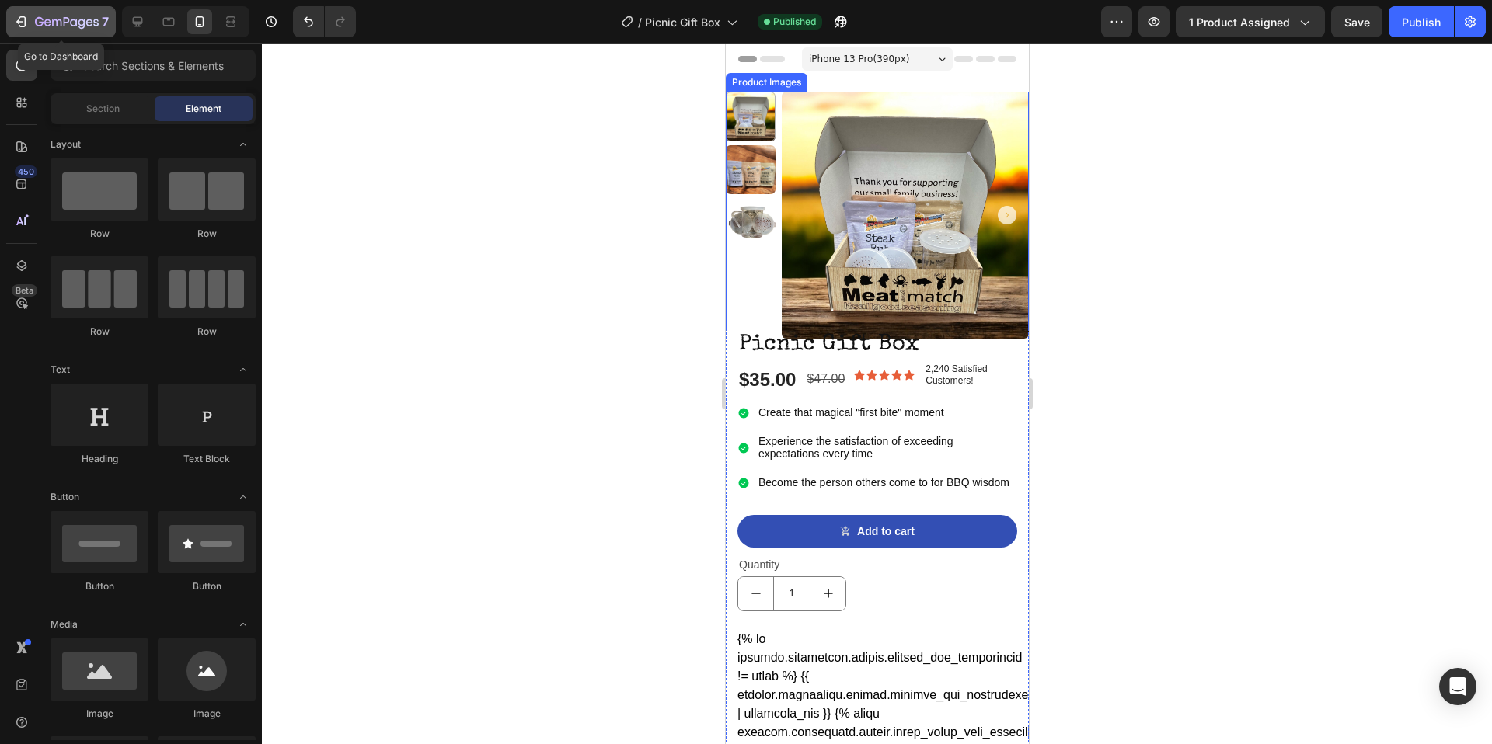
click at [36, 19] on icon "button" at bounding box center [39, 21] width 9 height 9
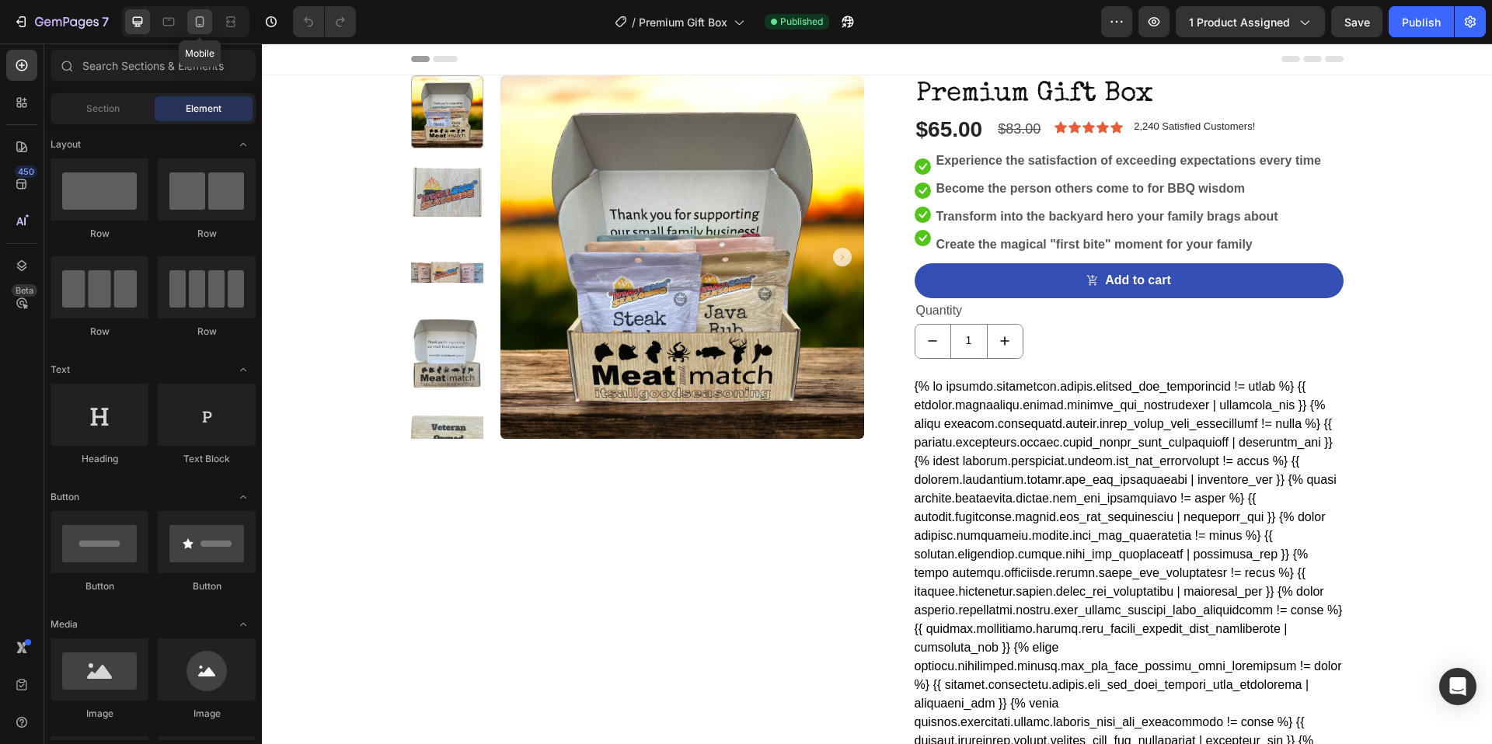
click at [208, 20] on div at bounding box center [199, 21] width 25 height 25
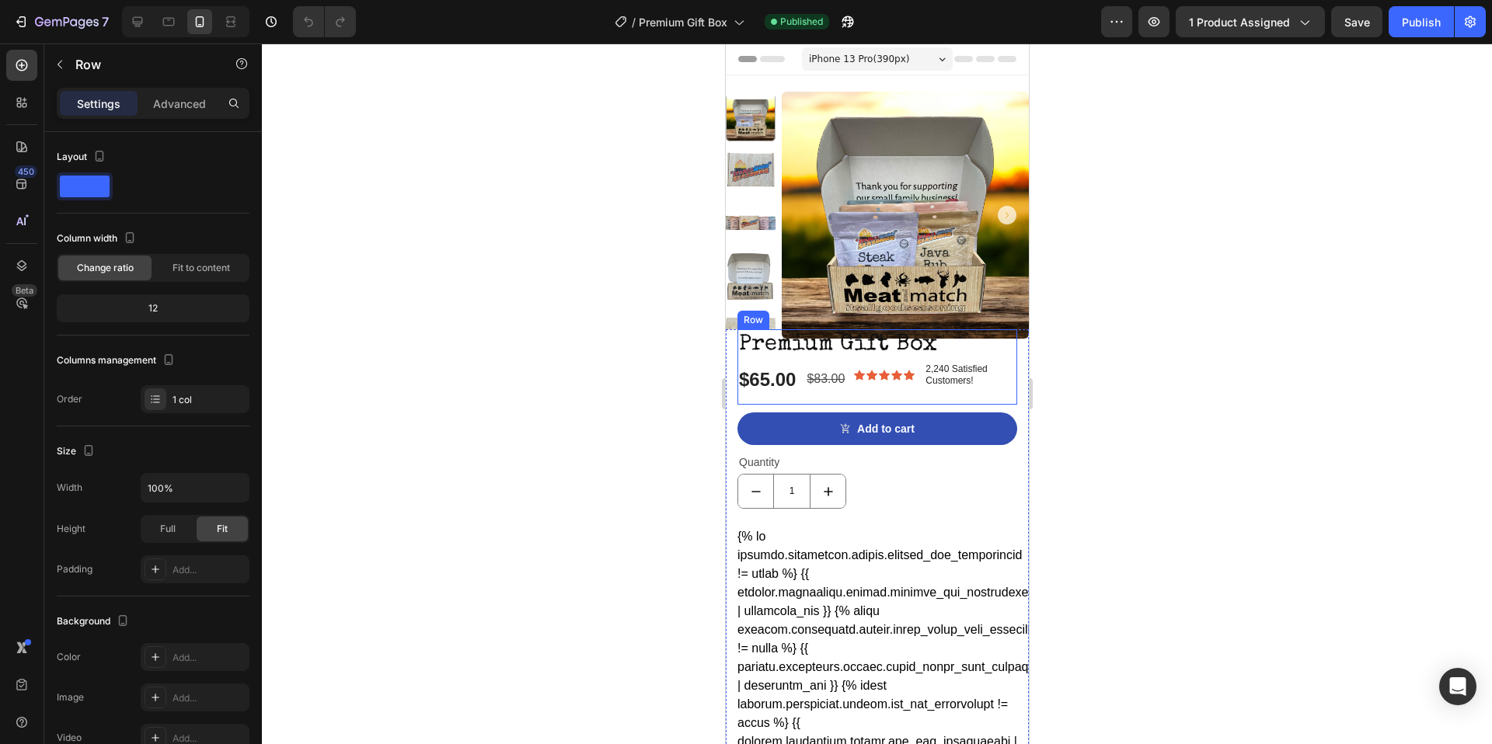
click at [815, 400] on div "Premium Gift Box Product Title $65.00 Product Price Product Price $83.00 Produc…" at bounding box center [877, 366] width 280 height 75
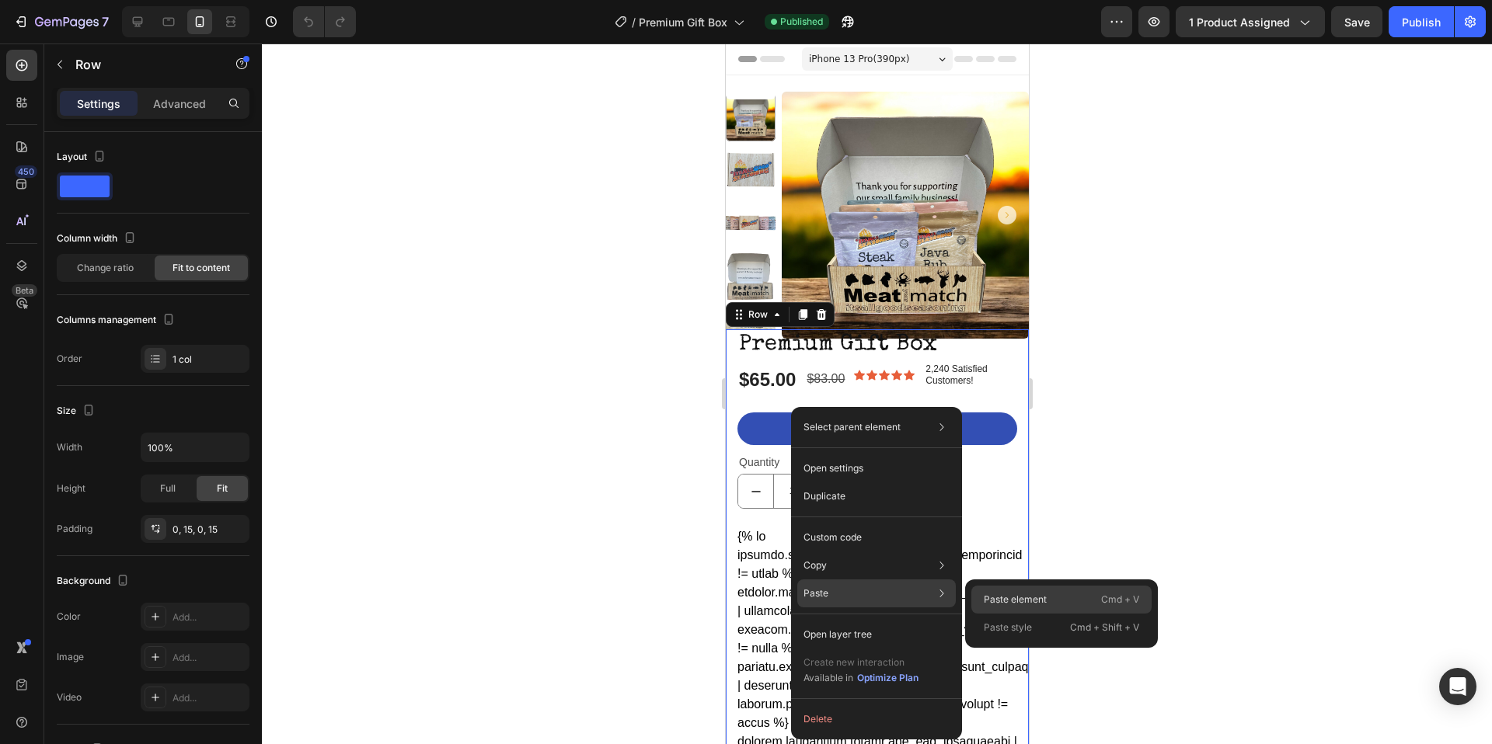
click at [1031, 602] on p "Paste element" at bounding box center [1015, 600] width 63 height 14
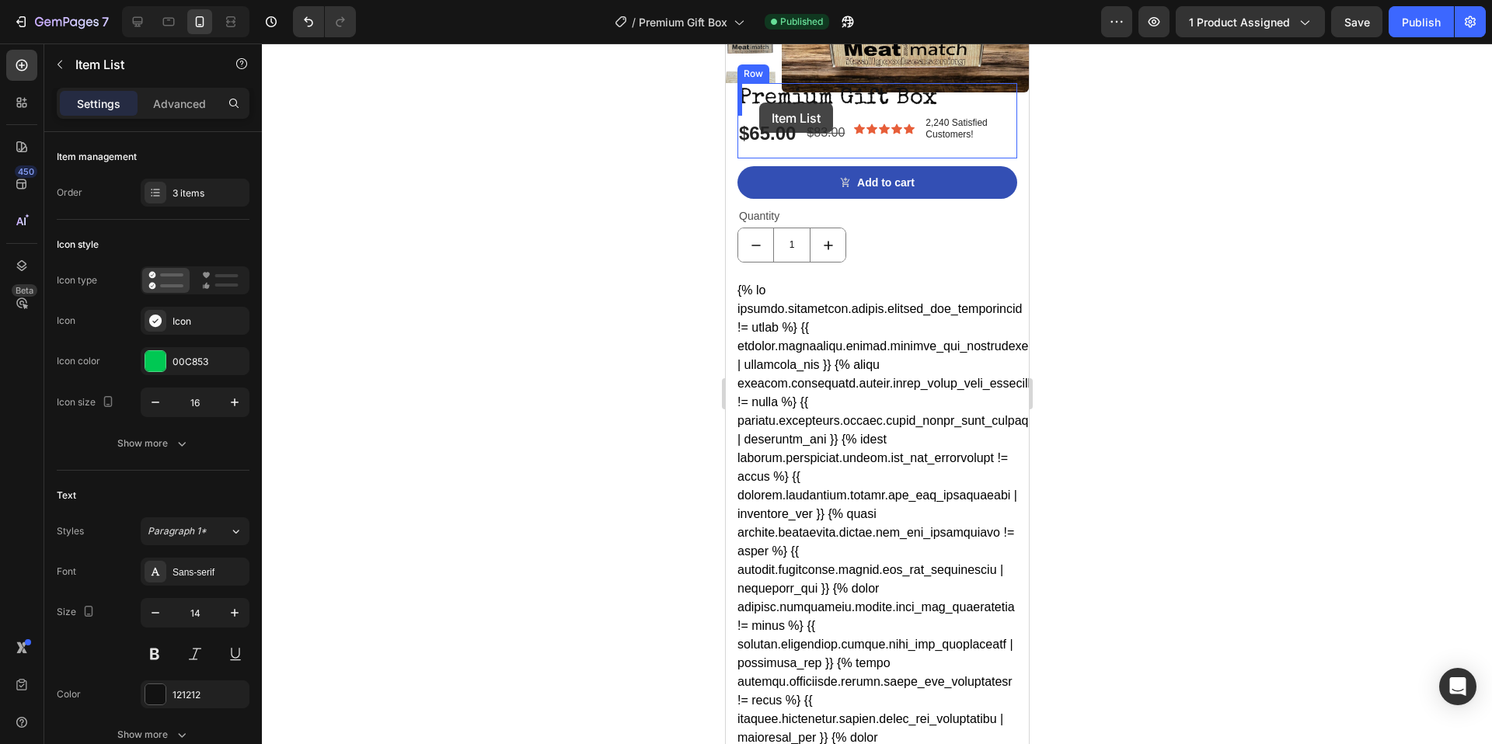
scroll to position [231, 0]
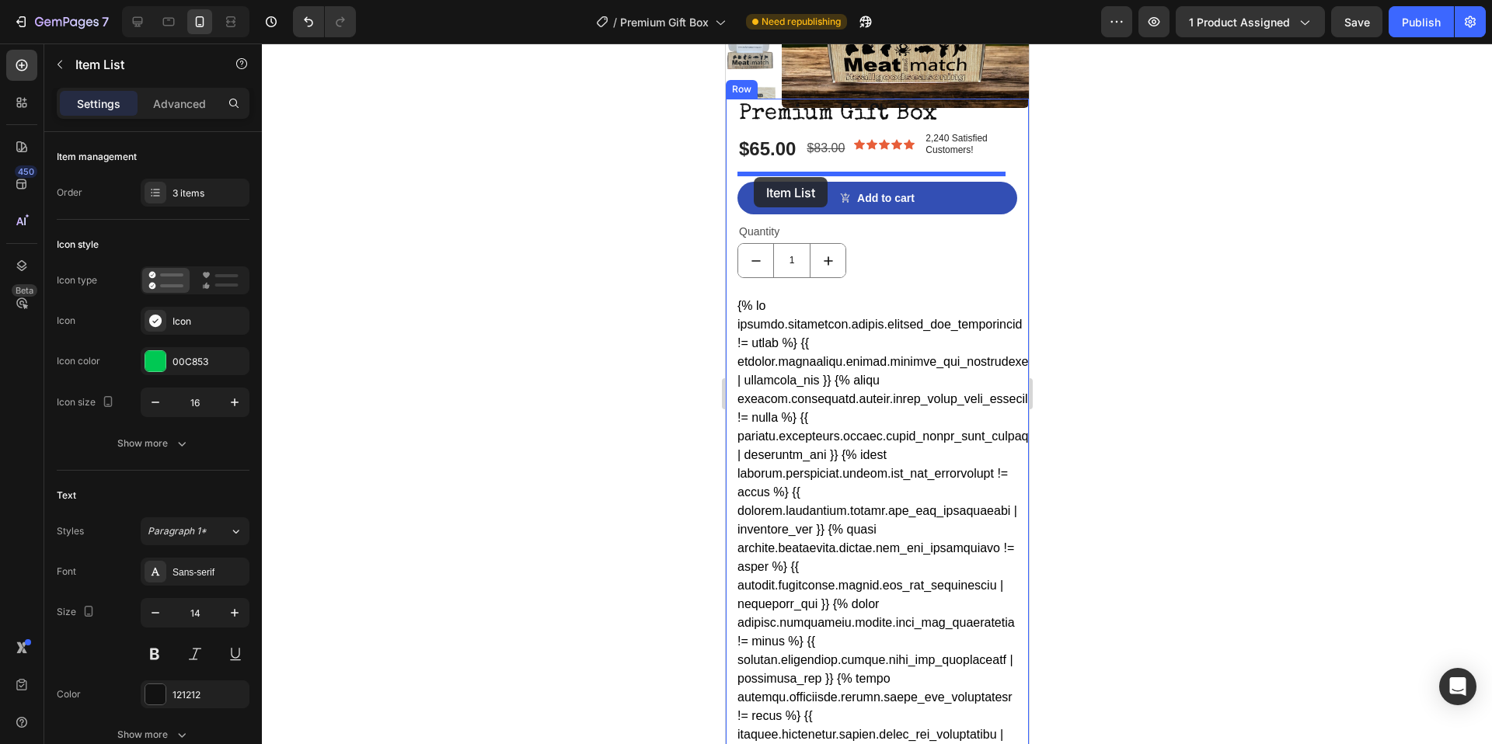
drag, startPoint x: 749, startPoint y: 448, endPoint x: 753, endPoint y: 177, distance: 271.2
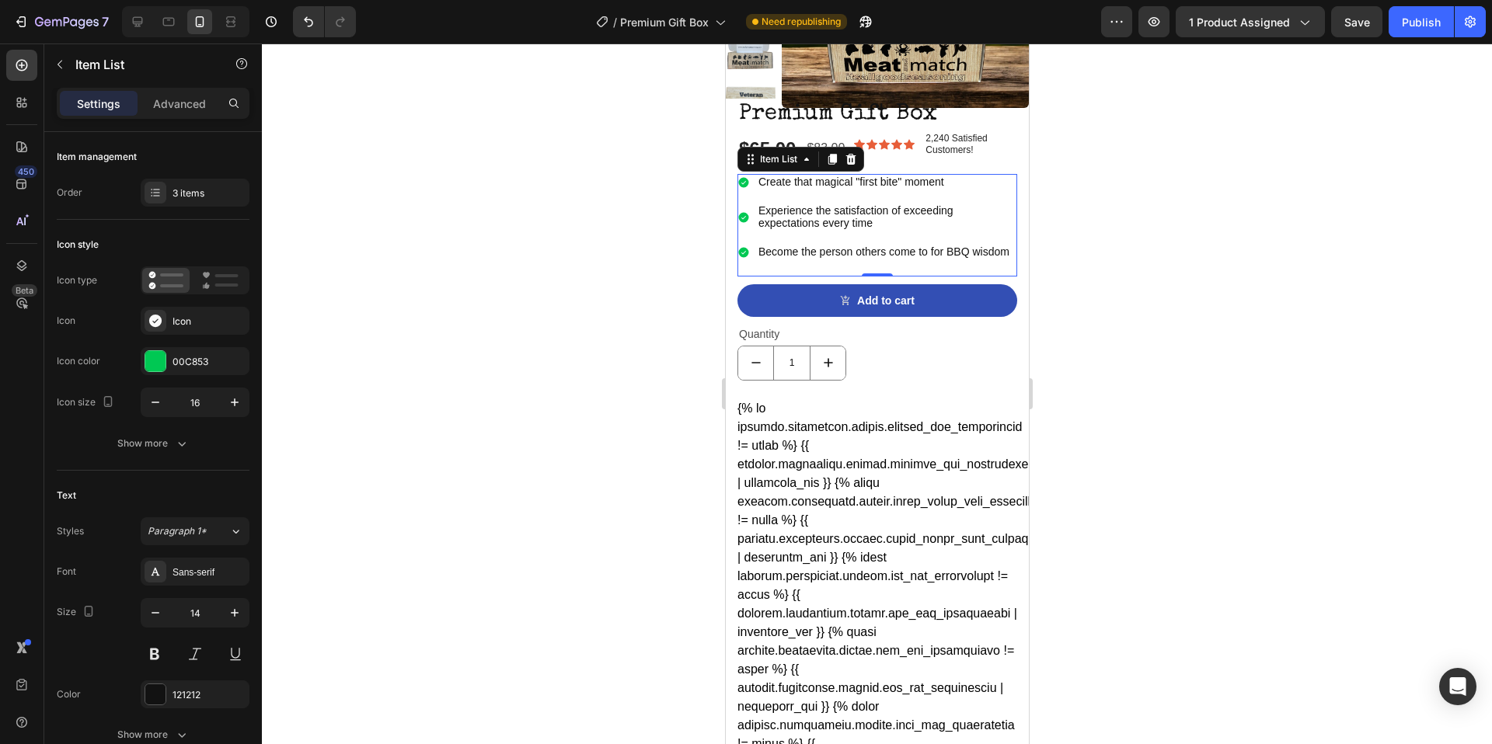
click at [1165, 219] on div at bounding box center [877, 394] width 1230 height 701
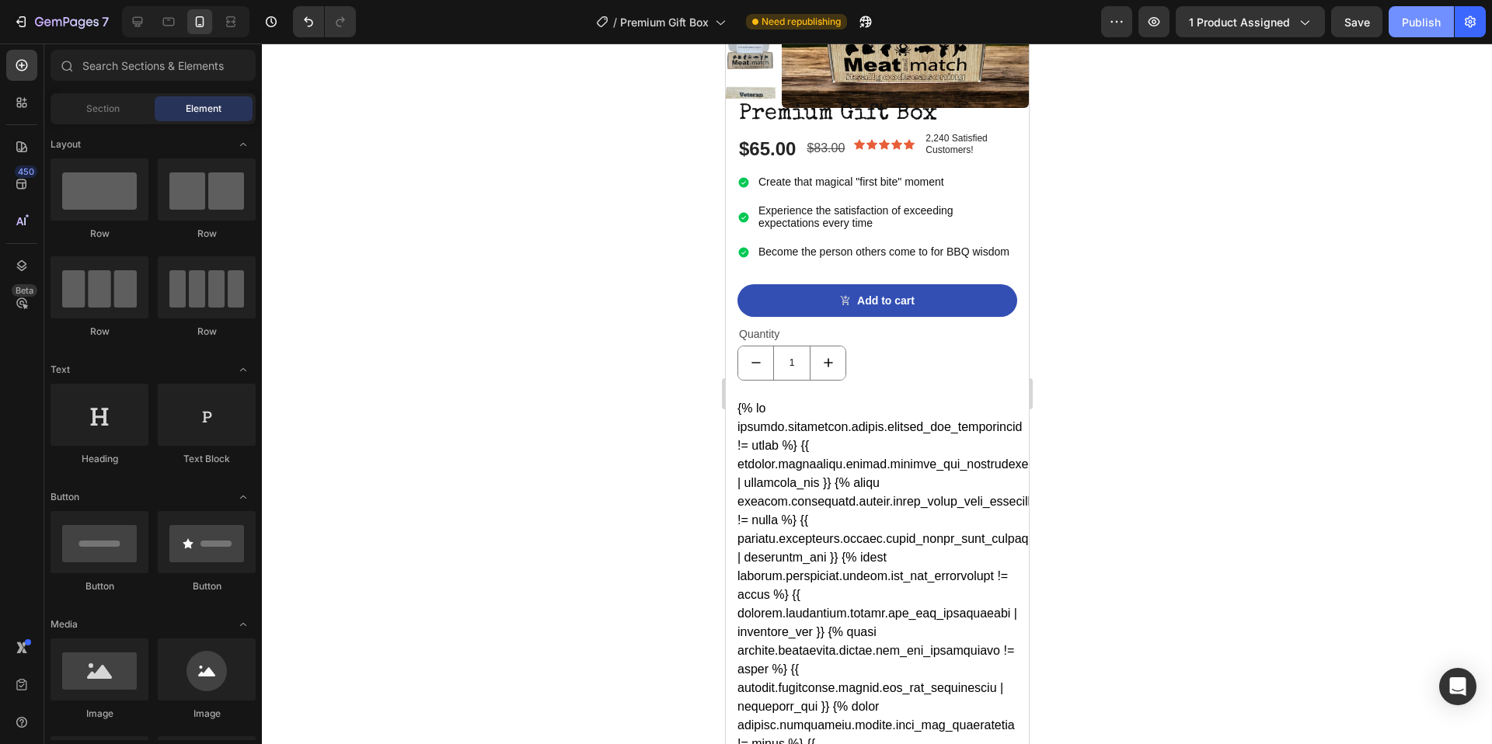
click at [1432, 15] on div "Publish" at bounding box center [1421, 22] width 39 height 16
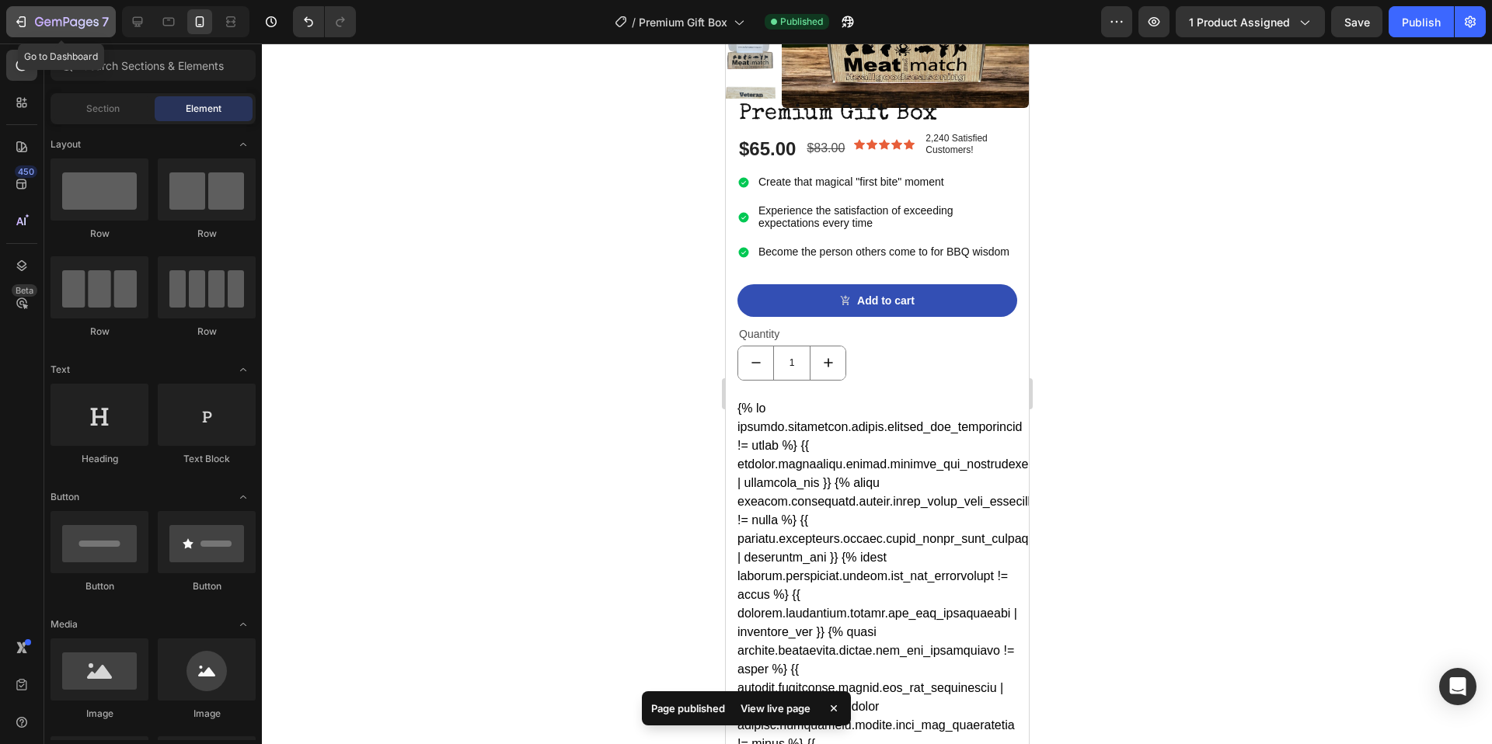
click at [72, 24] on icon "button" at bounding box center [67, 22] width 64 height 13
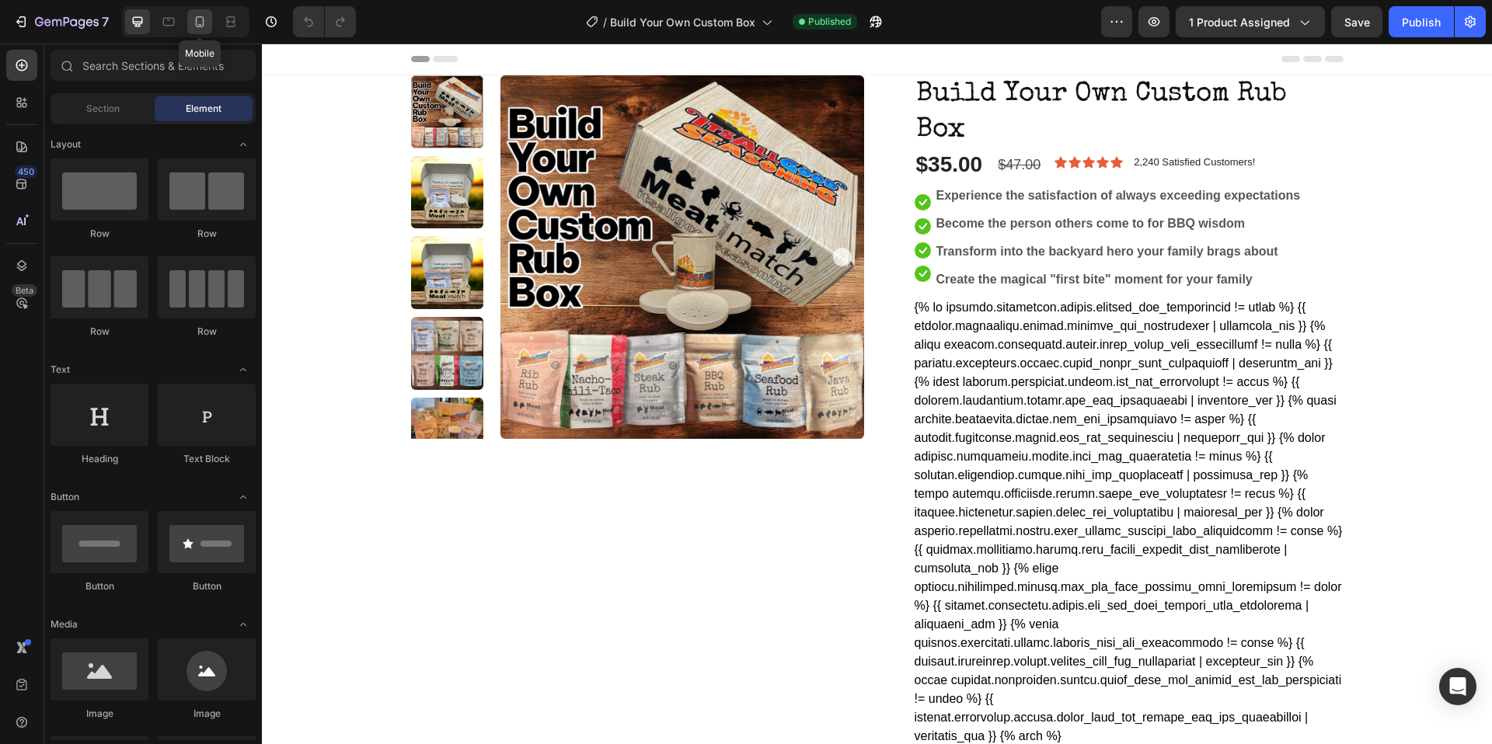
click at [197, 27] on icon at bounding box center [200, 22] width 16 height 16
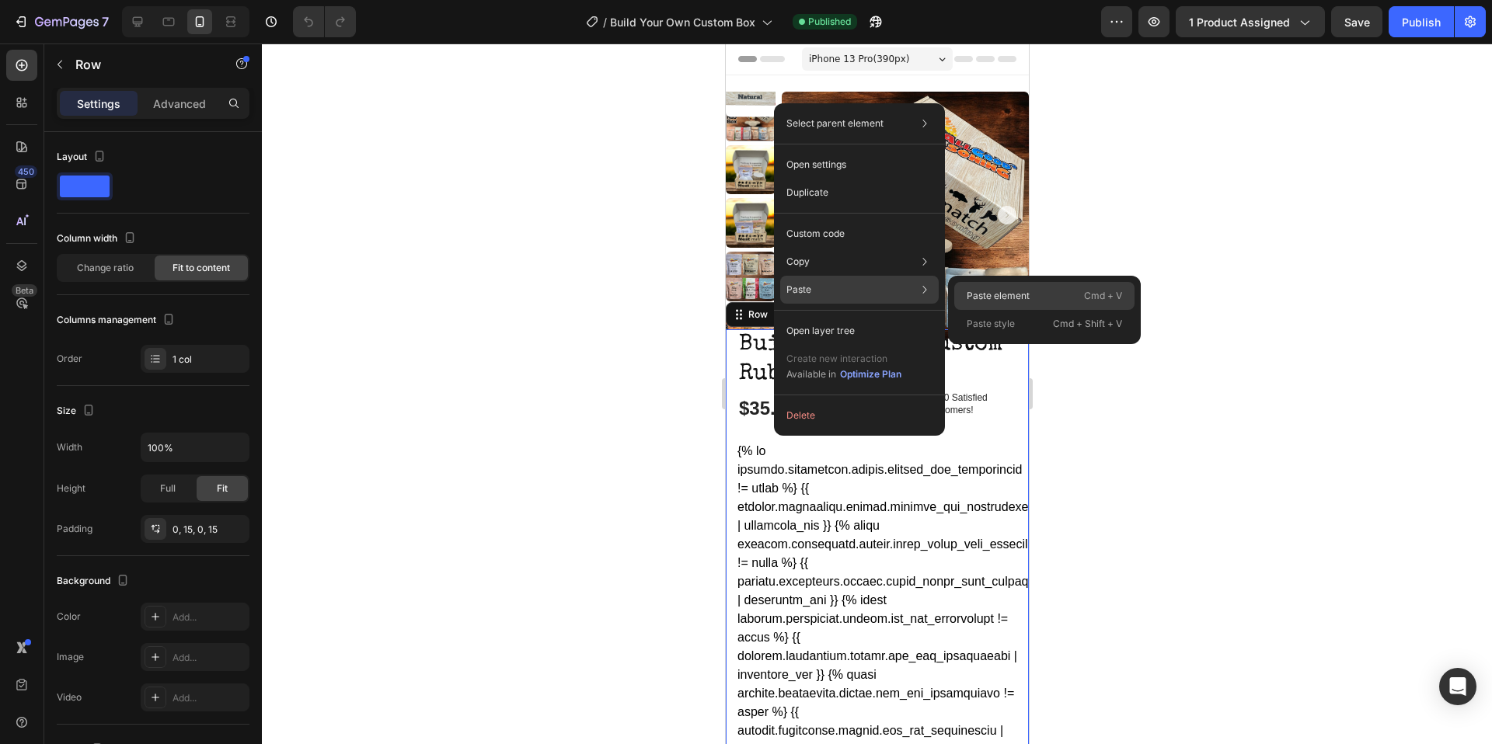
click at [988, 296] on p "Paste element" at bounding box center [998, 296] width 63 height 14
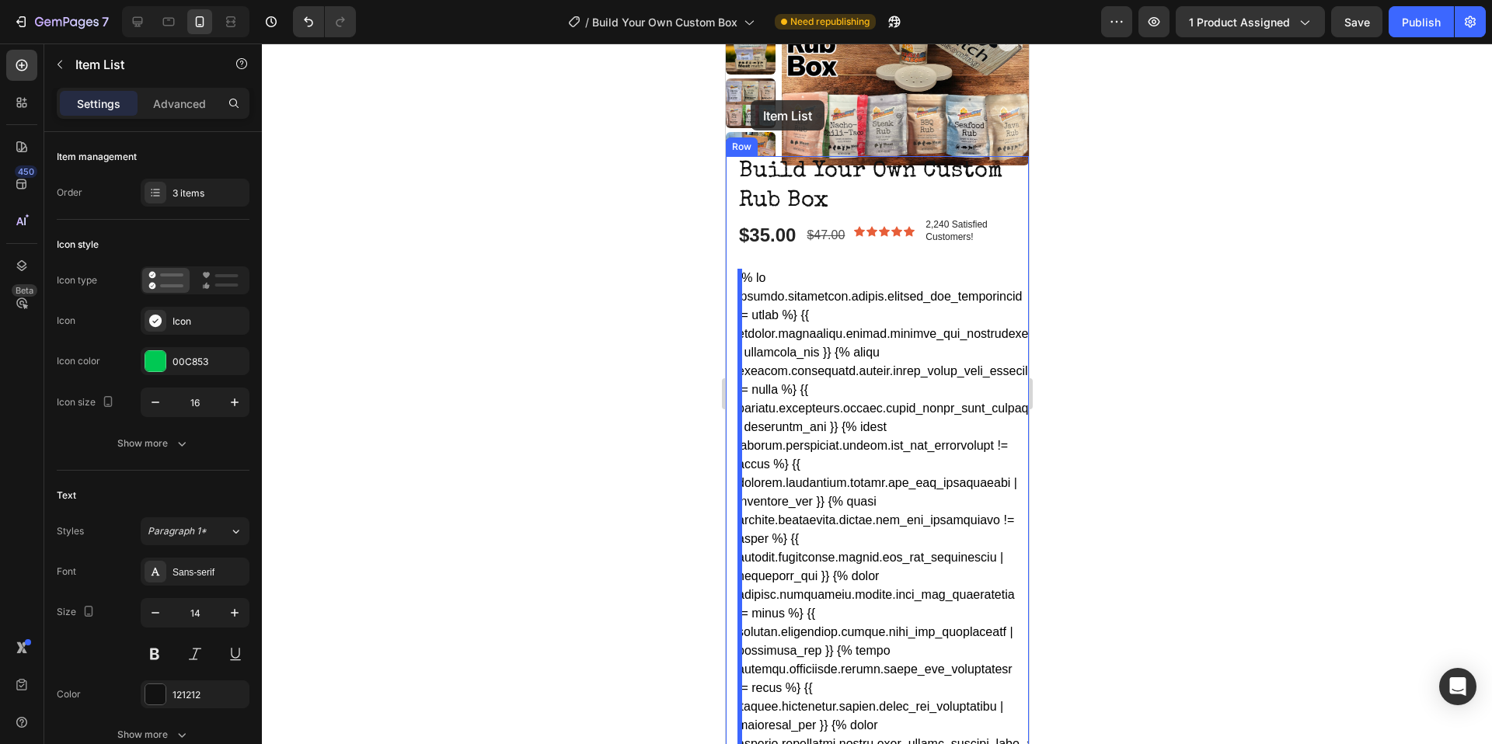
scroll to position [169, 0]
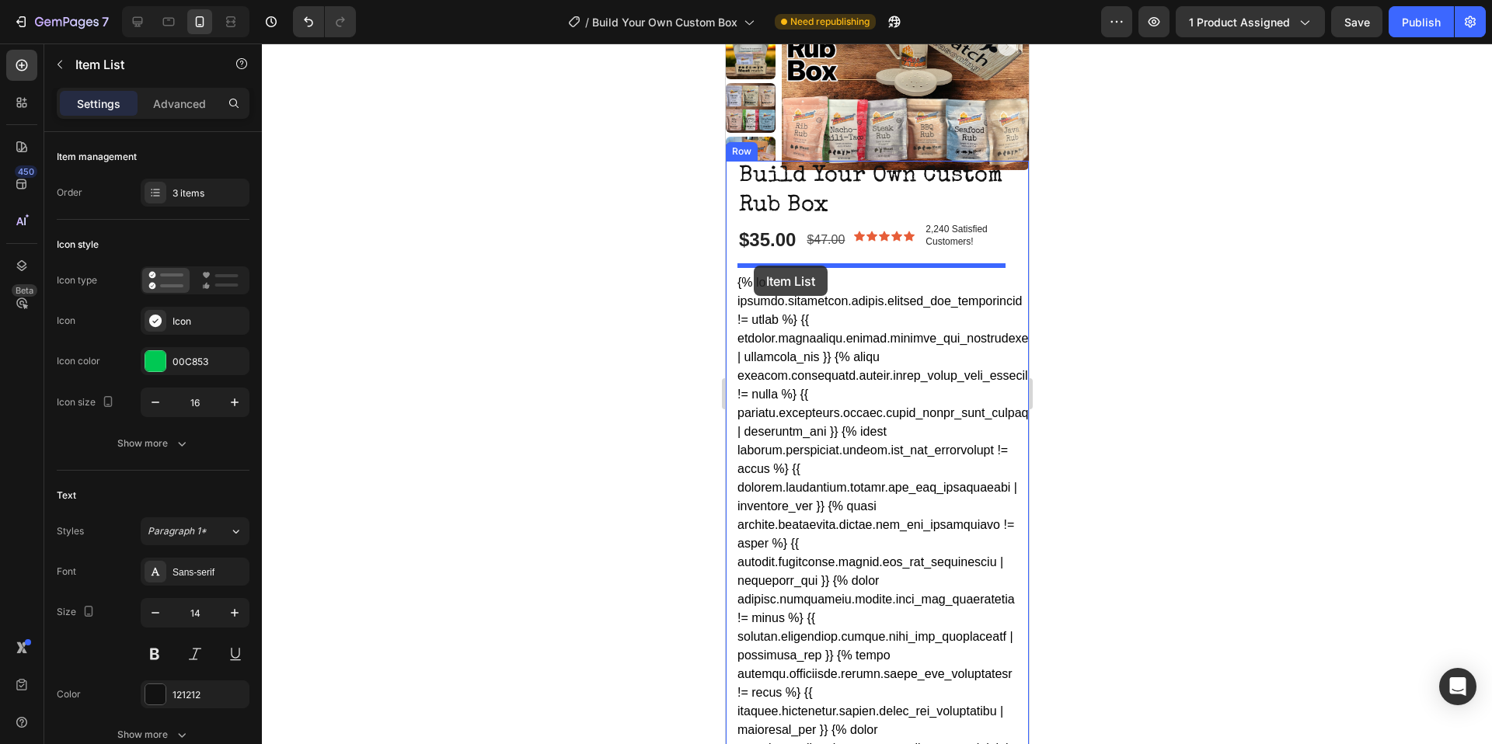
drag, startPoint x: 759, startPoint y: 443, endPoint x: 753, endPoint y: 266, distance: 177.3
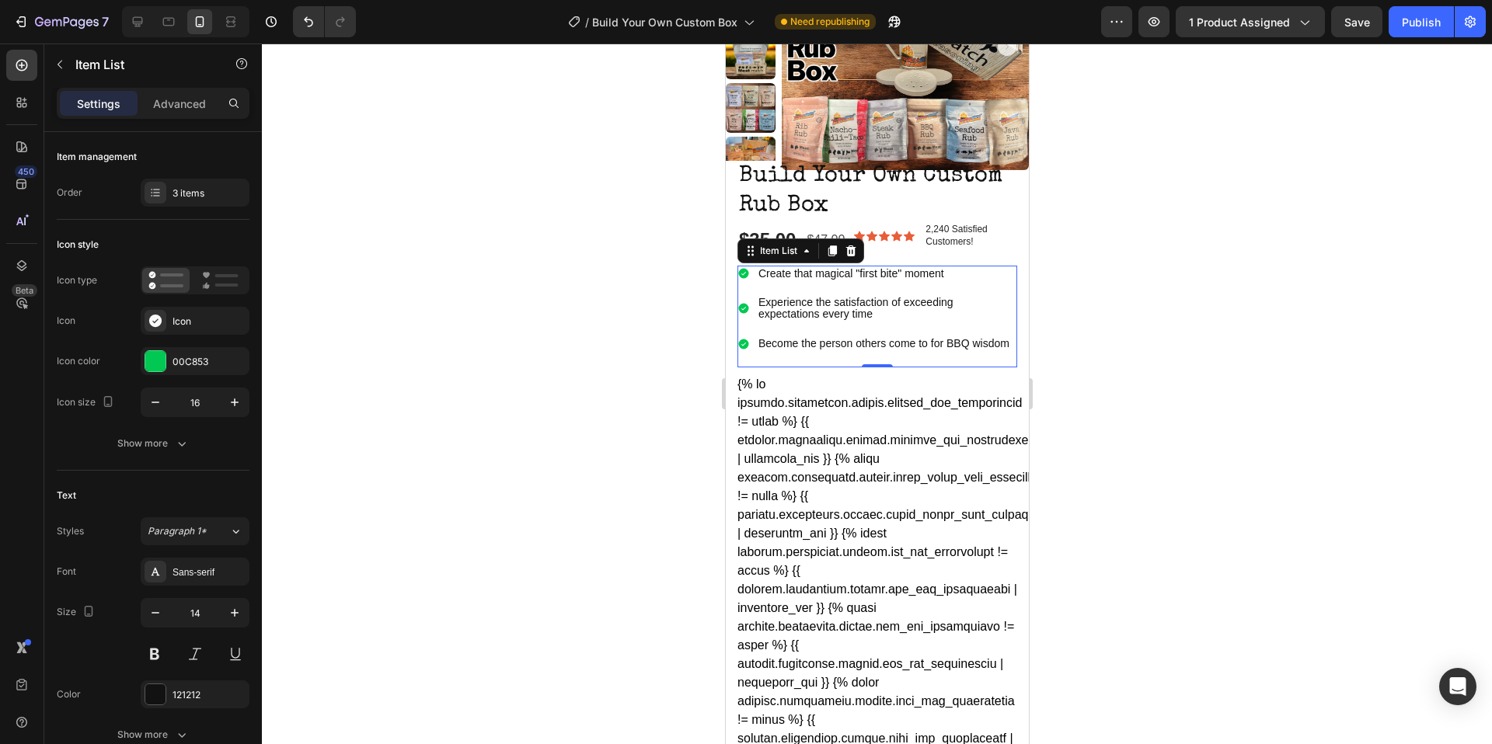
click at [1228, 345] on div at bounding box center [877, 394] width 1230 height 701
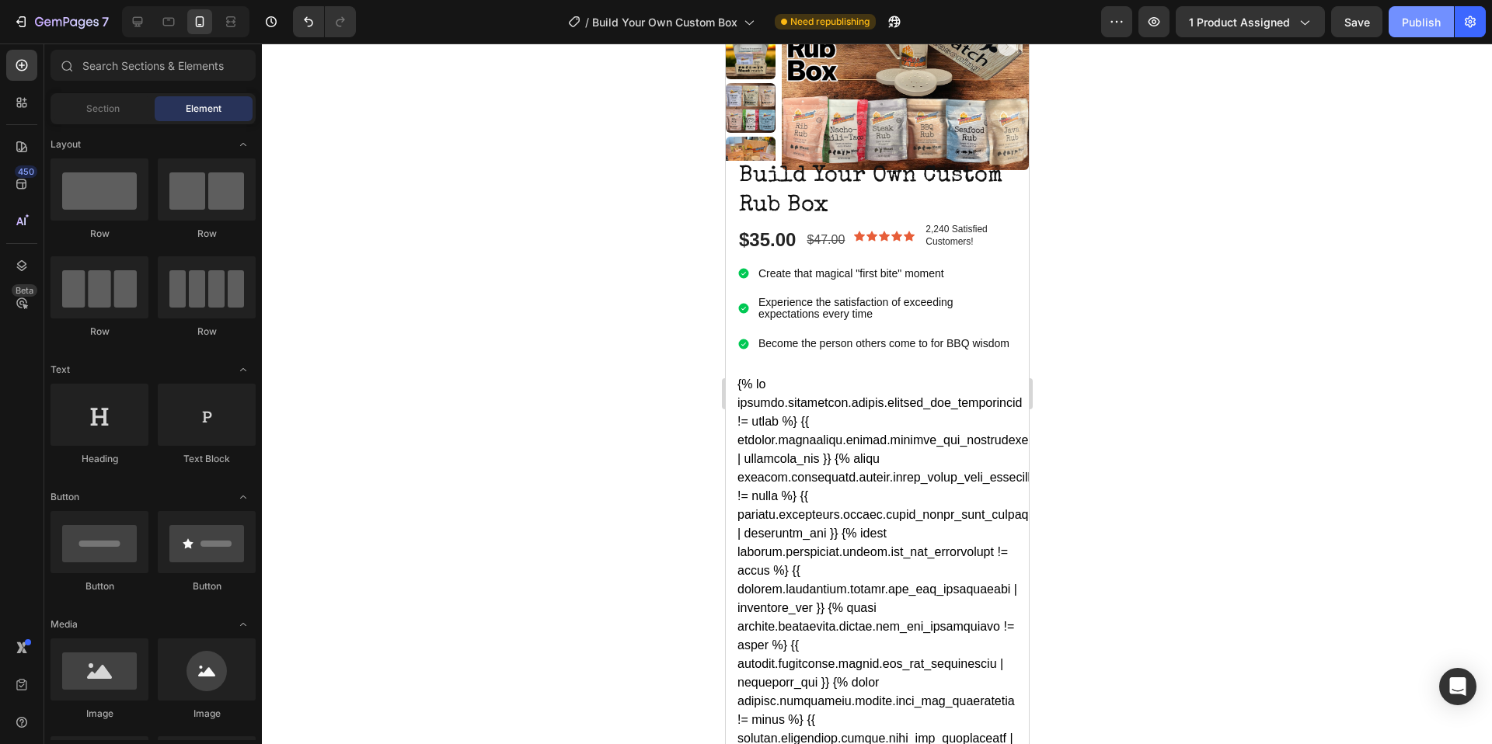
click at [1411, 26] on div "Publish" at bounding box center [1421, 22] width 39 height 16
click at [75, 24] on icon "button" at bounding box center [73, 22] width 7 height 7
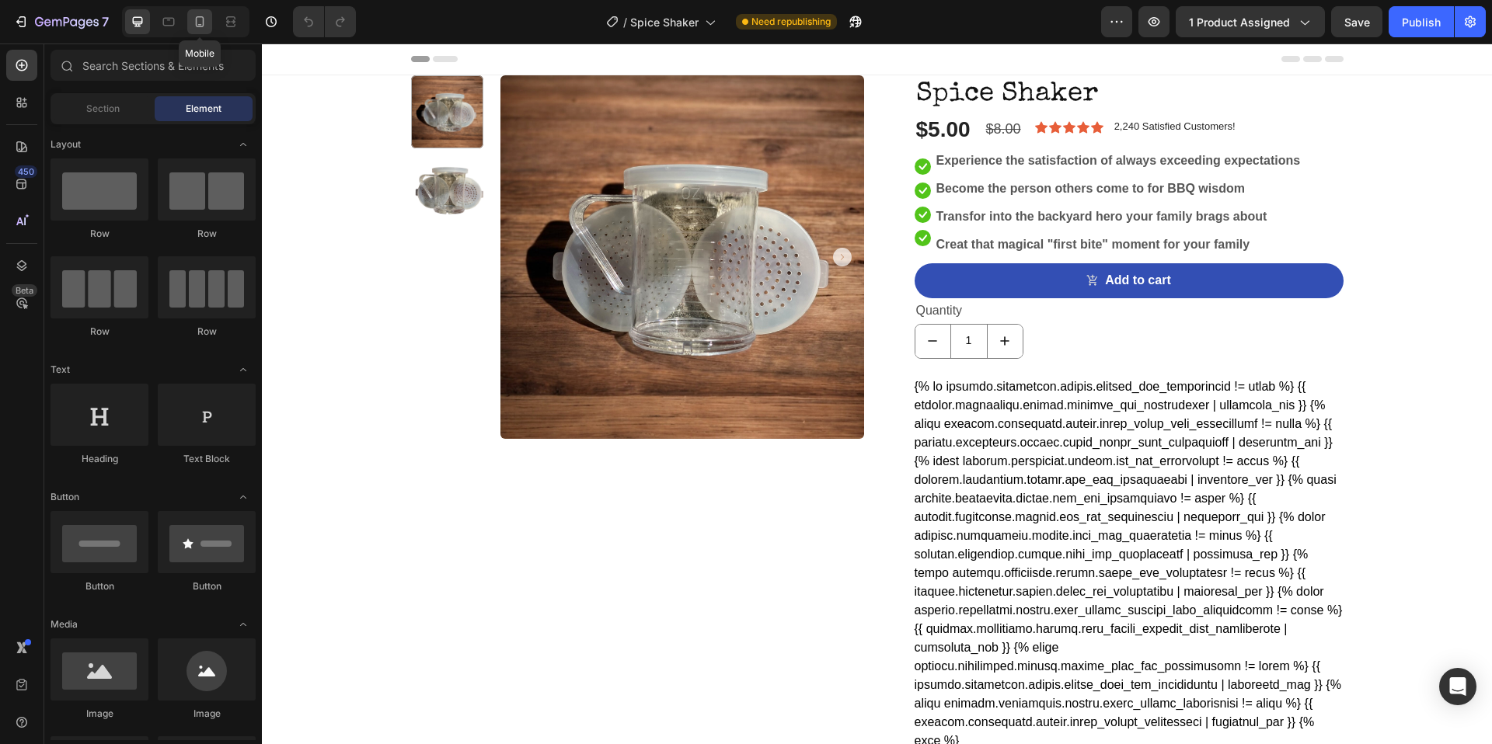
click at [204, 21] on icon at bounding box center [200, 22] width 16 height 16
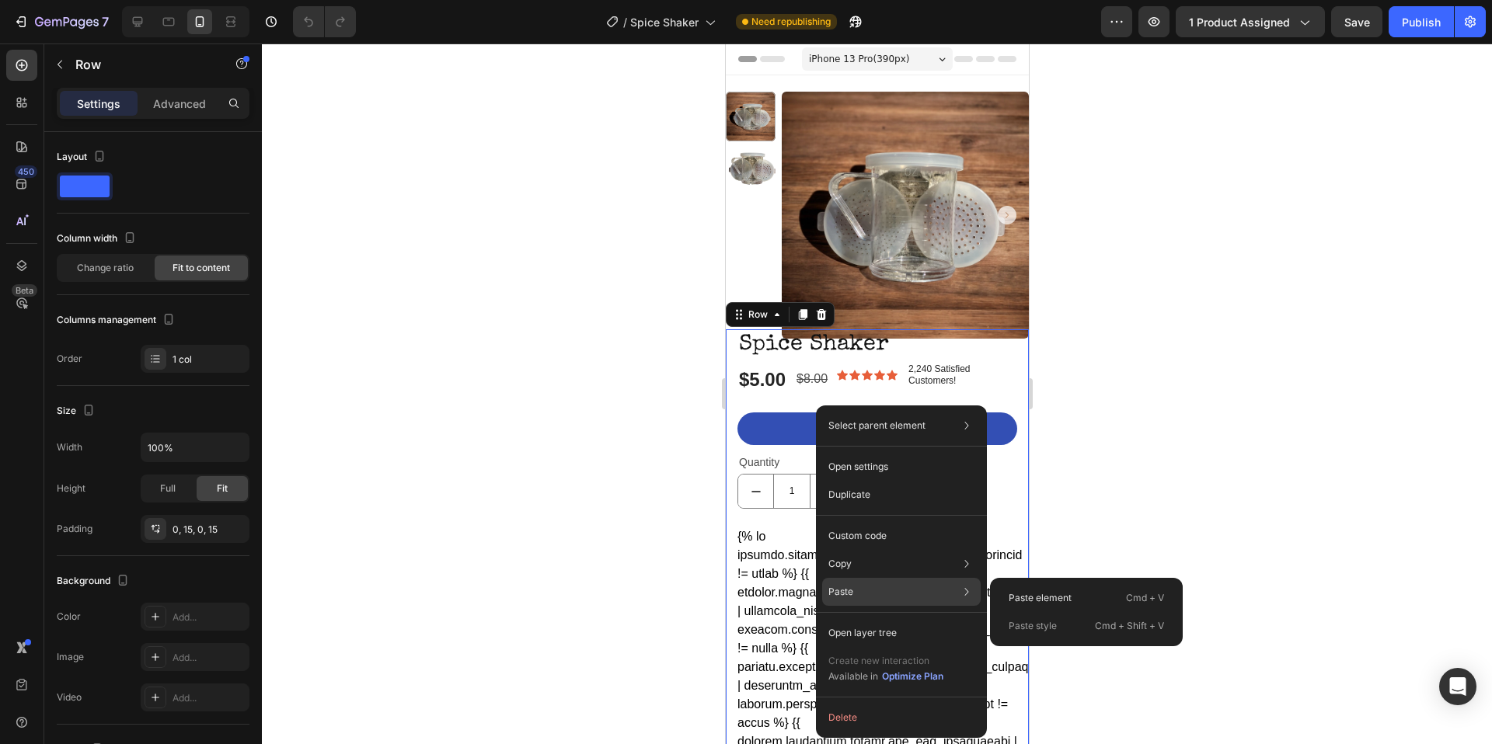
click at [875, 619] on div "Paste Paste element Cmd + V Paste style Cmd + Shift + V" at bounding box center [901, 633] width 158 height 28
click at [1046, 599] on p "Paste element" at bounding box center [1039, 598] width 63 height 14
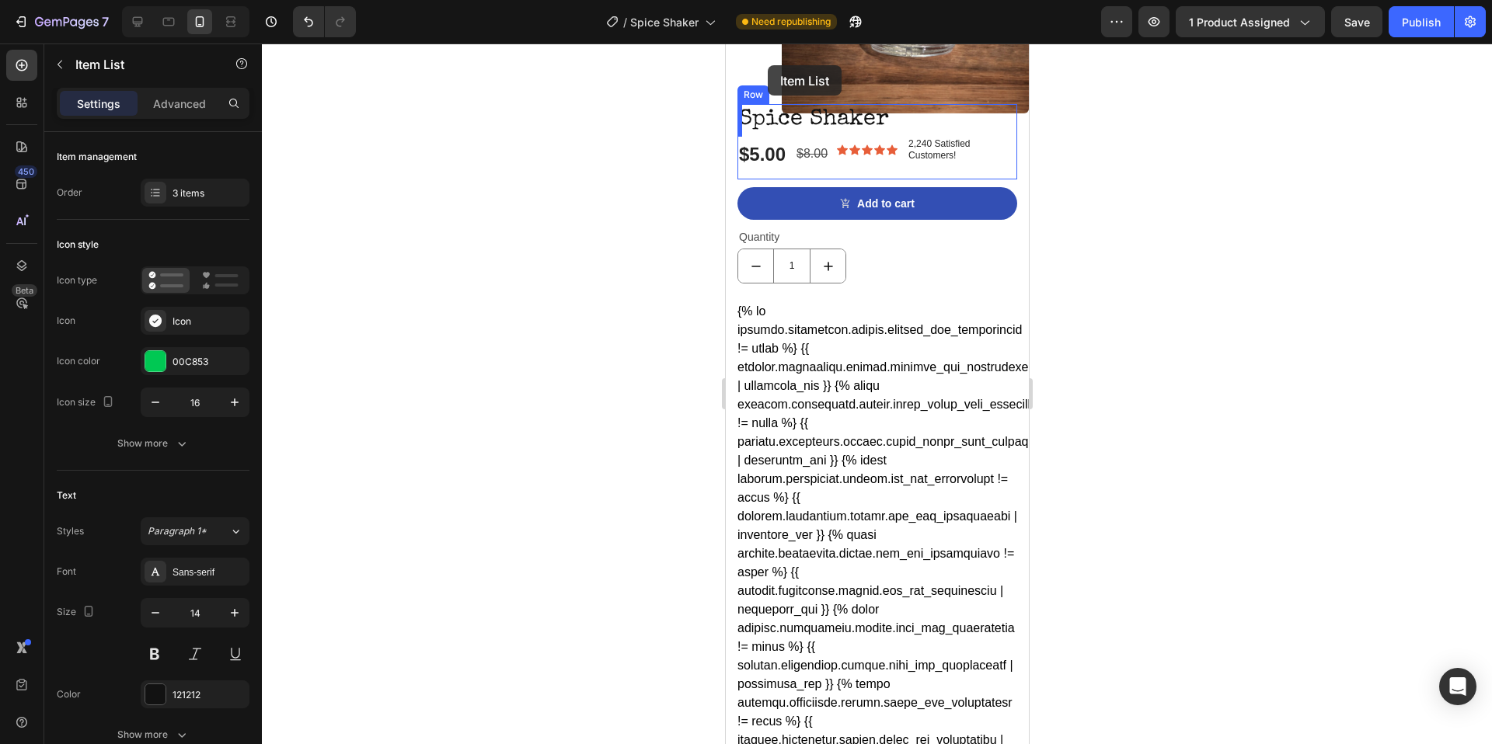
scroll to position [176, 0]
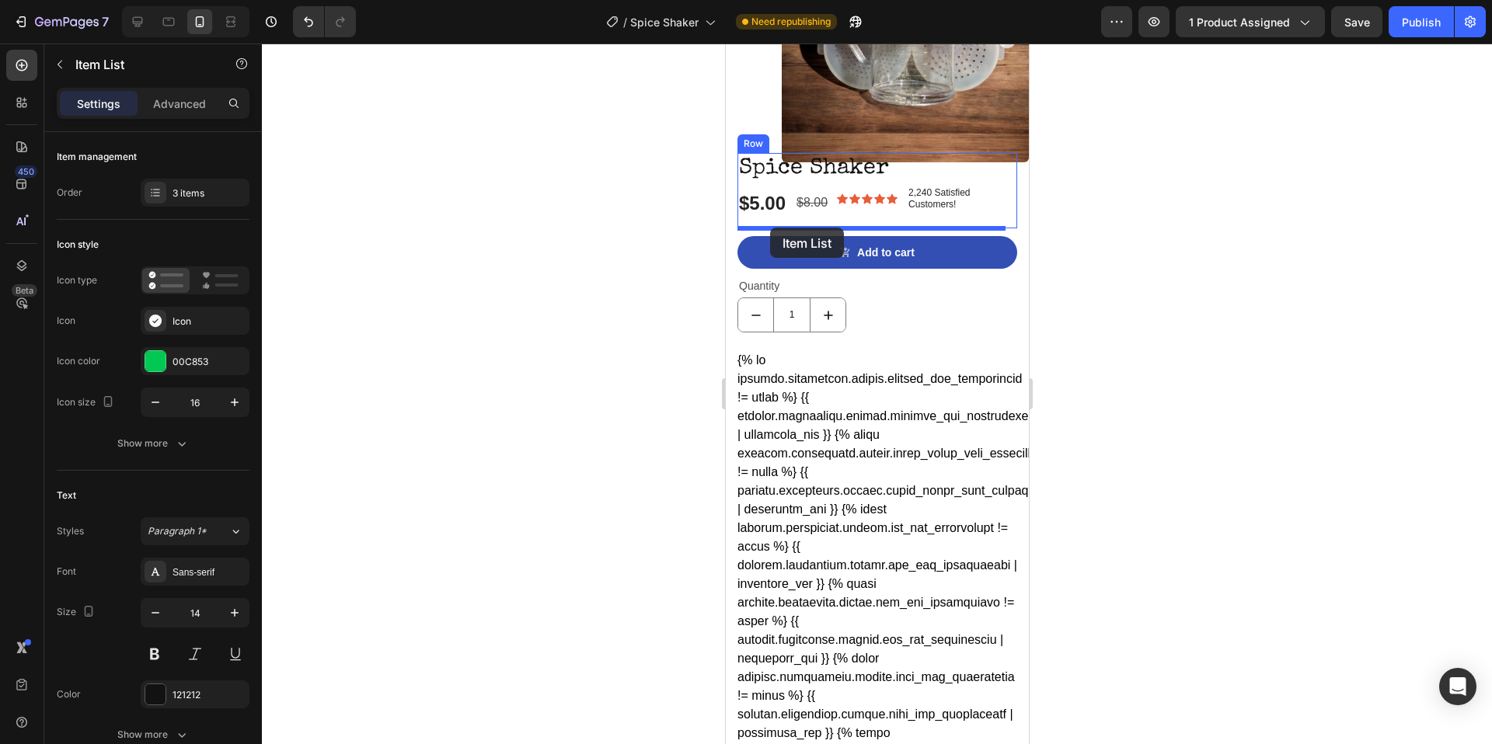
drag, startPoint x: 752, startPoint y: 444, endPoint x: 769, endPoint y: 228, distance: 217.4
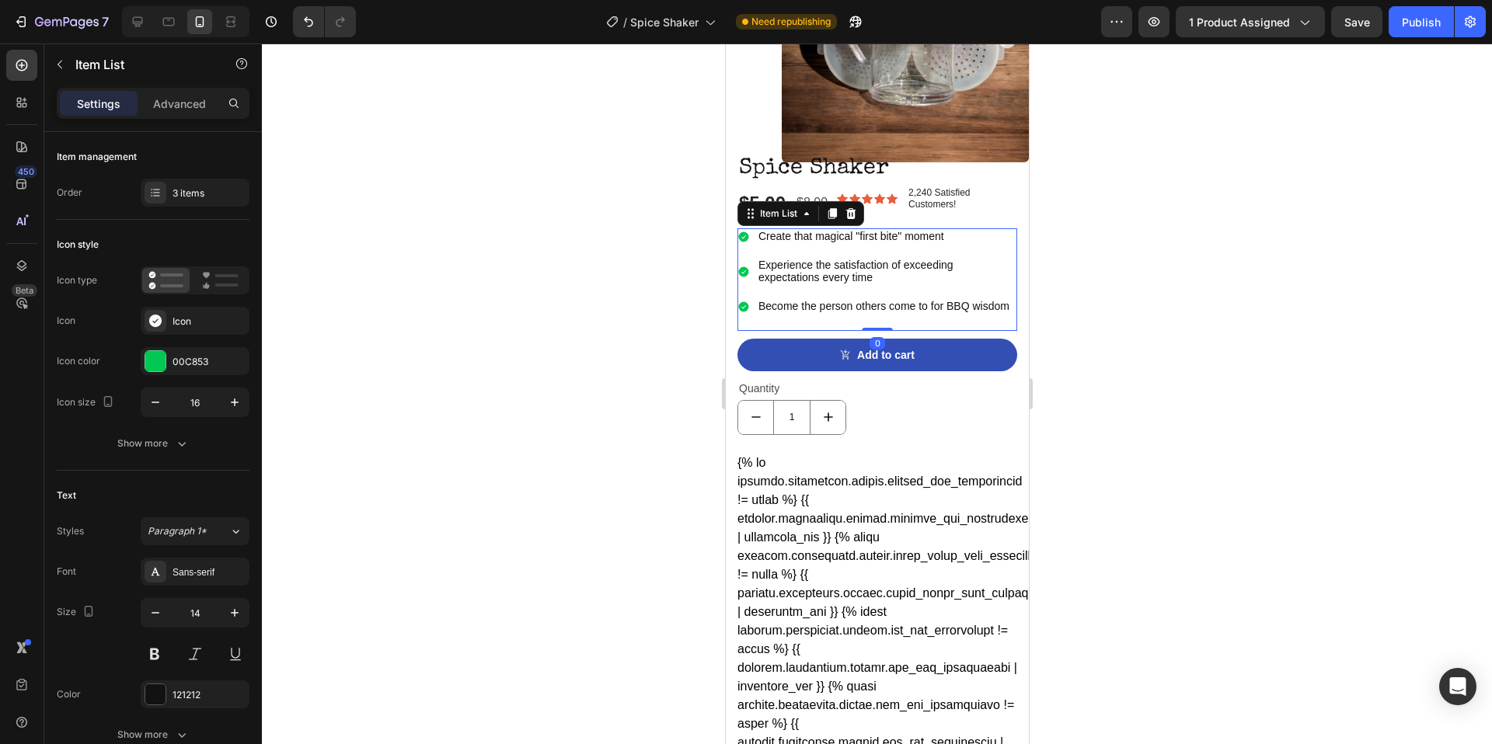
click at [780, 239] on p "Create that magical "first bite" moment" at bounding box center [886, 237] width 256 height 12
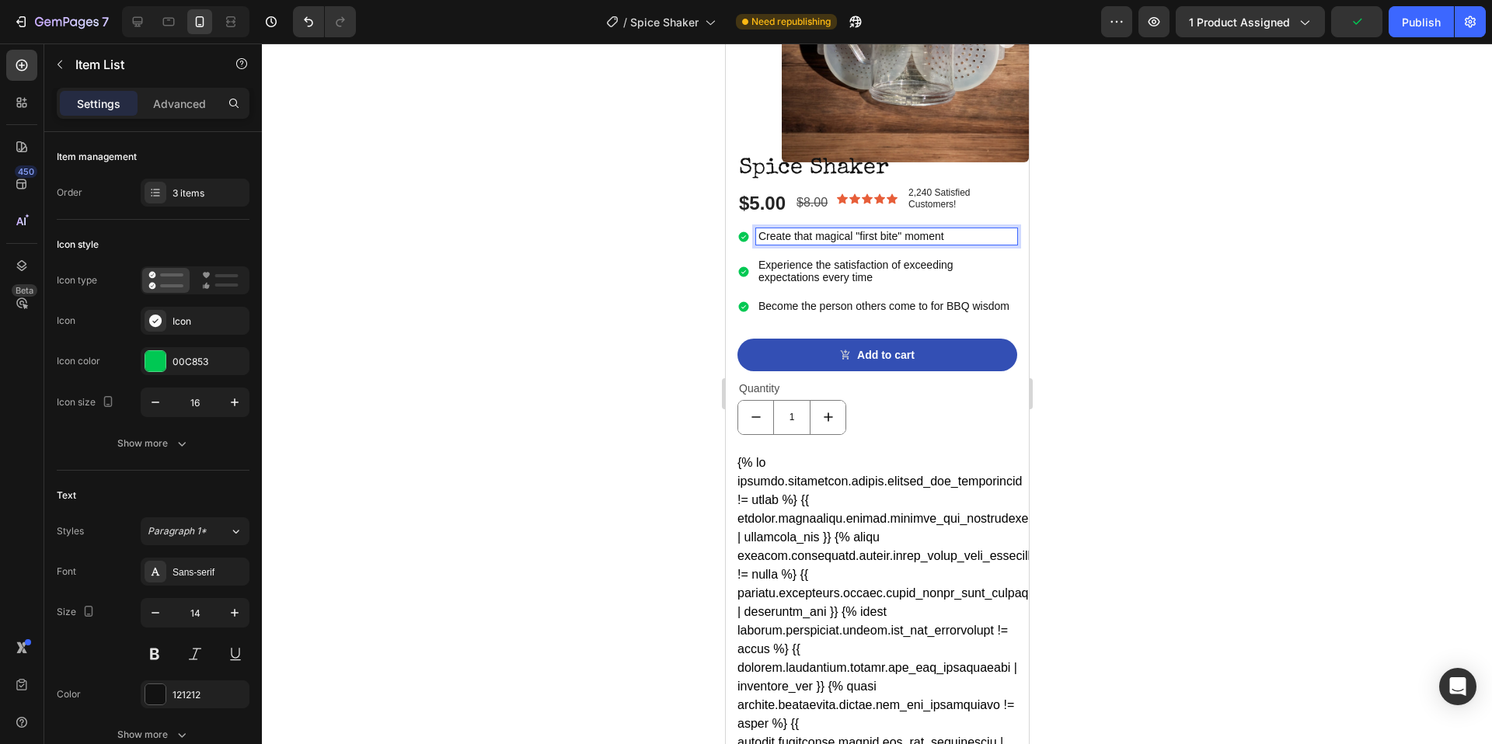
click at [966, 240] on p "Create that magical "first bite" moment" at bounding box center [886, 237] width 256 height 12
click at [761, 237] on p "Create that magical "first bite" moment" at bounding box center [886, 237] width 256 height 12
click at [755, 237] on div "Create that magical "first bite" moment" at bounding box center [885, 236] width 261 height 16
click at [1119, 343] on div at bounding box center [877, 394] width 1230 height 701
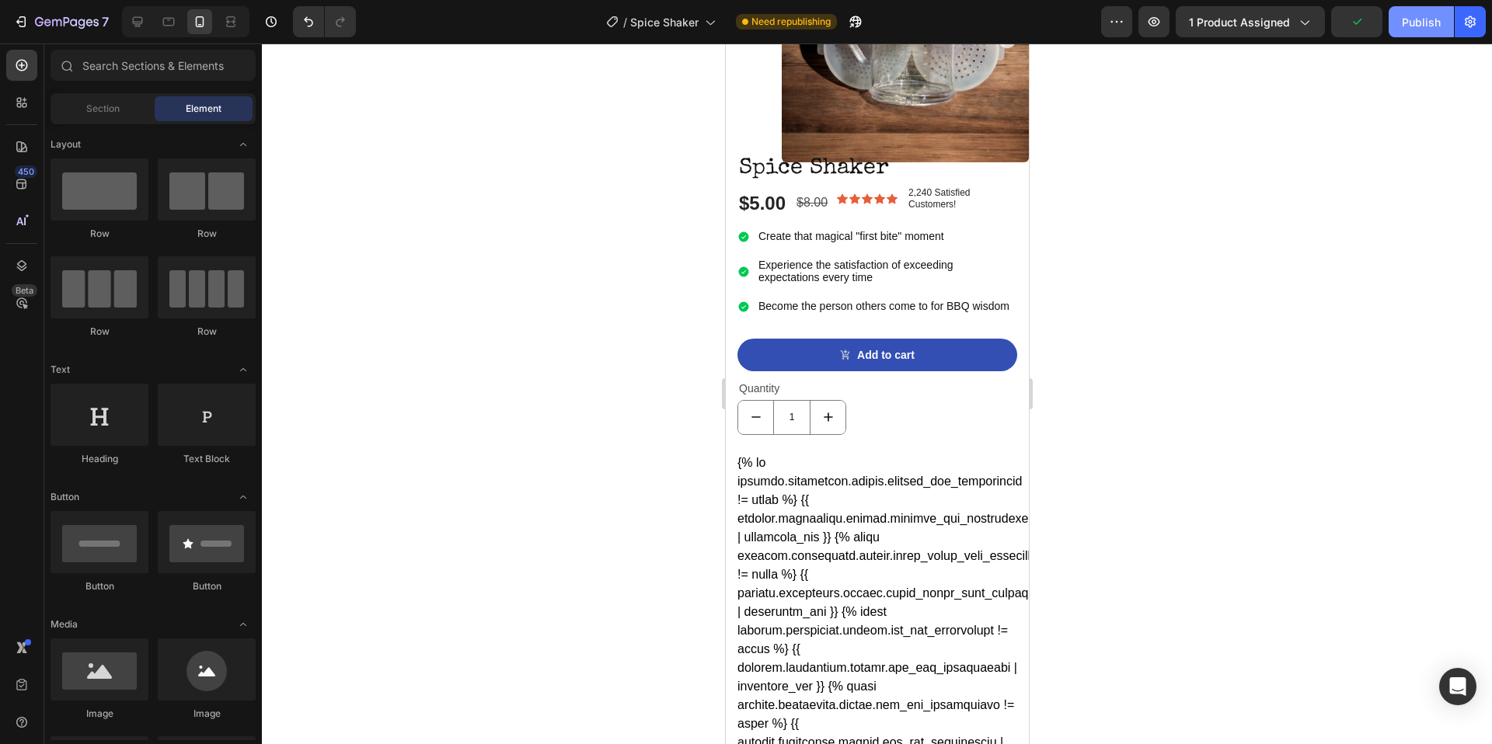
click at [1425, 29] on div "Publish" at bounding box center [1421, 22] width 39 height 16
click at [57, 26] on icon "button" at bounding box center [56, 22] width 9 height 7
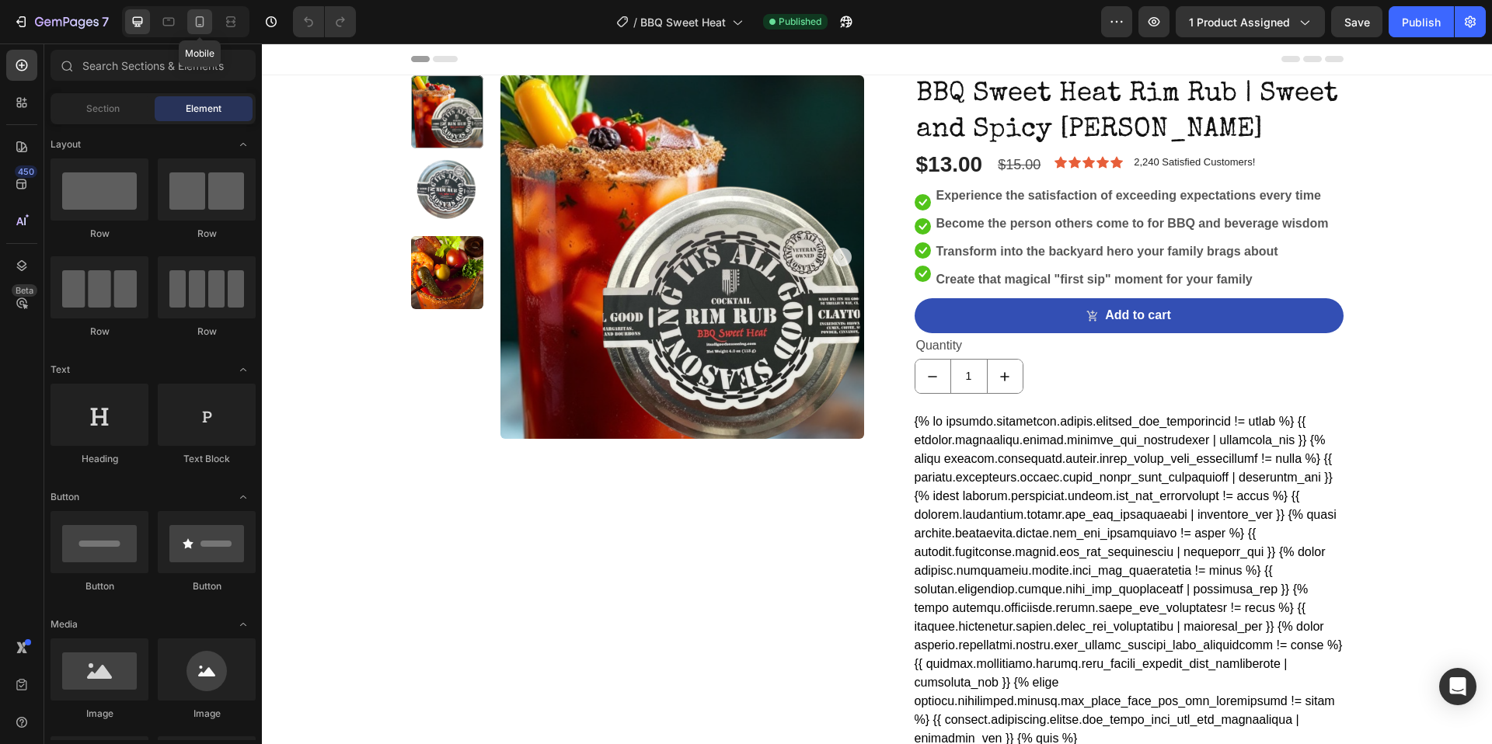
click at [209, 24] on div at bounding box center [199, 21] width 25 height 25
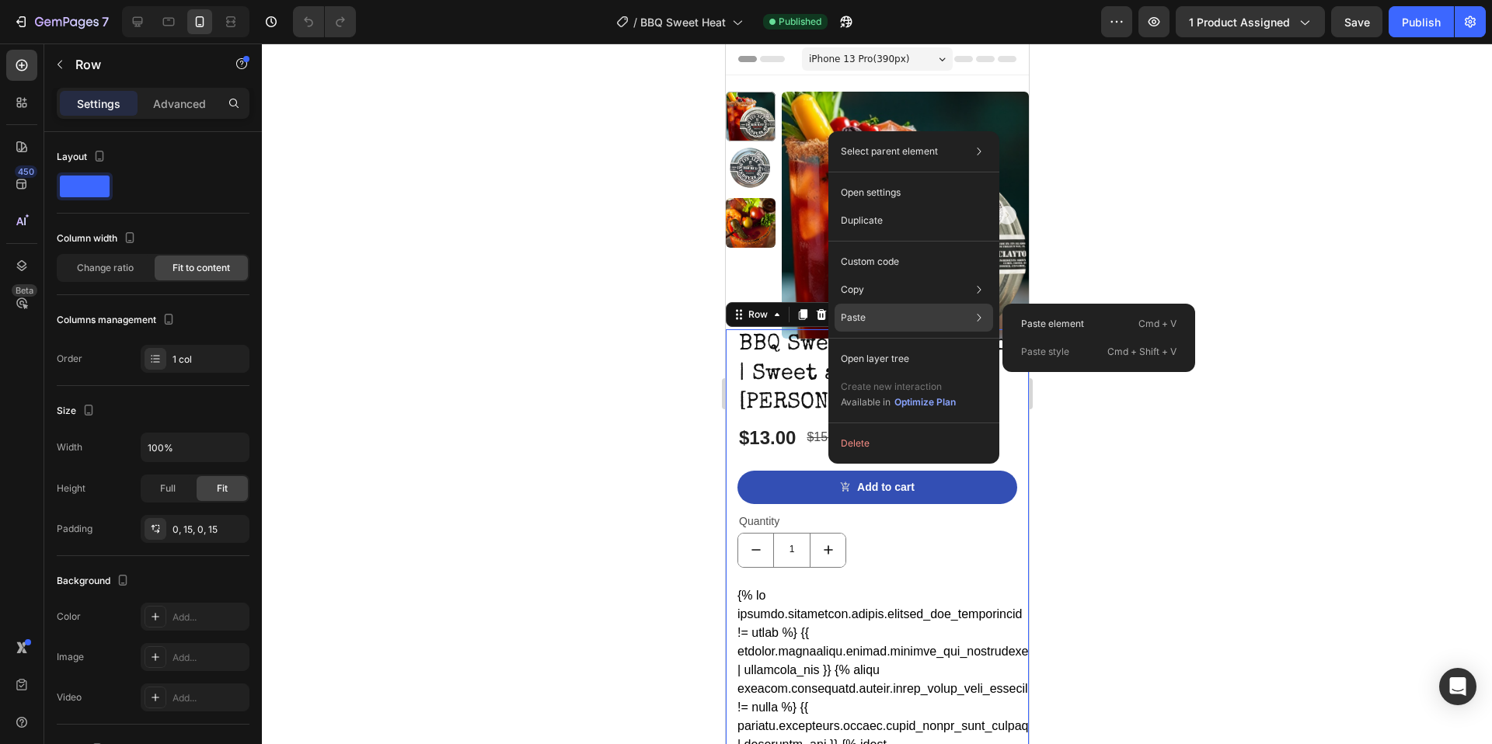
click at [876, 345] on div "Paste Paste element Cmd + V Paste style Cmd + Shift + V" at bounding box center [913, 359] width 158 height 28
click at [1040, 317] on p "Paste element" at bounding box center [1052, 324] width 63 height 14
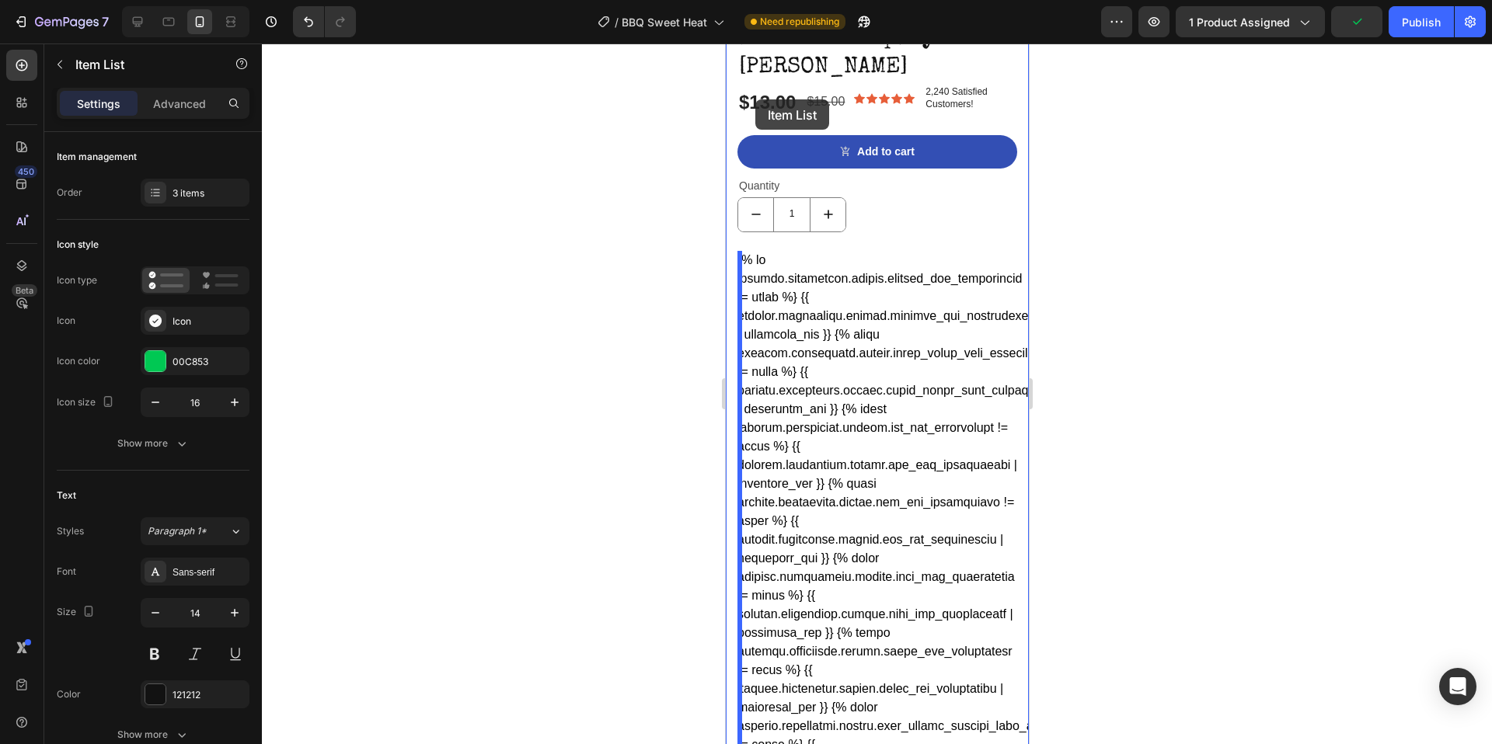
scroll to position [298, 0]
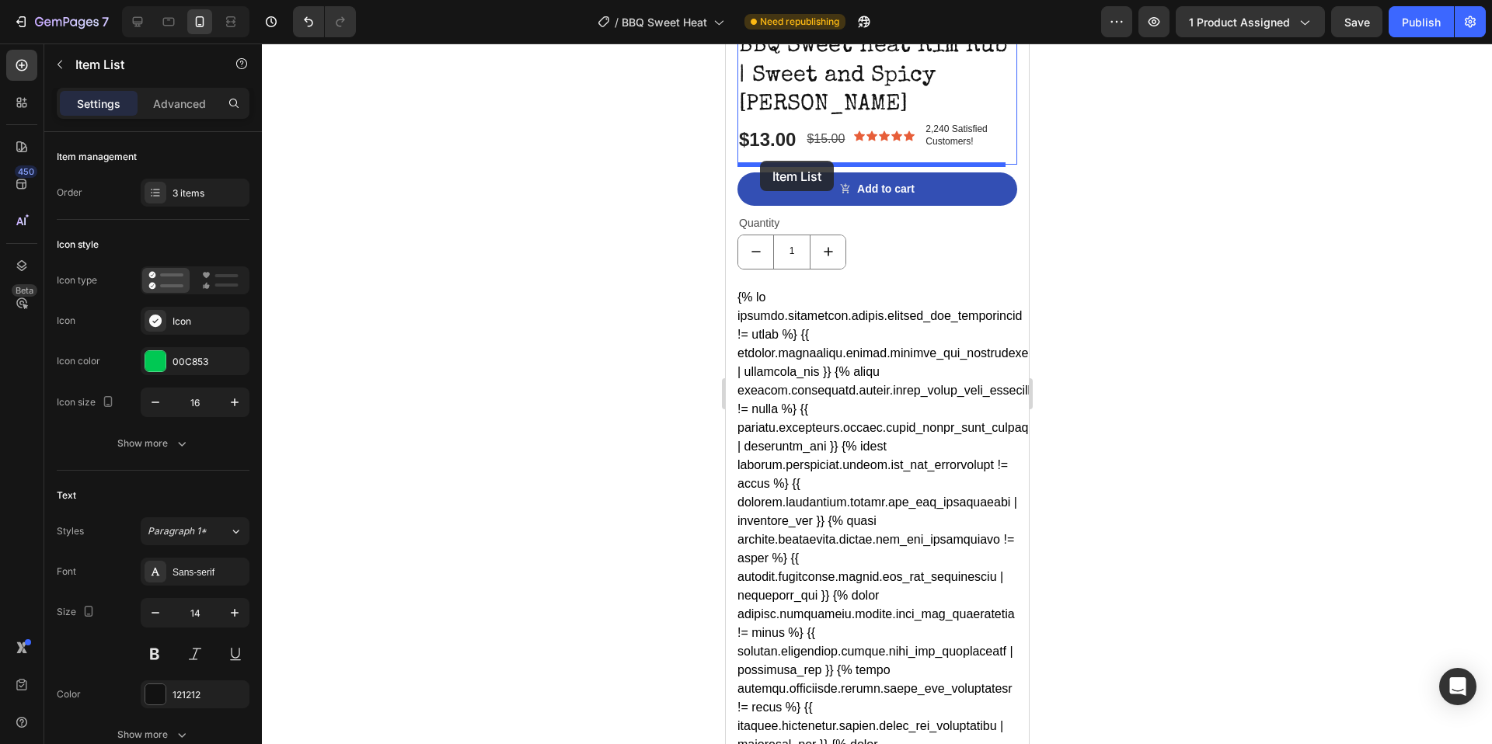
drag, startPoint x: 760, startPoint y: 454, endPoint x: 759, endPoint y: 161, distance: 292.9
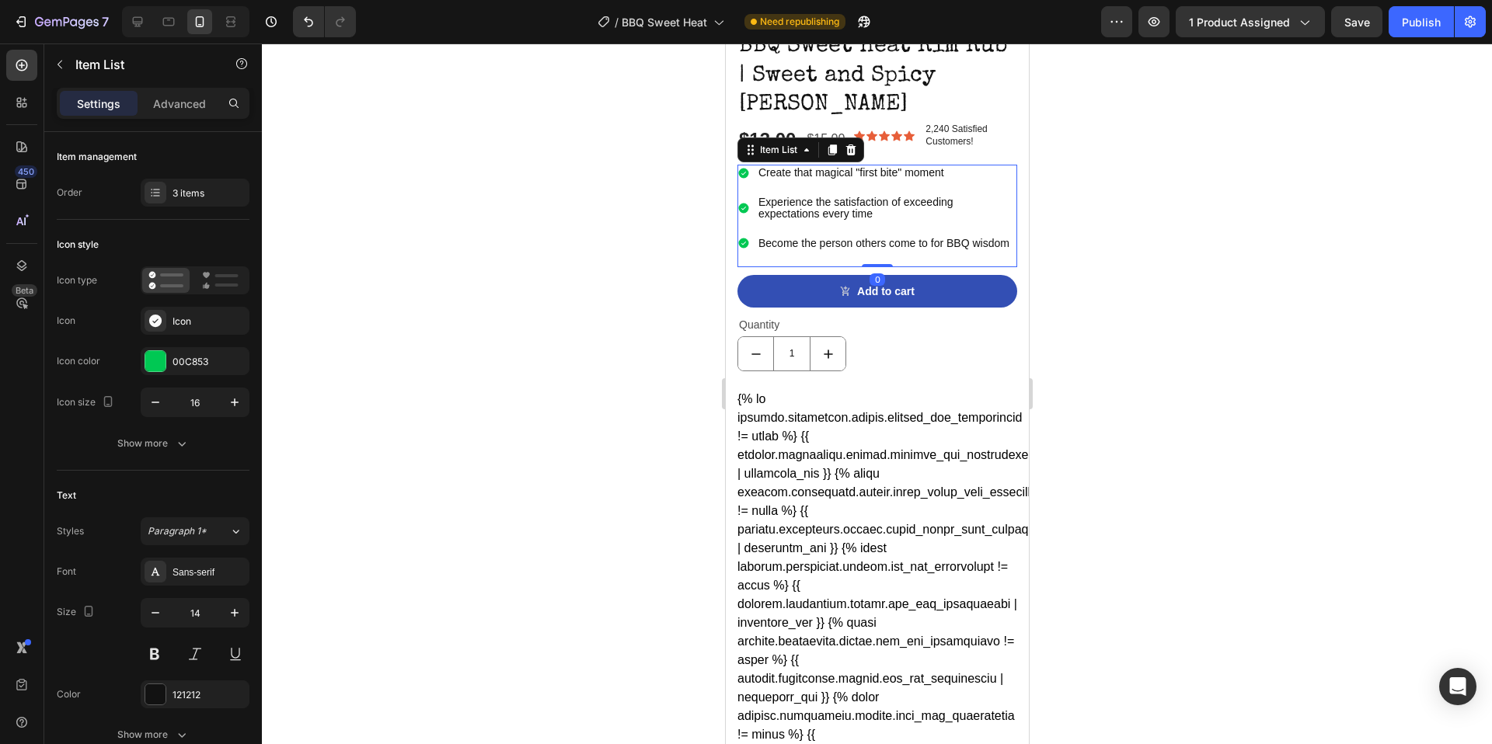
click at [845, 192] on div "Create that magical "first bite" moment Experience the satisfaction of exceedin…" at bounding box center [877, 208] width 280 height 87
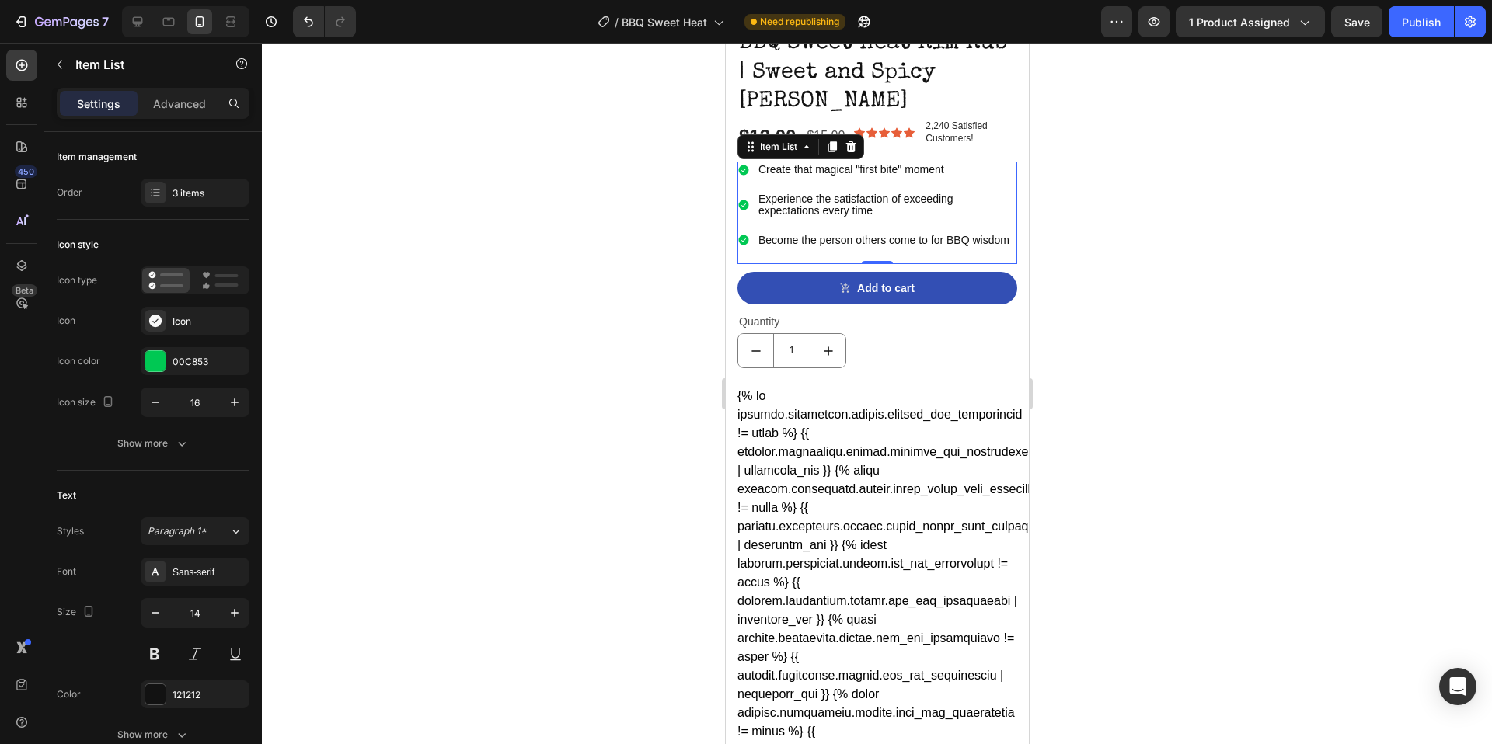
scroll to position [283, 0]
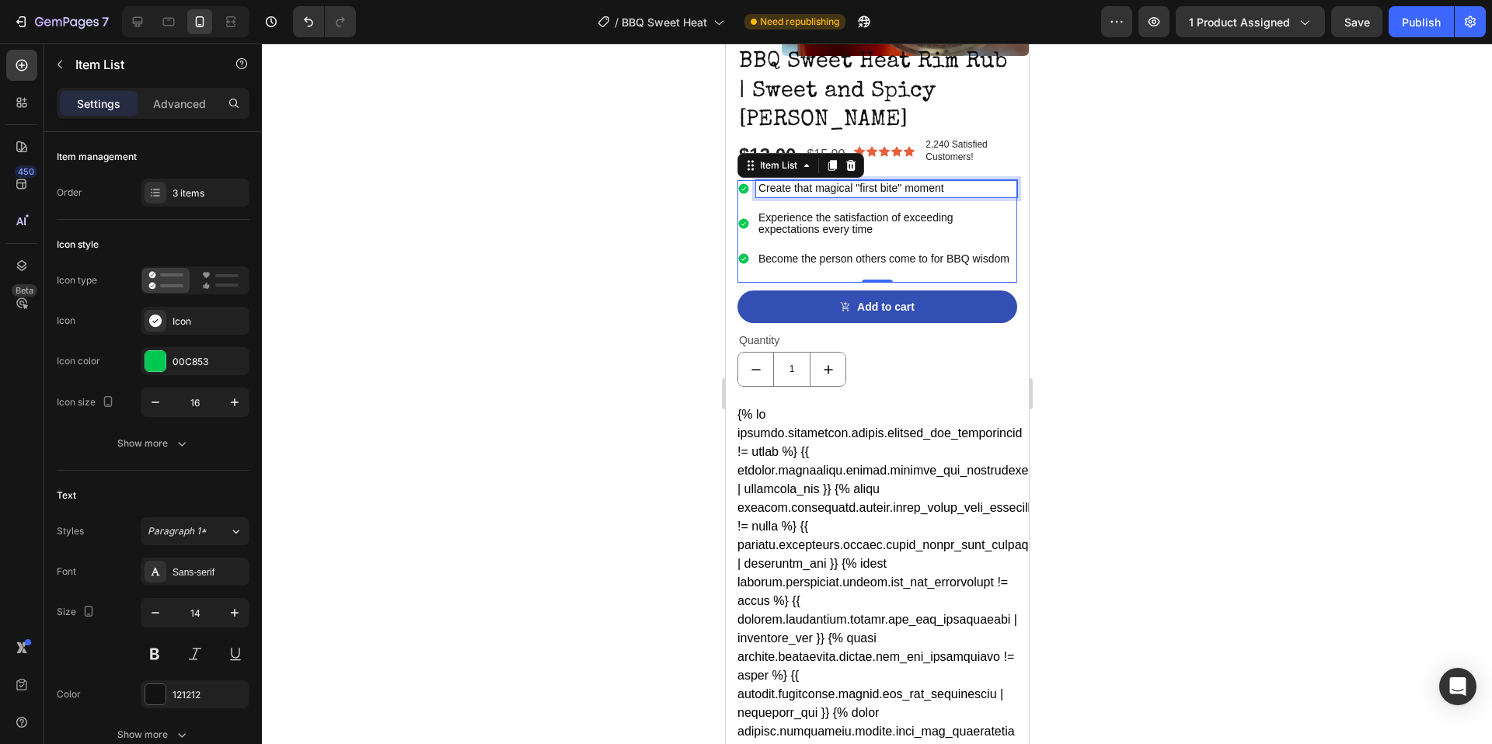
click at [882, 185] on p "Create that magical "first bite" moment" at bounding box center [886, 189] width 256 height 12
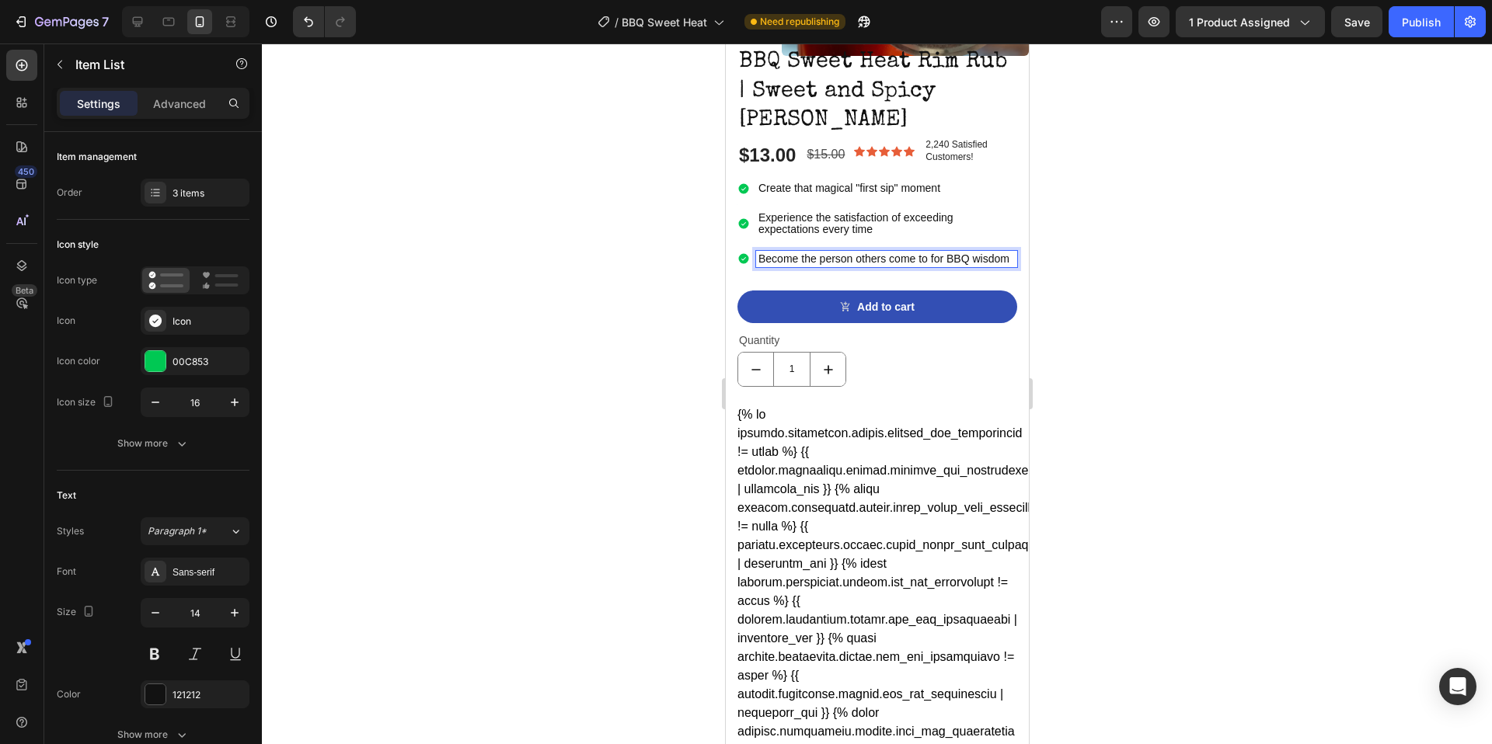
click at [981, 263] on p "Become the person others come to for BBQ wisdom" at bounding box center [886, 259] width 256 height 12
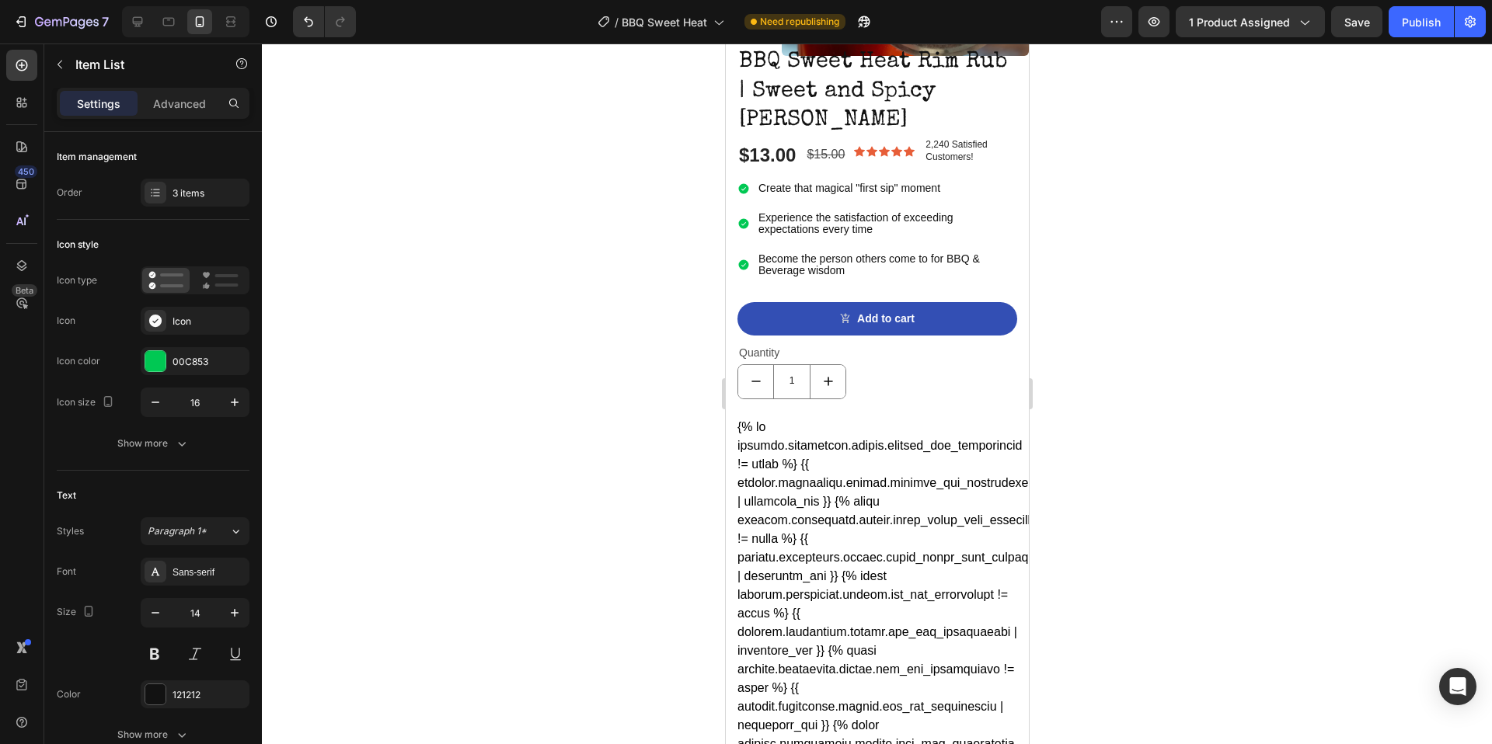
click at [1210, 296] on div at bounding box center [877, 394] width 1230 height 701
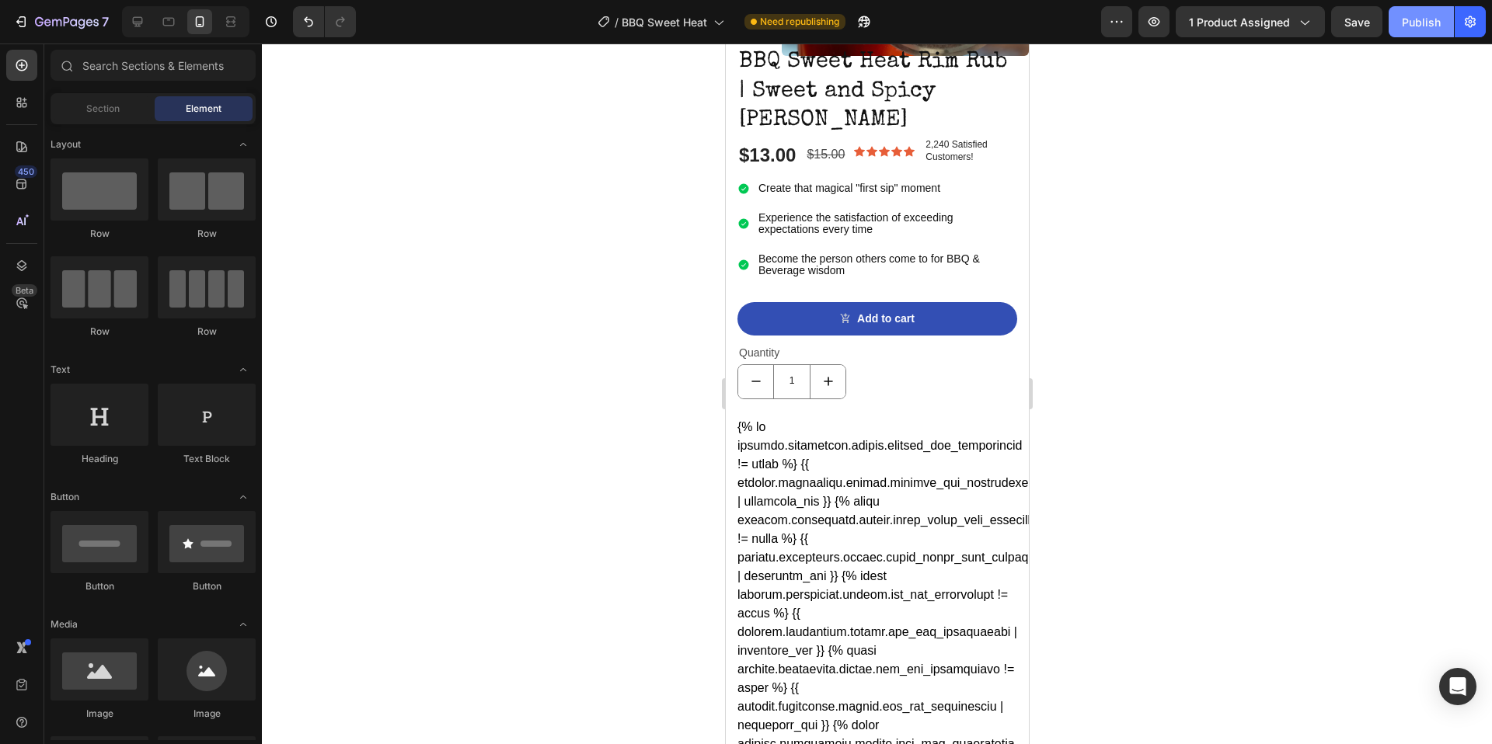
click at [1428, 23] on div "Publish" at bounding box center [1421, 22] width 39 height 16
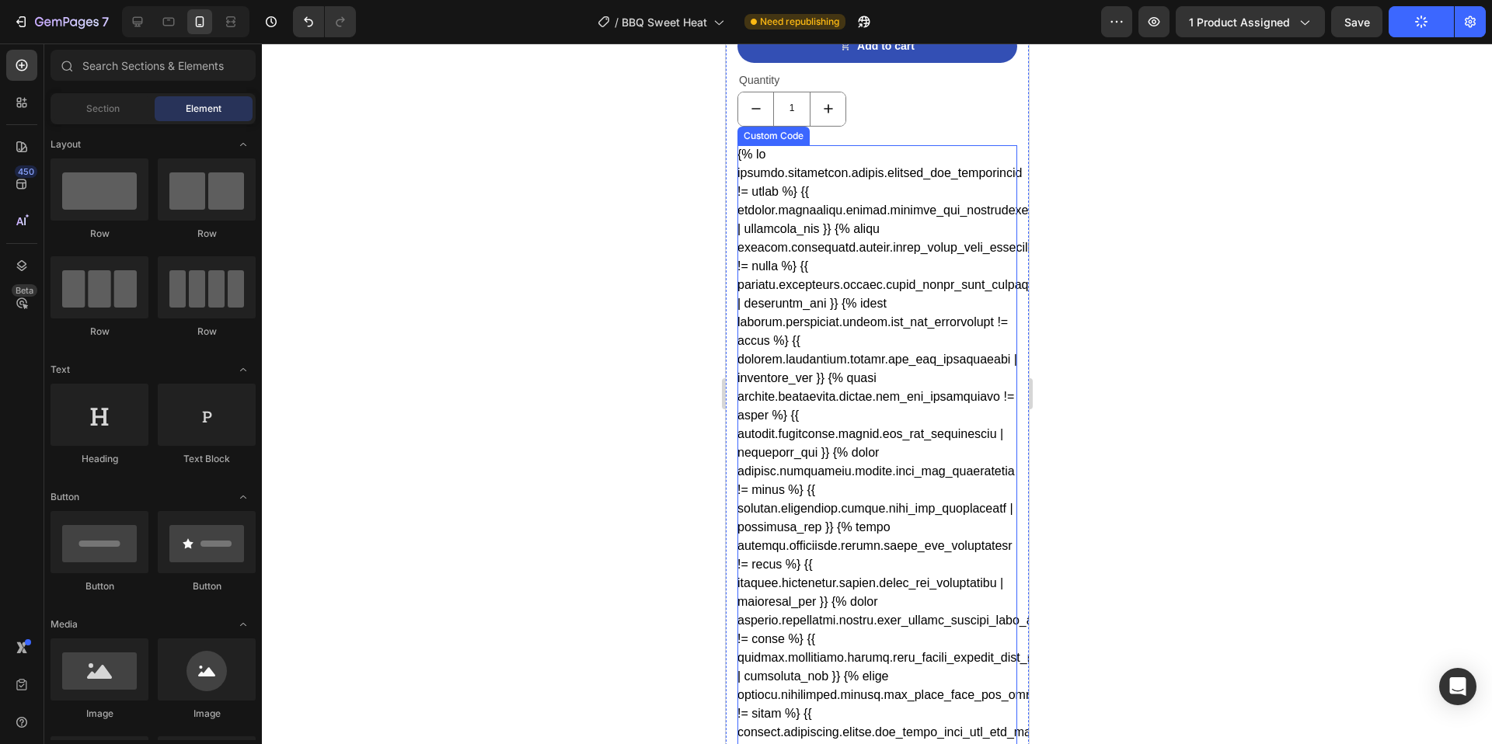
scroll to position [0, 0]
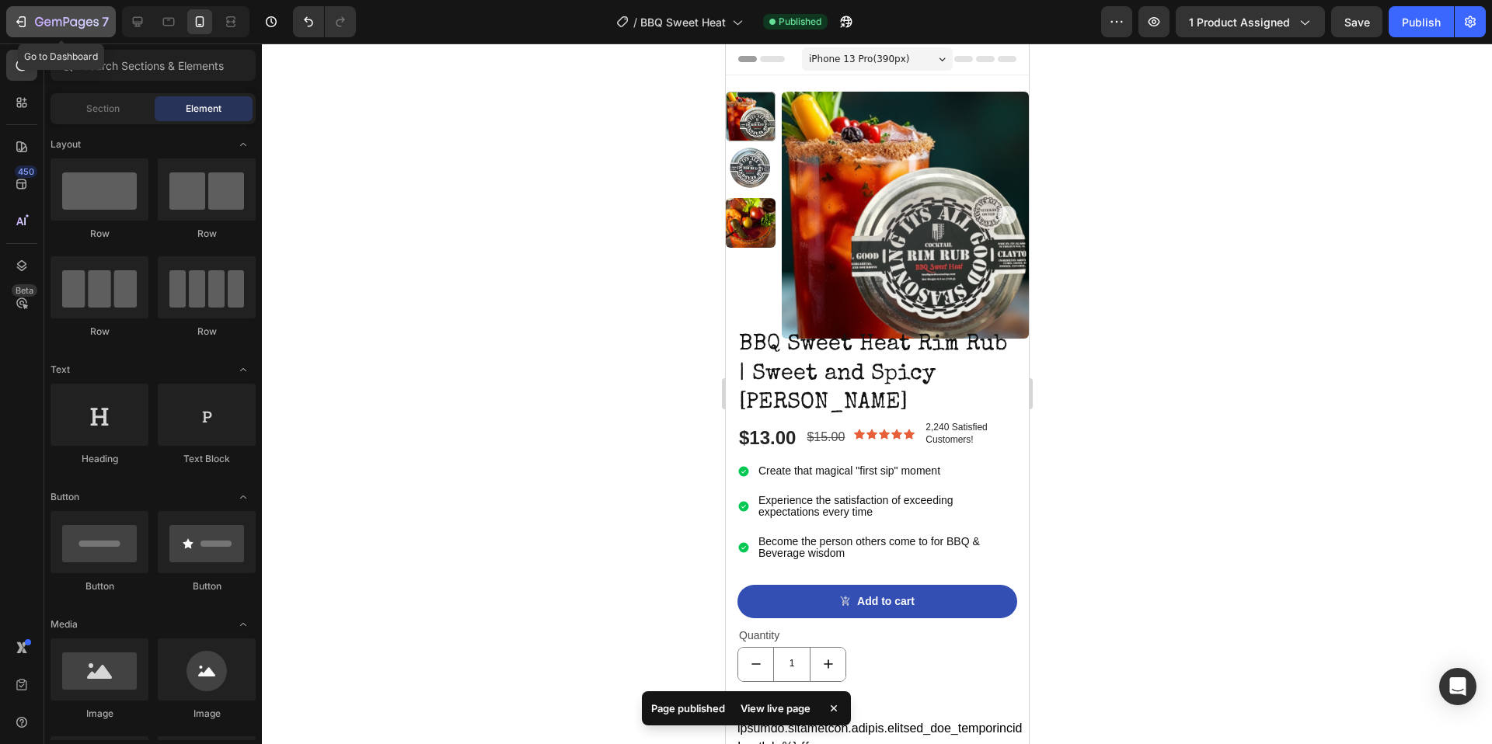
click at [45, 23] on icon "button" at bounding box center [47, 22] width 7 height 7
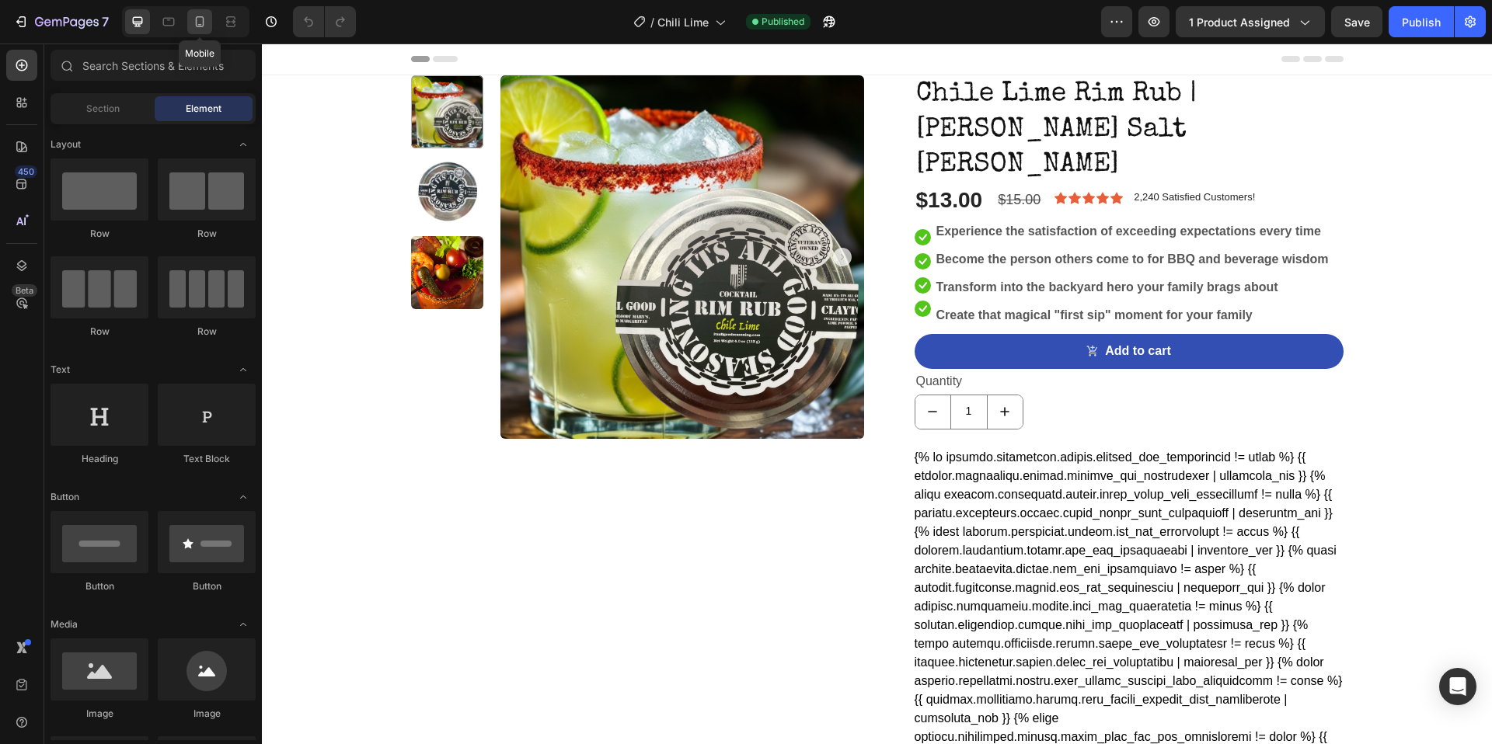
click at [198, 23] on icon at bounding box center [200, 22] width 16 height 16
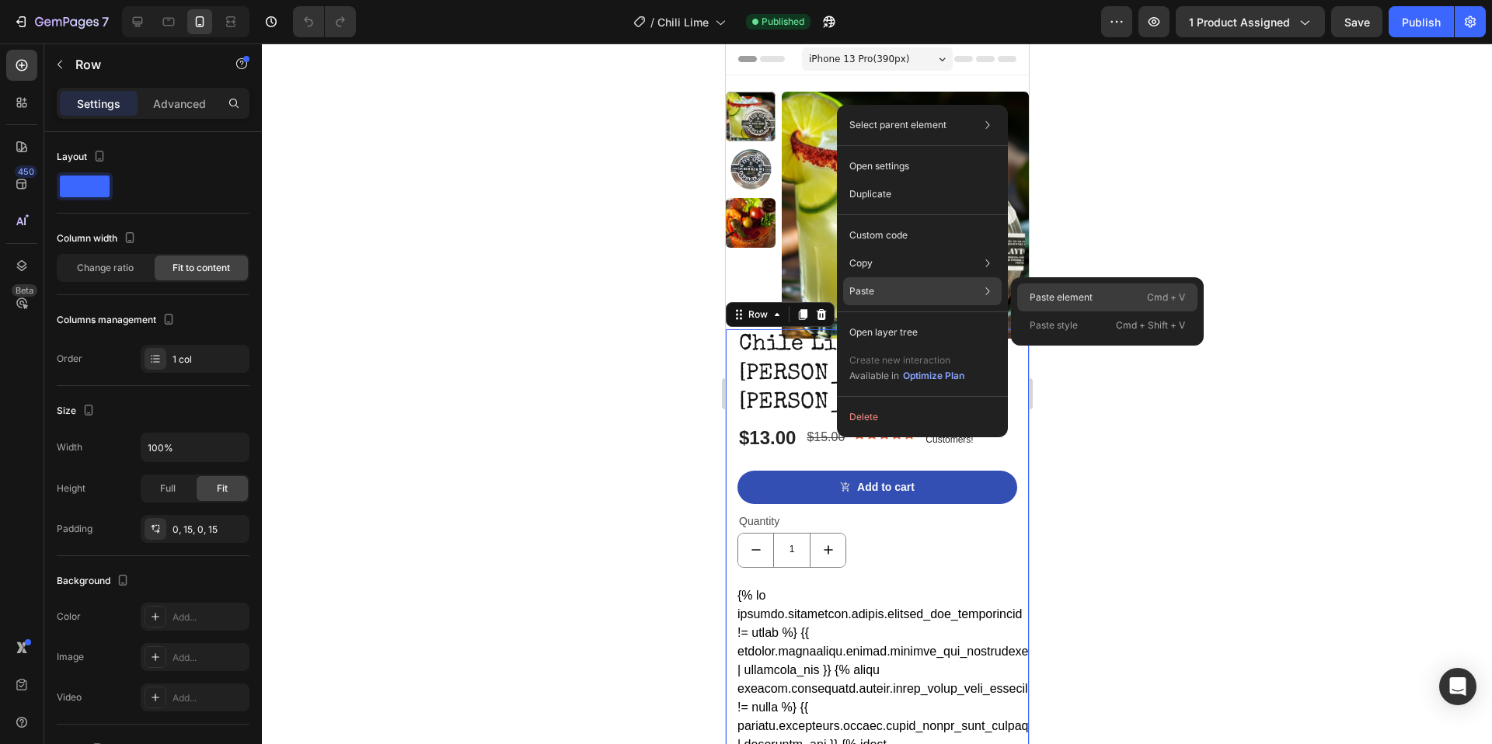
click at [1044, 299] on p "Paste element" at bounding box center [1060, 298] width 63 height 14
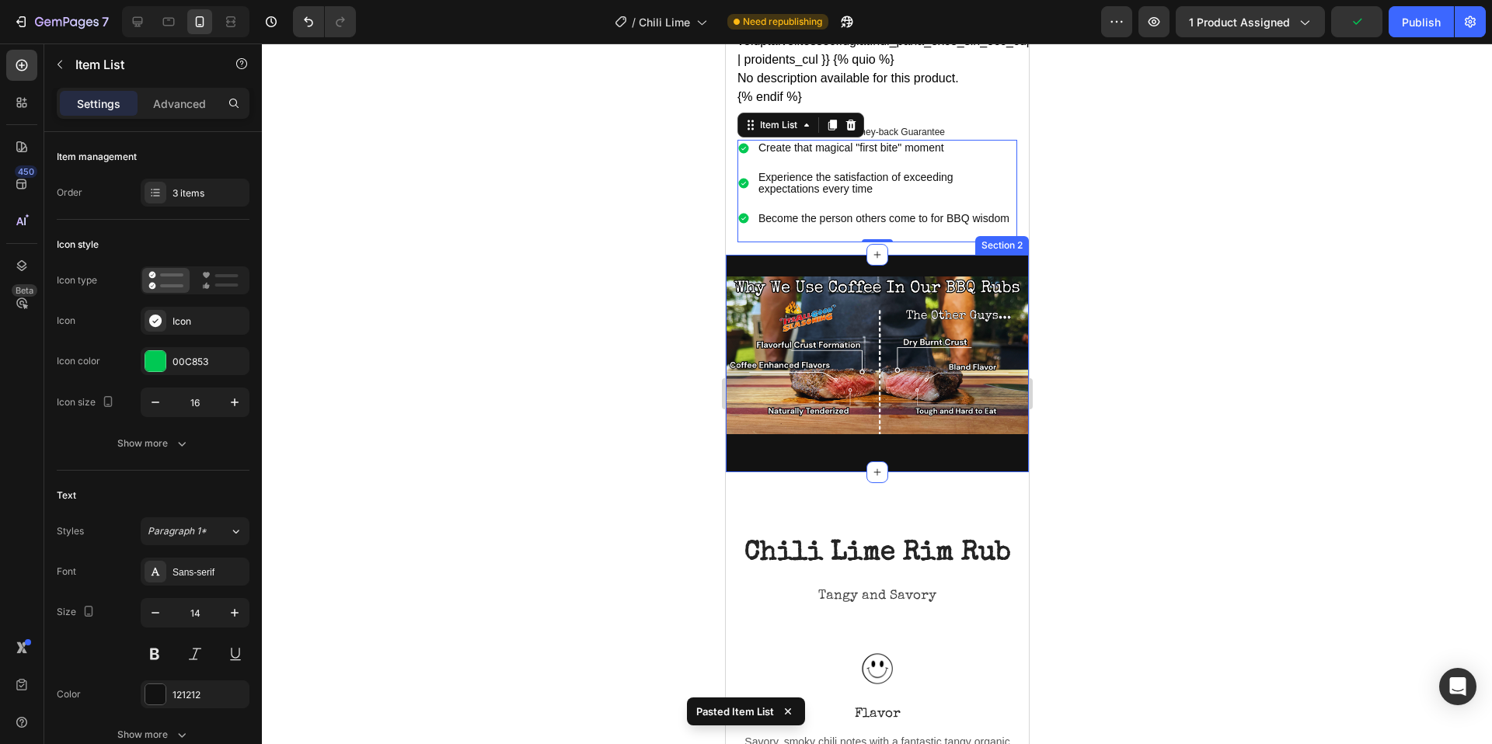
scroll to position [1221, 0]
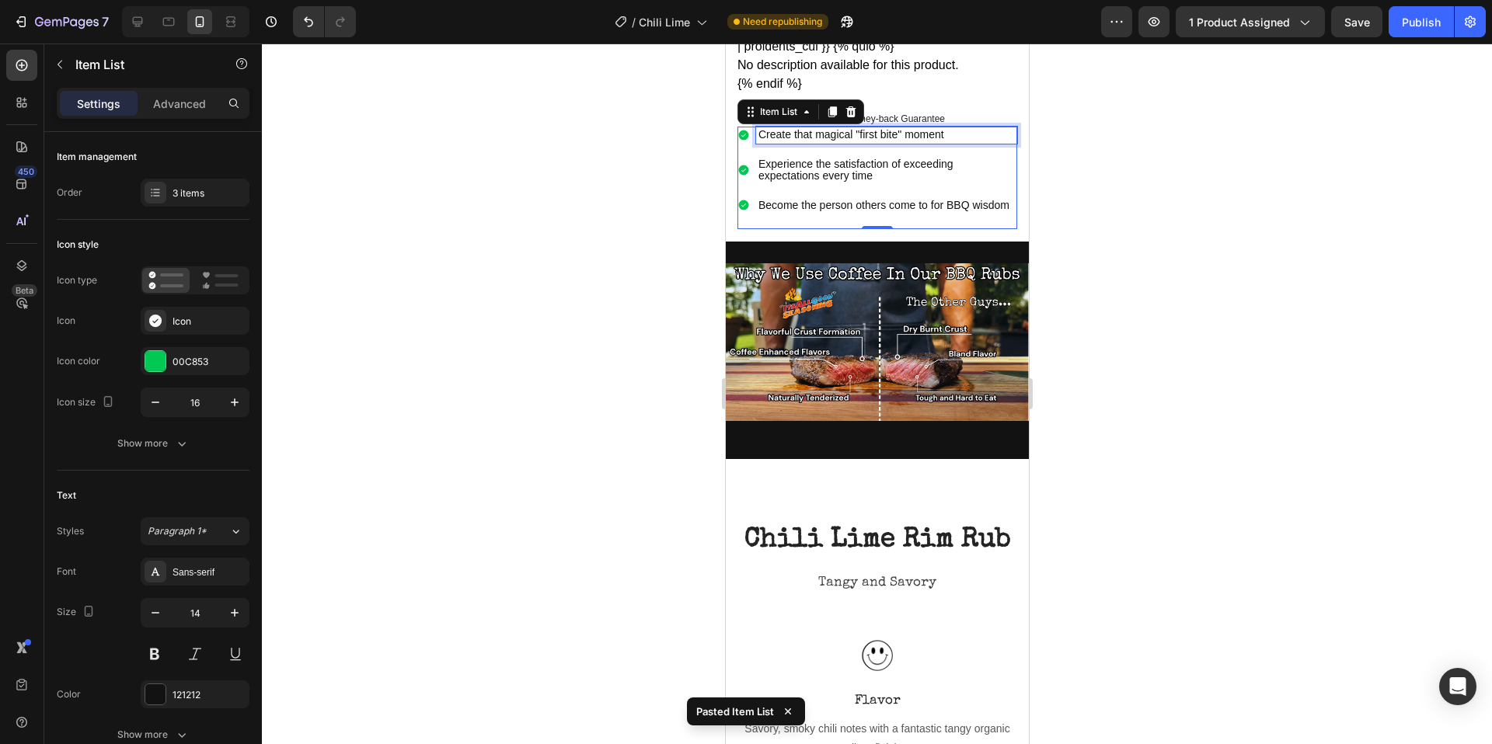
click at [876, 129] on p "Create that magical "first bite" moment" at bounding box center [886, 135] width 256 height 12
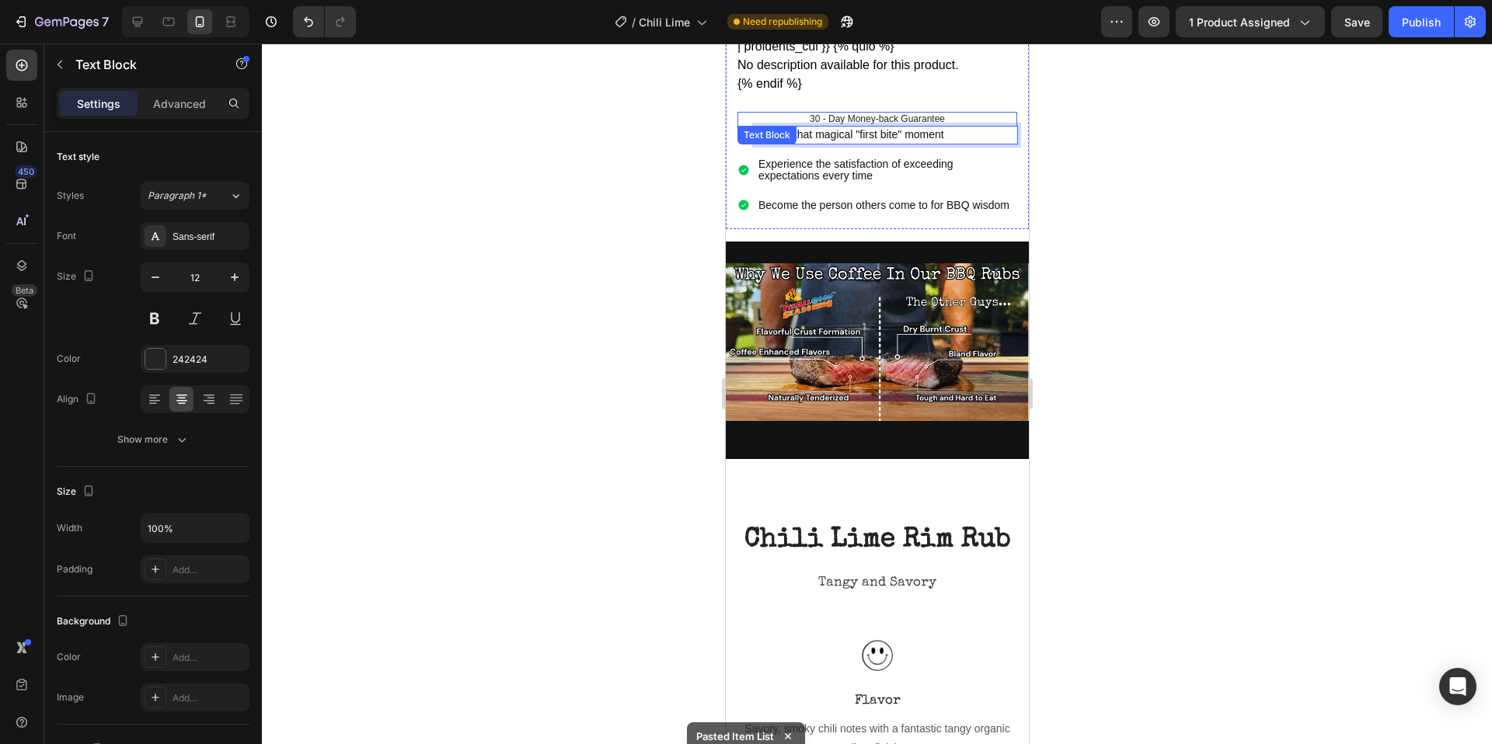
click at [741, 113] on p "30 - Day Money-back Guarantee" at bounding box center [876, 119] width 277 height 12
click at [737, 129] on div "Text Block" at bounding box center [805, 141] width 136 height 25
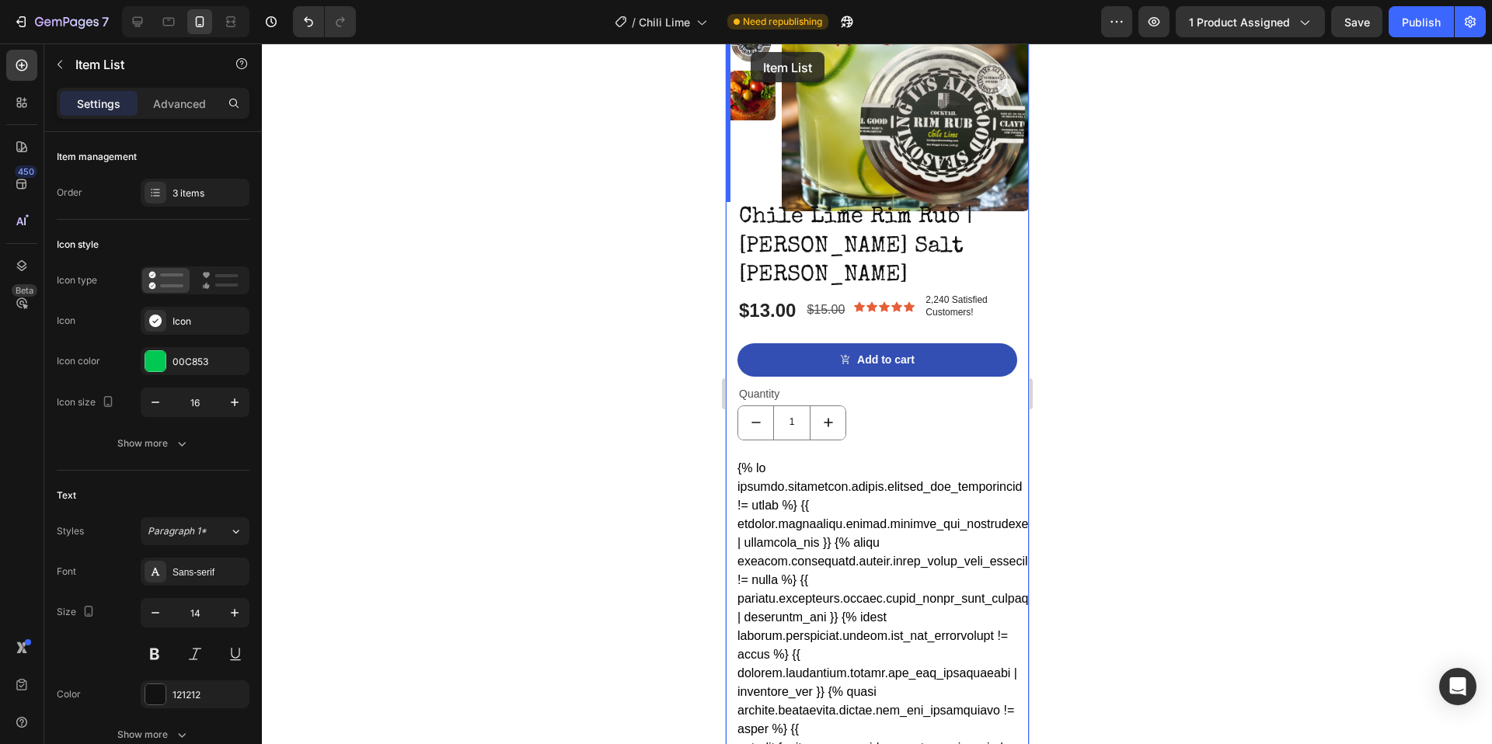
scroll to position [110, 0]
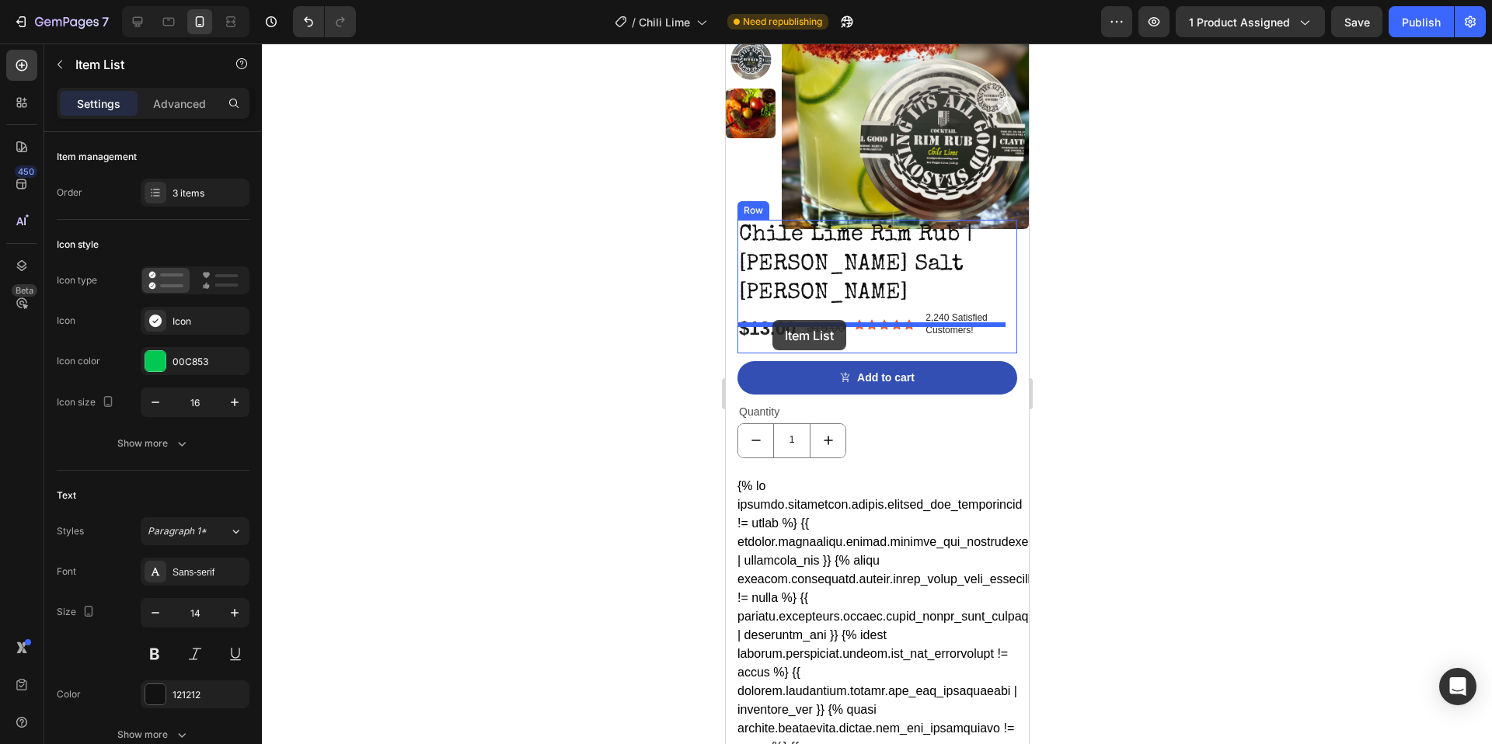
drag, startPoint x: 753, startPoint y: 87, endPoint x: 772, endPoint y: 320, distance: 233.8
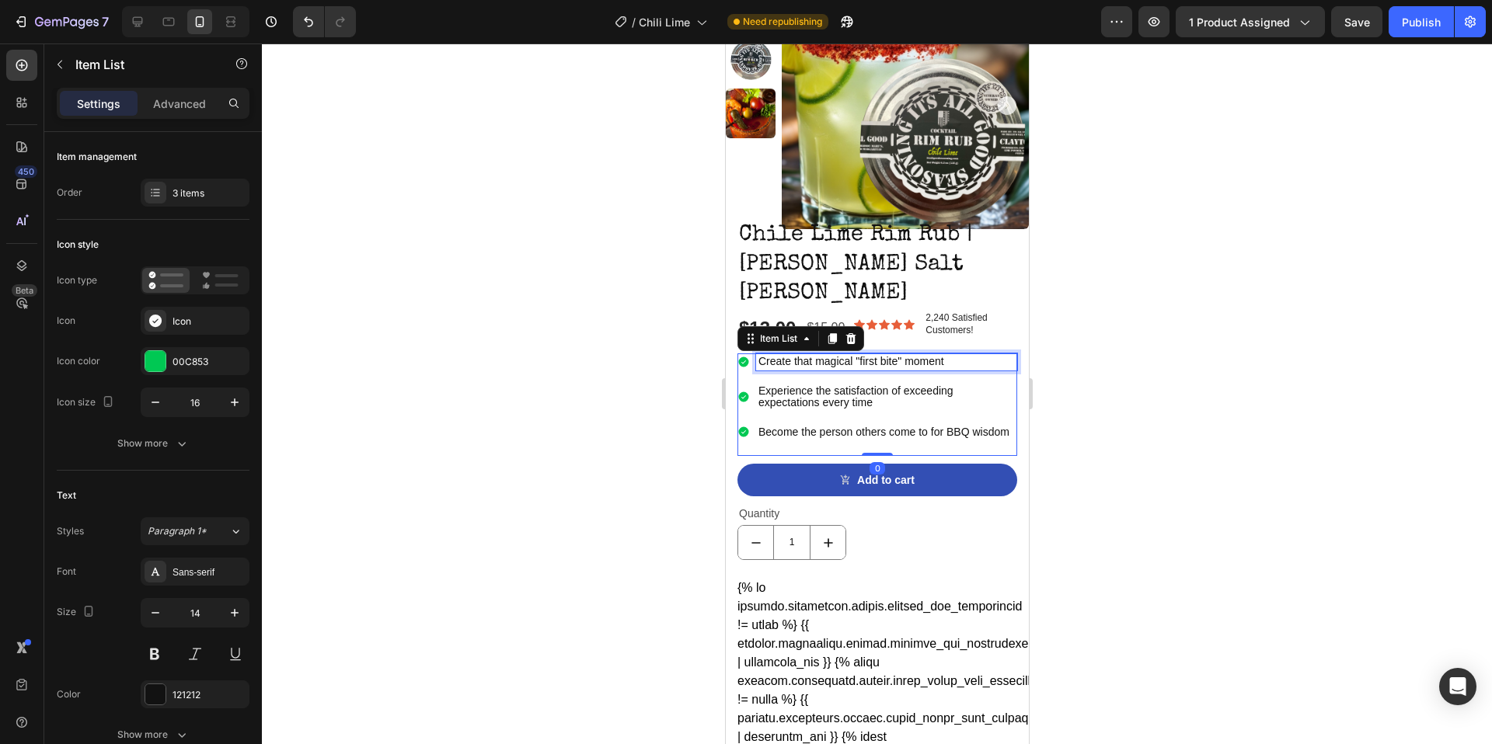
click at [804, 356] on p "Create that magical "first bite" moment" at bounding box center [886, 362] width 256 height 12
click at [878, 356] on p "Create that magical "first bite" moment" at bounding box center [886, 362] width 256 height 12
click at [974, 427] on p "Become the person others come to for BBQ wisdom" at bounding box center [886, 433] width 256 height 12
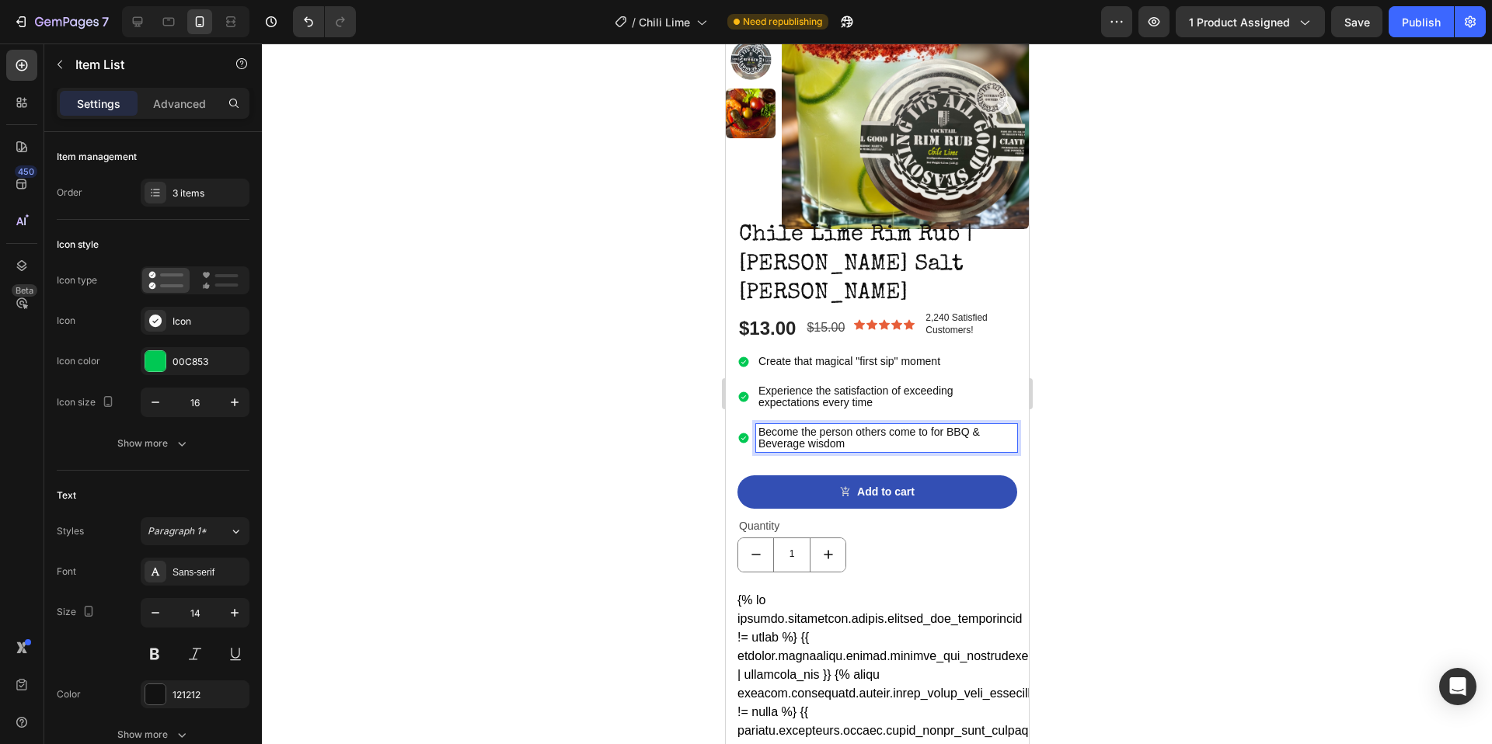
click at [1134, 406] on div at bounding box center [877, 394] width 1230 height 701
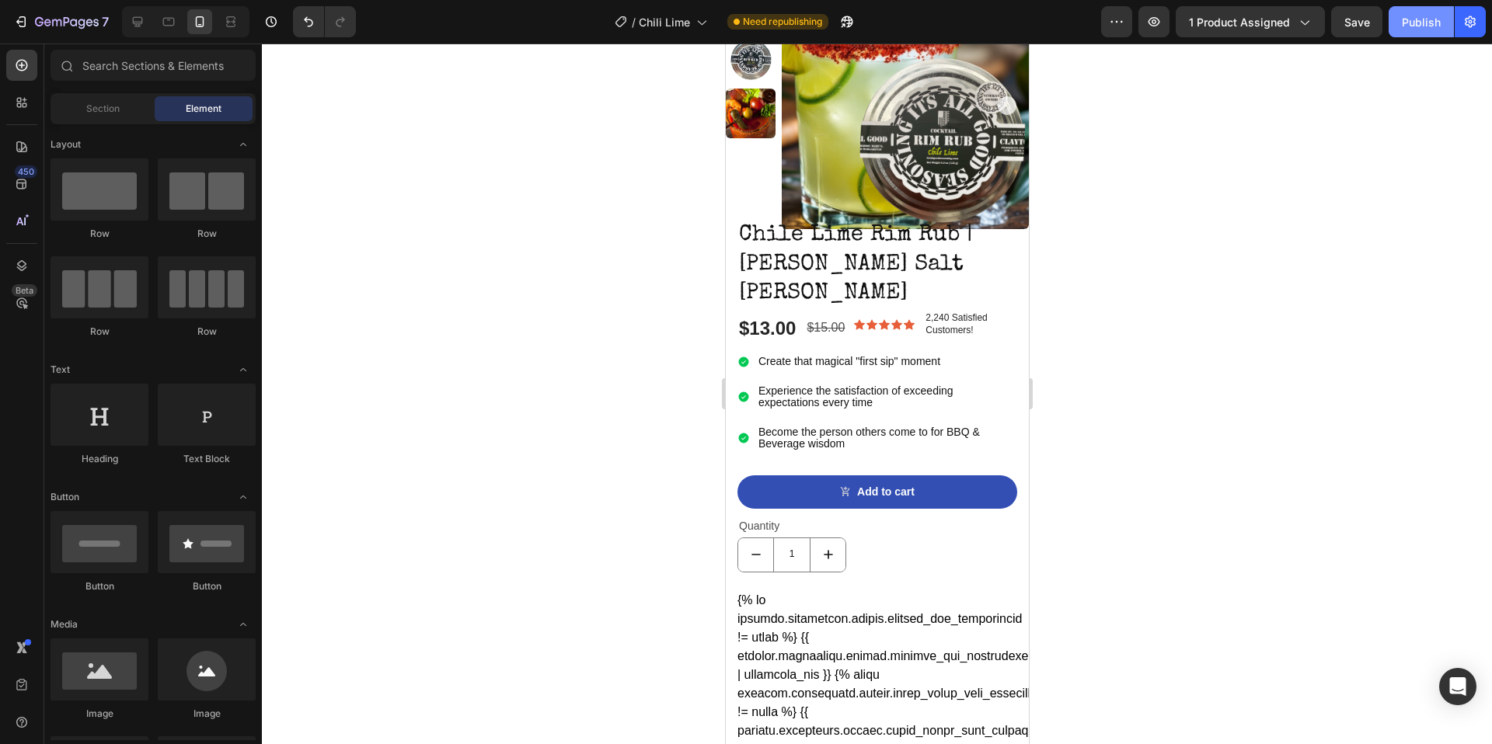
click at [1421, 29] on div "Publish" at bounding box center [1421, 22] width 39 height 16
click at [44, 26] on icon "button" at bounding box center [67, 22] width 64 height 13
